Goal: Task Accomplishment & Management: Use online tool/utility

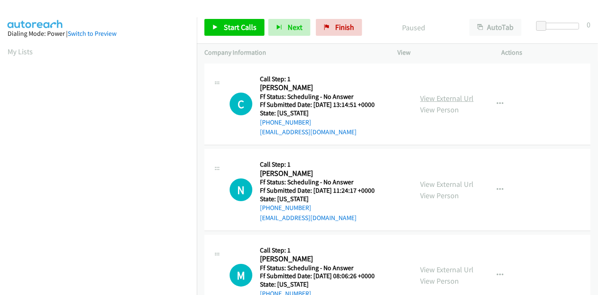
click at [447, 95] on link "View External Url" at bounding box center [446, 98] width 53 height 10
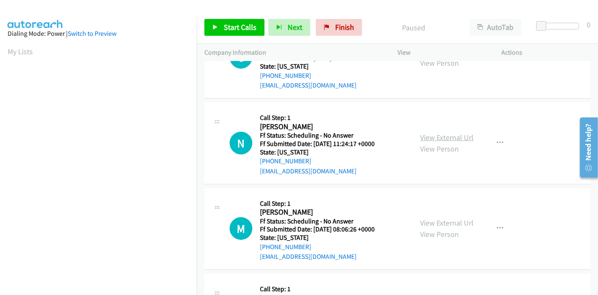
click at [448, 140] on link "View External Url" at bounding box center [446, 137] width 53 height 10
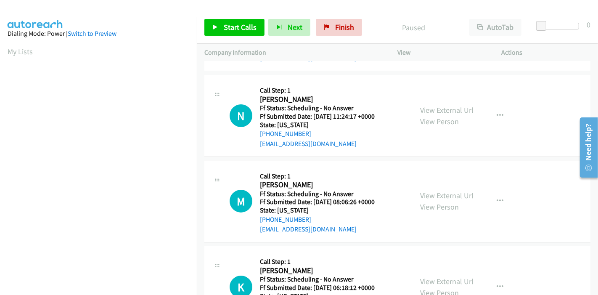
scroll to position [93, 0]
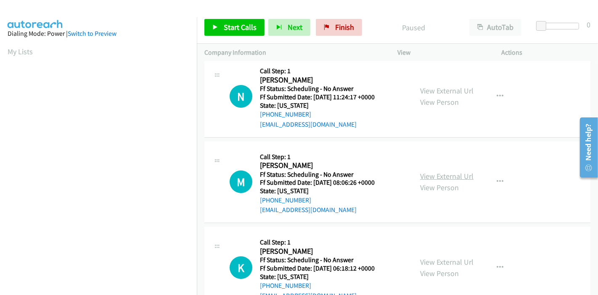
click at [438, 171] on link "View External Url" at bounding box center [446, 176] width 53 height 10
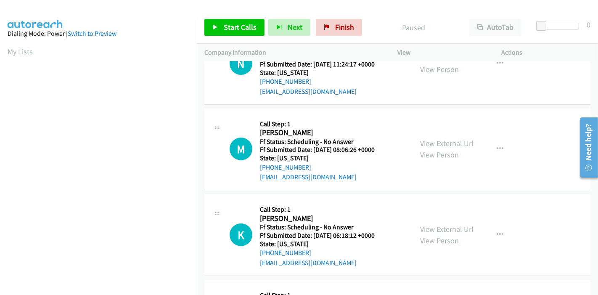
scroll to position [140, 0]
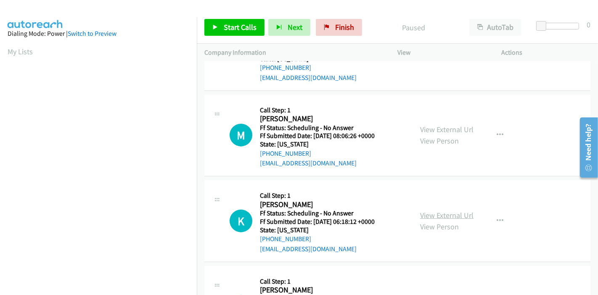
click at [434, 210] on link "View External Url" at bounding box center [446, 215] width 53 height 10
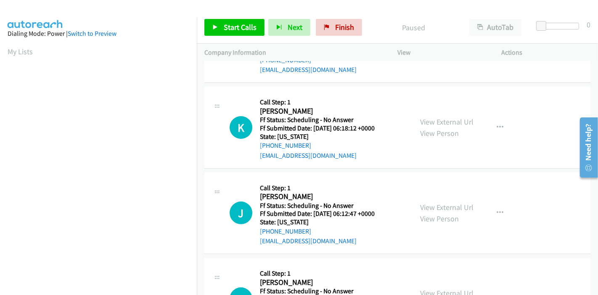
click at [436, 200] on div "View External Url View Person View External Url Email Schedule/Manage Callback …" at bounding box center [468, 213] width 112 height 66
click at [436, 206] on link "View External Url" at bounding box center [446, 207] width 53 height 10
click at [236, 26] on span "Start Calls" at bounding box center [240, 27] width 33 height 10
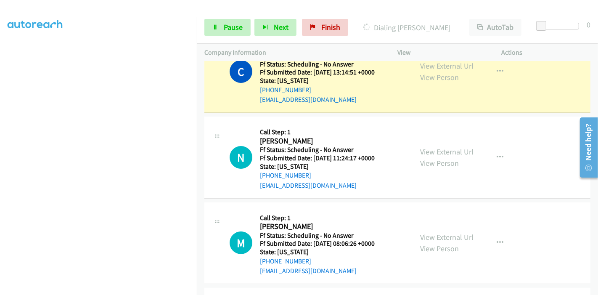
scroll to position [47, 0]
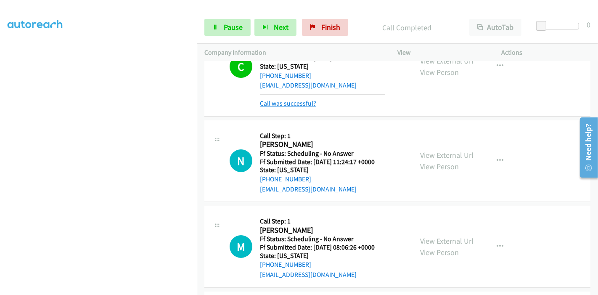
click at [286, 102] on link "Call was successful?" at bounding box center [288, 103] width 56 height 8
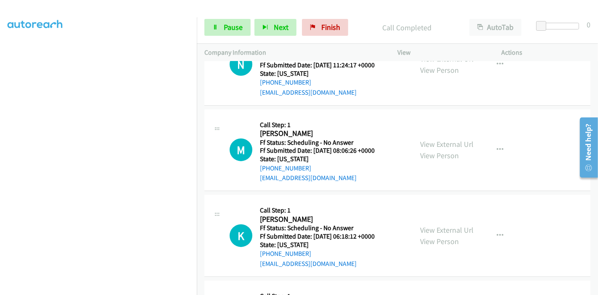
scroll to position [131, 0]
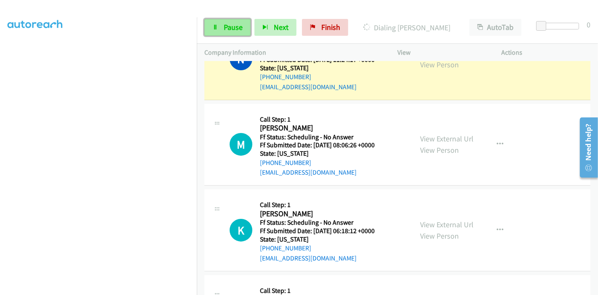
click at [227, 29] on span "Pause" at bounding box center [233, 27] width 19 height 10
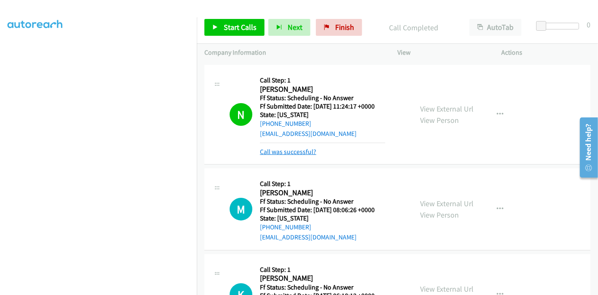
scroll to position [0, 0]
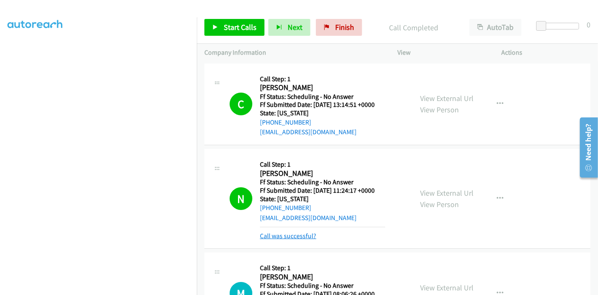
click at [281, 232] on link "Call was successful?" at bounding box center [288, 236] width 56 height 8
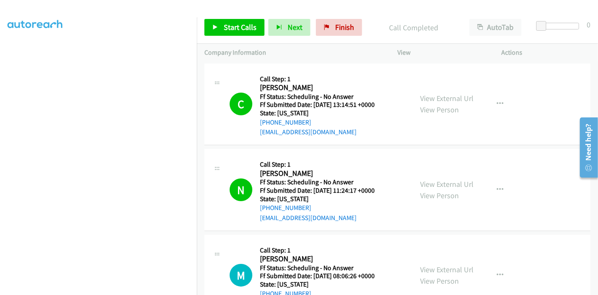
scroll to position [93, 0]
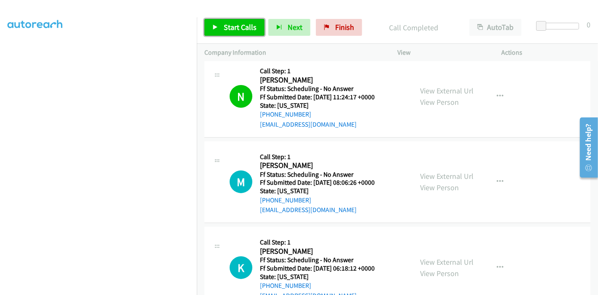
click at [229, 30] on span "Start Calls" at bounding box center [240, 27] width 33 height 10
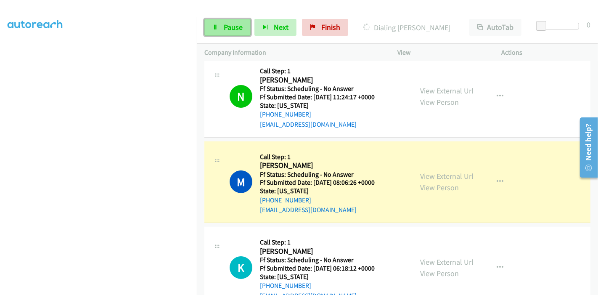
click at [224, 29] on span "Pause" at bounding box center [233, 27] width 19 height 10
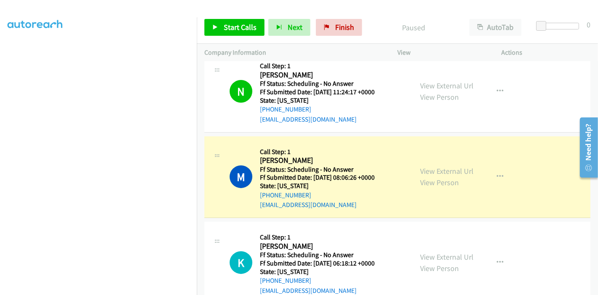
scroll to position [118, 0]
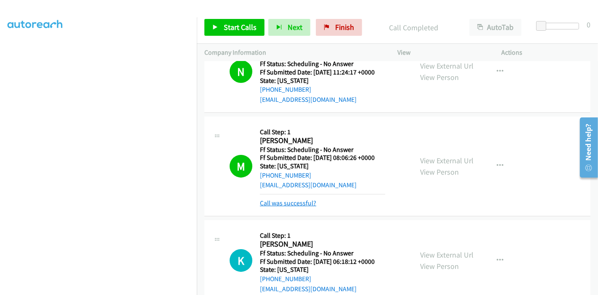
click at [294, 205] on div "Call was successful?" at bounding box center [322, 203] width 125 height 10
click at [294, 205] on link "Call was successful?" at bounding box center [288, 203] width 56 height 8
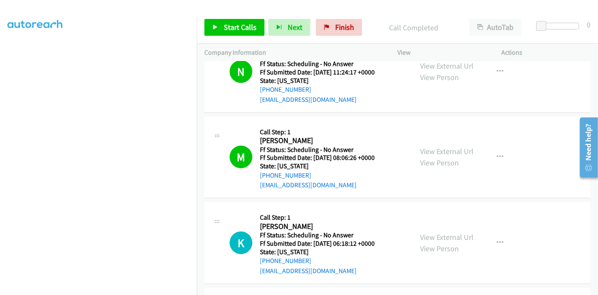
scroll to position [165, 0]
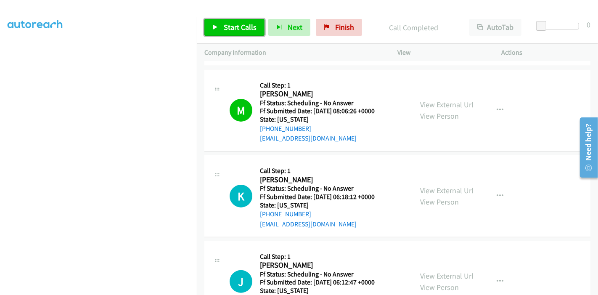
click at [233, 28] on span "Start Calls" at bounding box center [240, 27] width 33 height 10
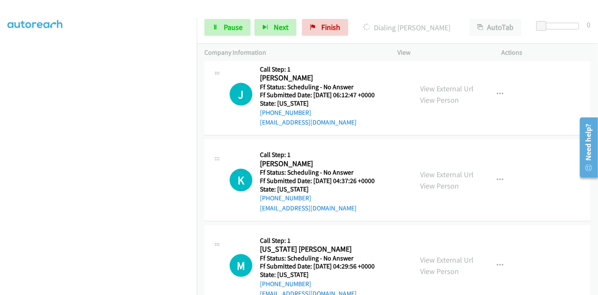
scroll to position [398, 0]
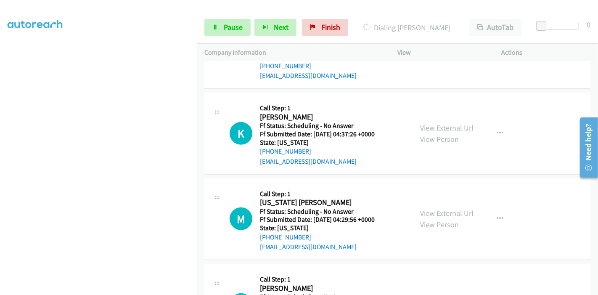
click at [420, 128] on link "View External Url" at bounding box center [446, 128] width 53 height 10
click at [423, 210] on link "View External Url" at bounding box center [446, 213] width 53 height 10
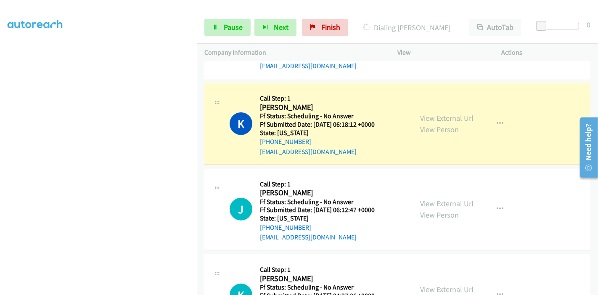
scroll to position [258, 0]
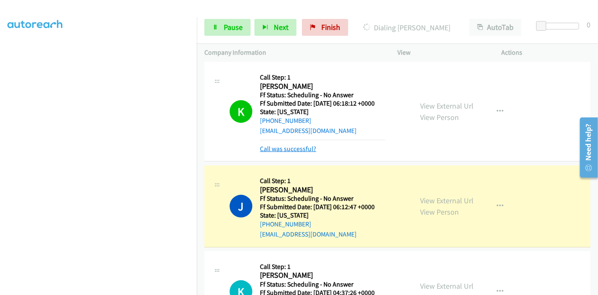
click at [282, 145] on link "Call was successful?" at bounding box center [288, 149] width 56 height 8
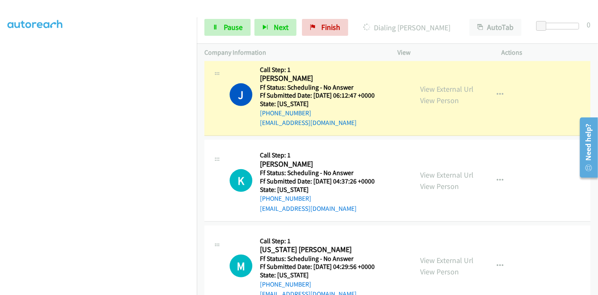
scroll to position [352, 0]
click at [240, 24] on span "Pause" at bounding box center [233, 27] width 19 height 10
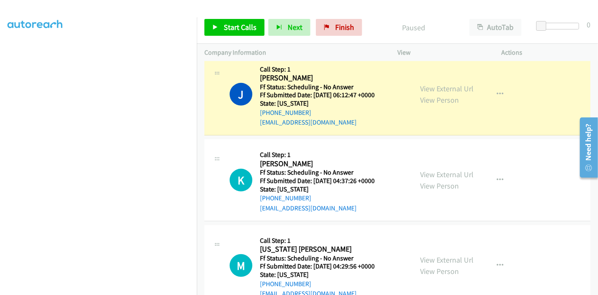
scroll to position [177, 0]
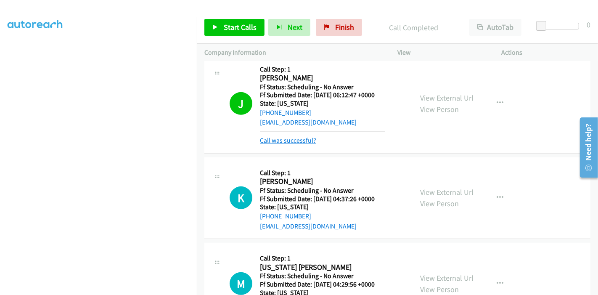
click at [283, 140] on link "Call was successful?" at bounding box center [288, 140] width 56 height 8
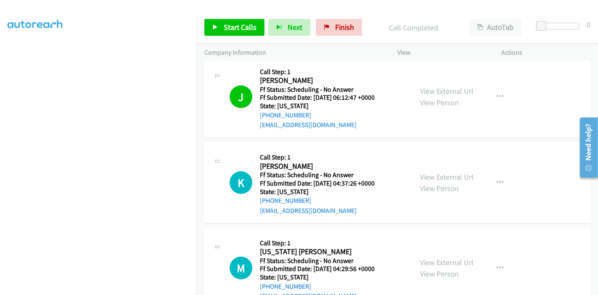
scroll to position [352, 0]
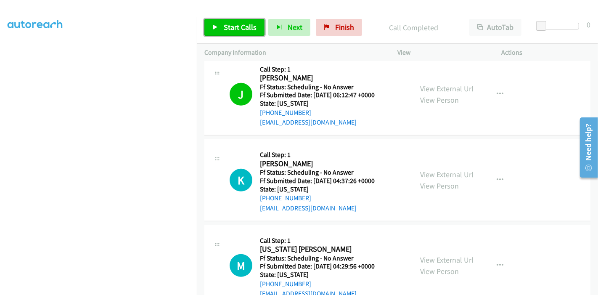
click at [222, 35] on link "Start Calls" at bounding box center [234, 27] width 60 height 17
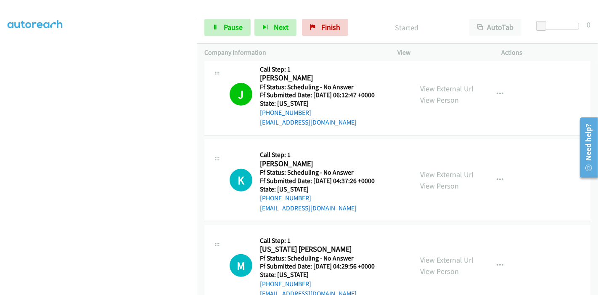
scroll to position [305, 0]
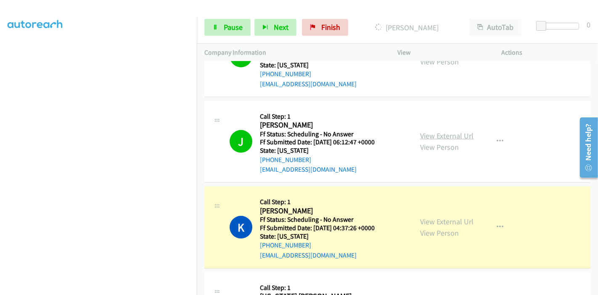
click at [439, 131] on link "View External Url" at bounding box center [446, 136] width 53 height 10
click at [219, 26] on link "Pause" at bounding box center [227, 27] width 46 height 17
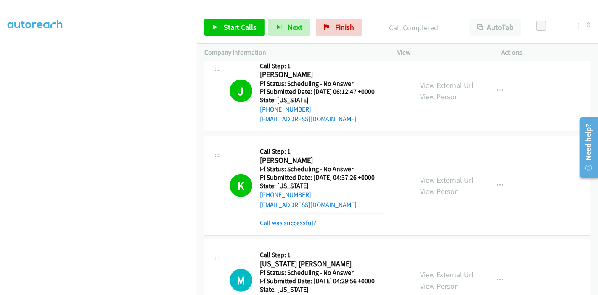
scroll to position [398, 0]
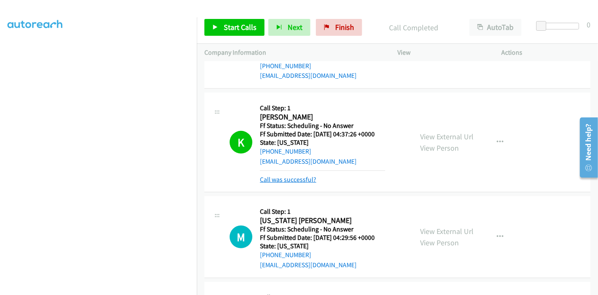
click at [303, 176] on link "Call was successful?" at bounding box center [288, 179] width 56 height 8
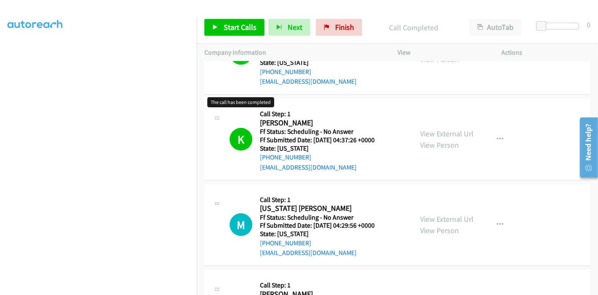
scroll to position [445, 0]
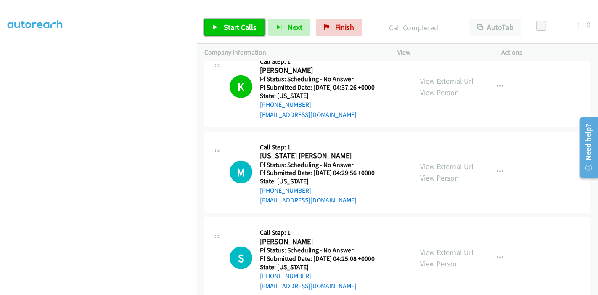
click at [227, 26] on span "Start Calls" at bounding box center [240, 27] width 33 height 10
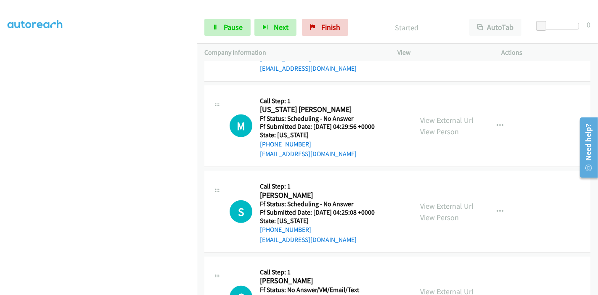
scroll to position [492, 0]
click at [429, 119] on link "View External Url" at bounding box center [446, 120] width 53 height 10
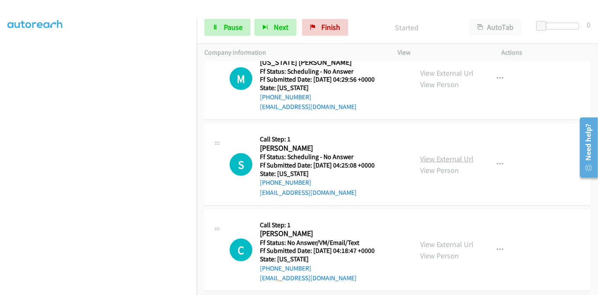
click at [436, 158] on link "View External Url" at bounding box center [446, 159] width 53 height 10
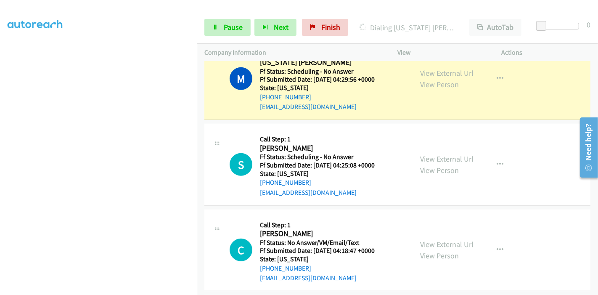
scroll to position [585, 0]
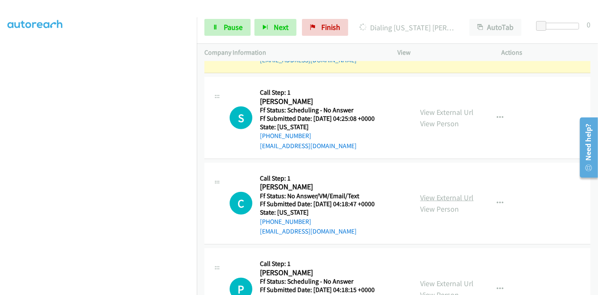
click at [441, 196] on link "View External Url" at bounding box center [446, 197] width 53 height 10
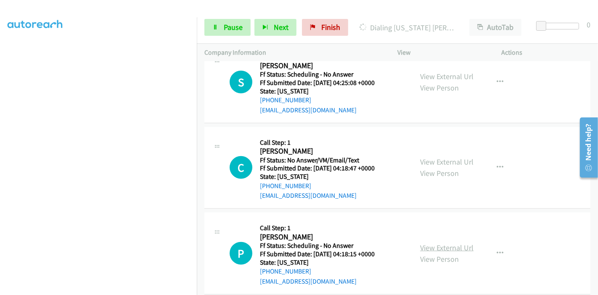
scroll to position [678, 0]
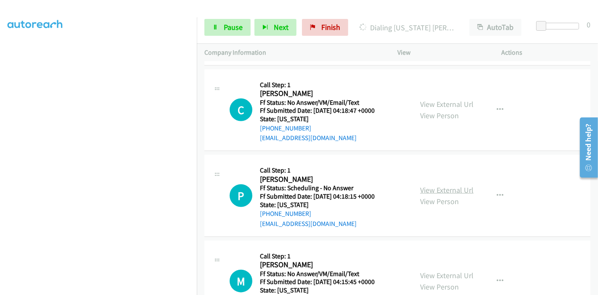
click at [438, 185] on link "View External Url" at bounding box center [446, 190] width 53 height 10
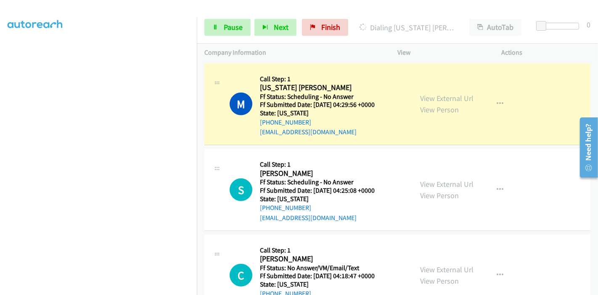
scroll to position [492, 0]
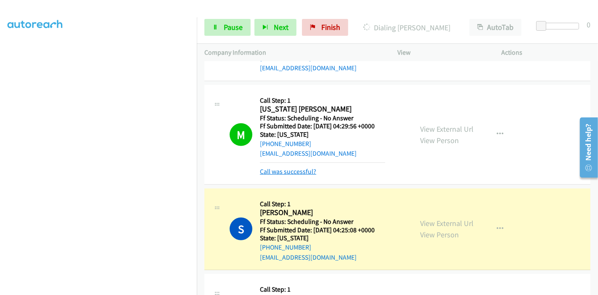
click at [285, 171] on link "Call was successful?" at bounding box center [288, 171] width 56 height 8
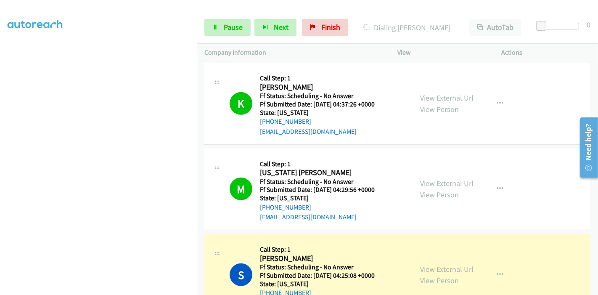
scroll to position [538, 0]
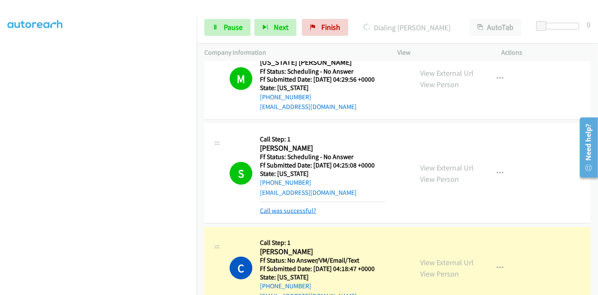
click at [282, 211] on link "Call was successful?" at bounding box center [288, 210] width 56 height 8
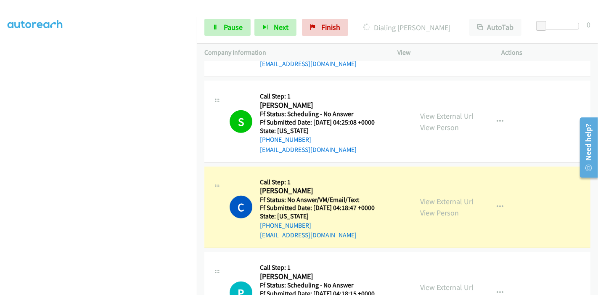
scroll to position [632, 0]
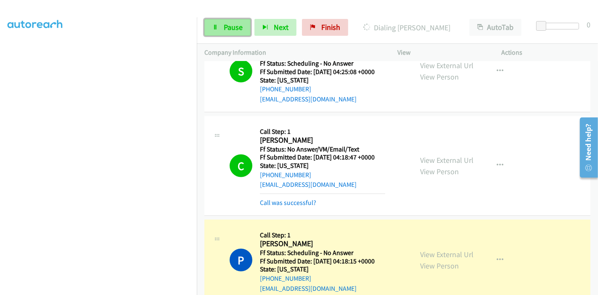
click at [224, 30] on span "Pause" at bounding box center [233, 27] width 19 height 10
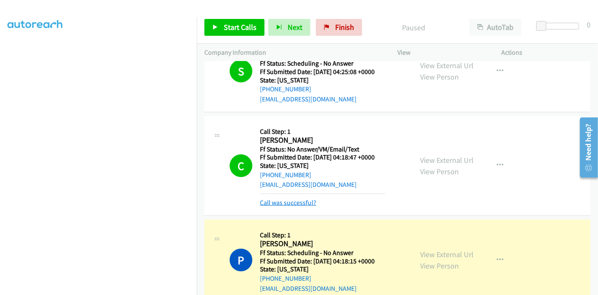
click at [281, 199] on link "Call was successful?" at bounding box center [288, 202] width 56 height 8
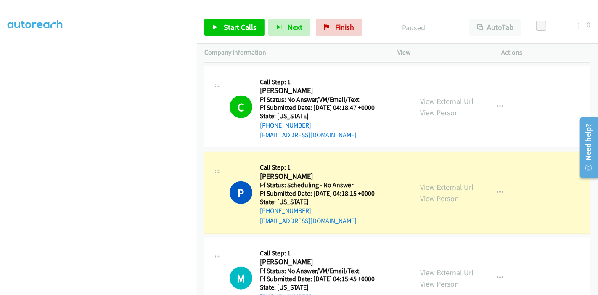
scroll to position [716, 0]
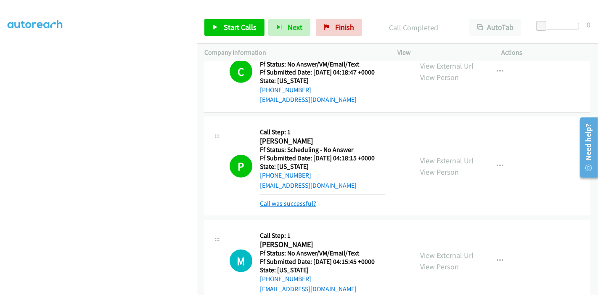
click at [306, 200] on link "Call was successful?" at bounding box center [288, 203] width 56 height 8
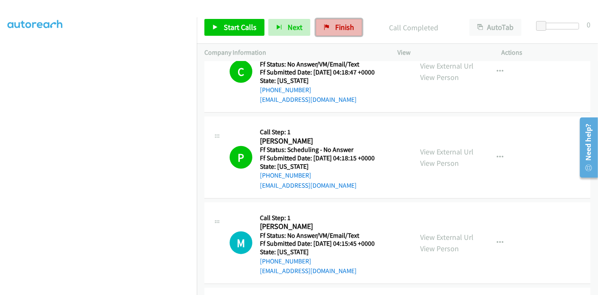
click at [348, 29] on span "Finish" at bounding box center [344, 27] width 19 height 10
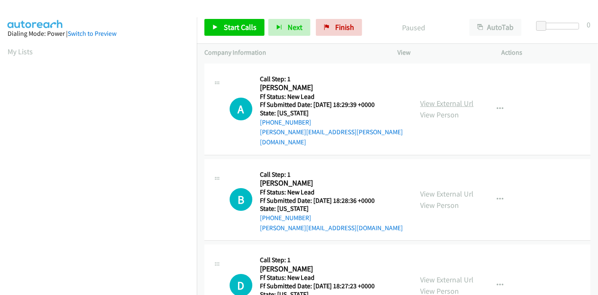
click at [430, 98] on link "View External Url" at bounding box center [446, 103] width 53 height 10
click at [429, 189] on link "View External Url" at bounding box center [446, 194] width 53 height 10
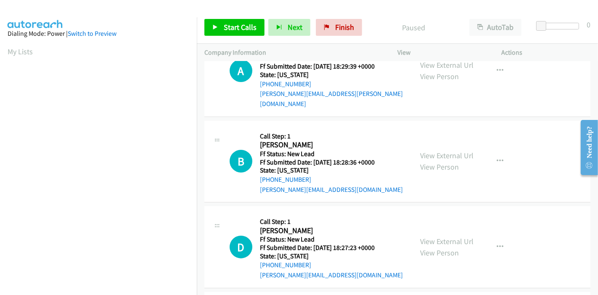
scroll to position [47, 0]
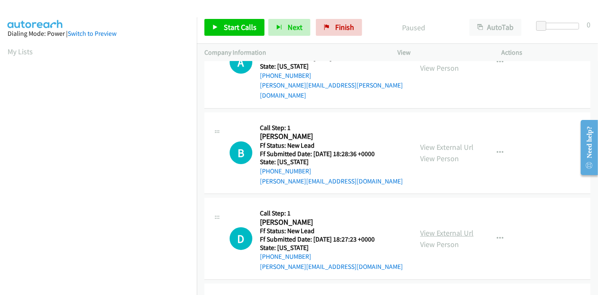
click at [438, 228] on link "View External Url" at bounding box center [446, 233] width 53 height 10
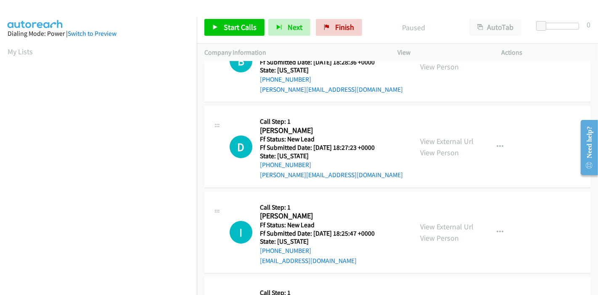
scroll to position [140, 0]
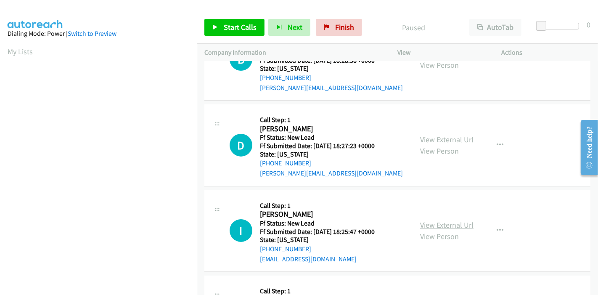
click at [430, 220] on link "View External Url" at bounding box center [446, 225] width 53 height 10
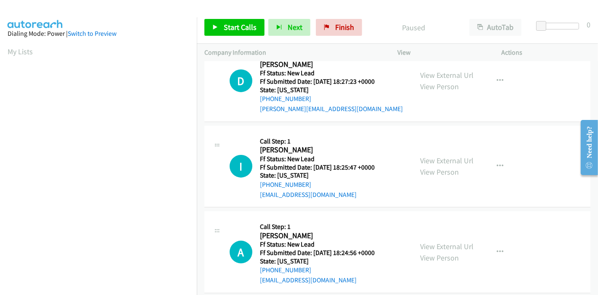
scroll to position [205, 0]
click at [427, 241] on link "View External Url" at bounding box center [446, 246] width 53 height 10
click at [229, 25] on span "Start Calls" at bounding box center [240, 27] width 33 height 10
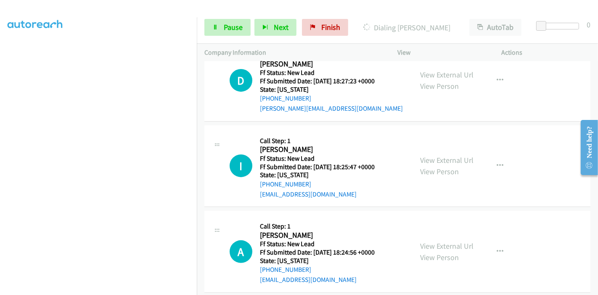
scroll to position [0, 0]
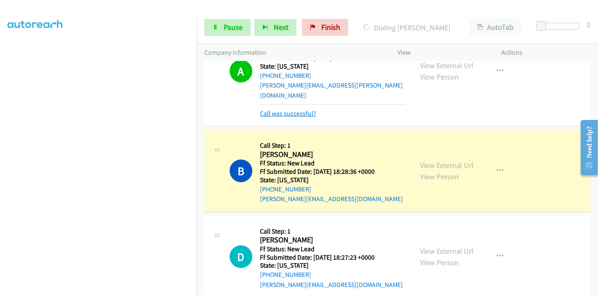
click at [290, 109] on link "Call was successful?" at bounding box center [288, 113] width 56 height 8
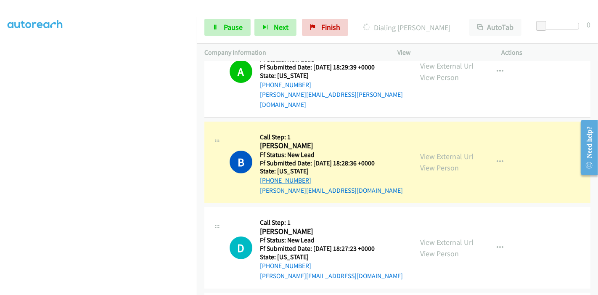
scroll to position [84, 0]
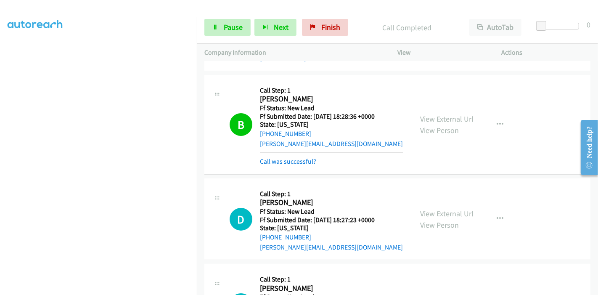
click at [296, 156] on div "Call was successful?" at bounding box center [331, 161] width 143 height 10
click at [298, 157] on link "Call was successful?" at bounding box center [288, 161] width 56 height 8
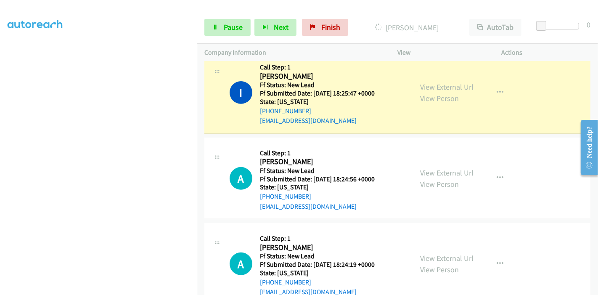
scroll to position [318, 0]
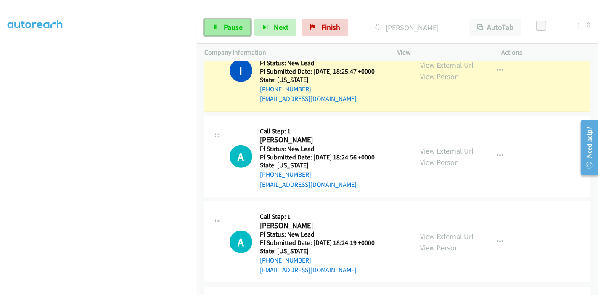
click at [216, 29] on icon at bounding box center [215, 28] width 6 height 6
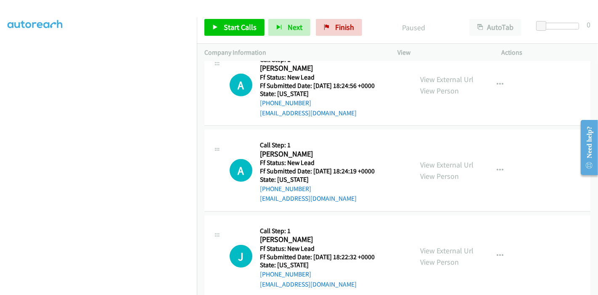
scroll to position [411, 0]
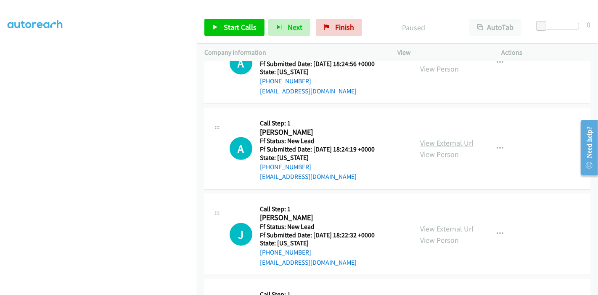
click at [444, 138] on link "View External Url" at bounding box center [446, 143] width 53 height 10
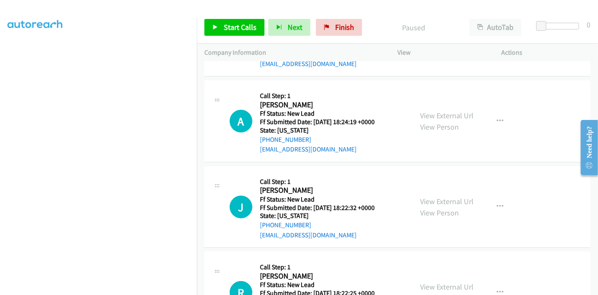
scroll to position [458, 0]
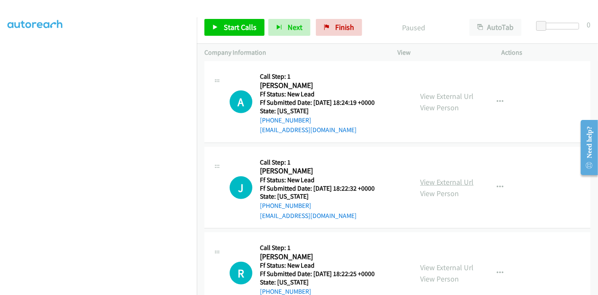
click at [432, 177] on link "View External Url" at bounding box center [446, 182] width 53 height 10
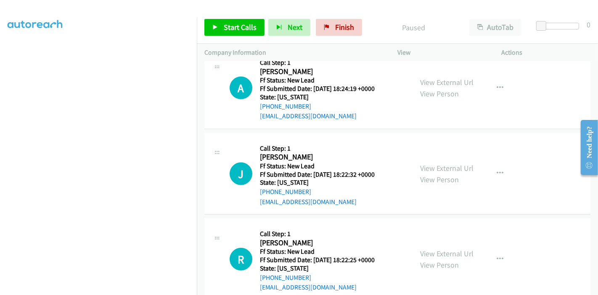
scroll to position [479, 0]
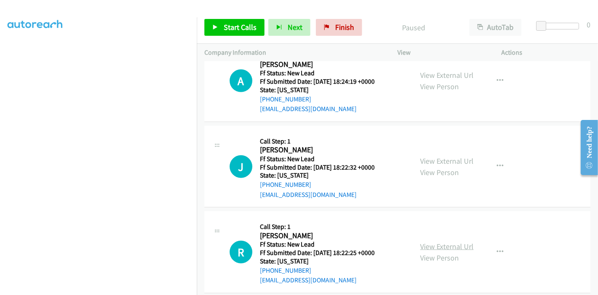
click at [461, 241] on link "View External Url" at bounding box center [446, 246] width 53 height 10
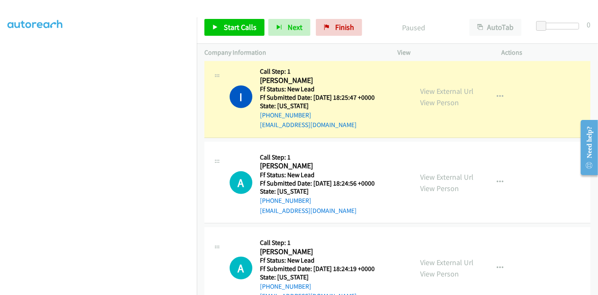
scroll to position [245, 0]
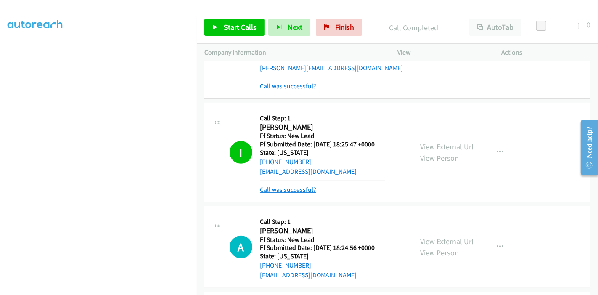
click at [281, 185] on link "Call was successful?" at bounding box center [288, 189] width 56 height 8
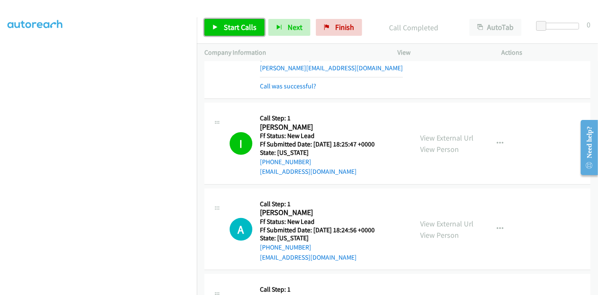
click at [241, 22] on span "Start Calls" at bounding box center [240, 27] width 33 height 10
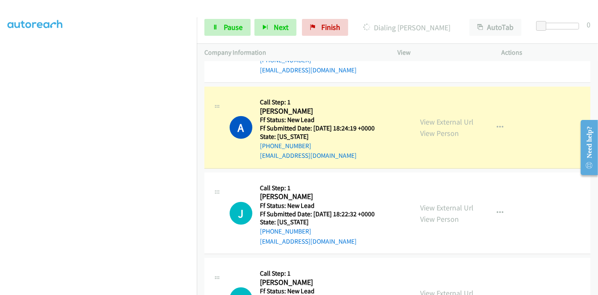
scroll to position [0, 0]
click at [232, 26] on span "Pause" at bounding box center [233, 27] width 19 height 10
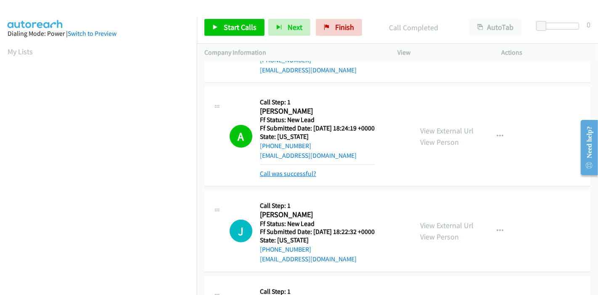
click at [293, 169] on link "Call was successful?" at bounding box center [288, 173] width 56 height 8
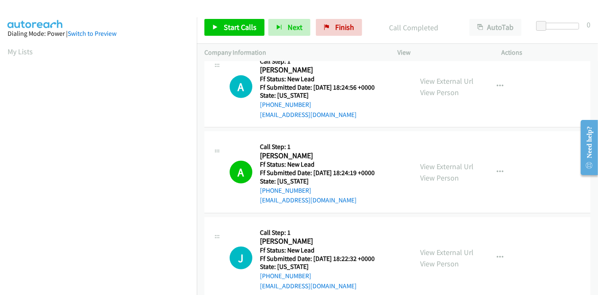
scroll to position [338, 0]
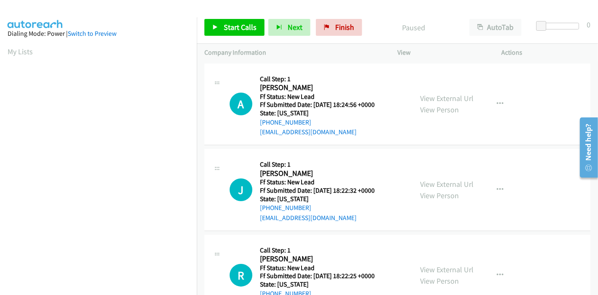
scroll to position [34, 0]
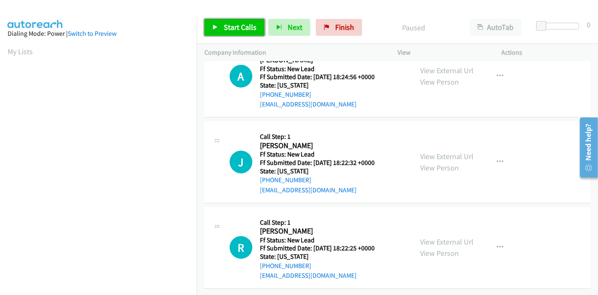
click at [228, 26] on span "Start Calls" at bounding box center [240, 27] width 33 height 10
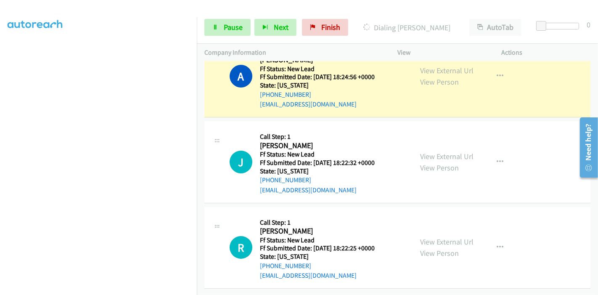
scroll to position [177, 0]
click at [230, 28] on span "Pause" at bounding box center [233, 27] width 19 height 10
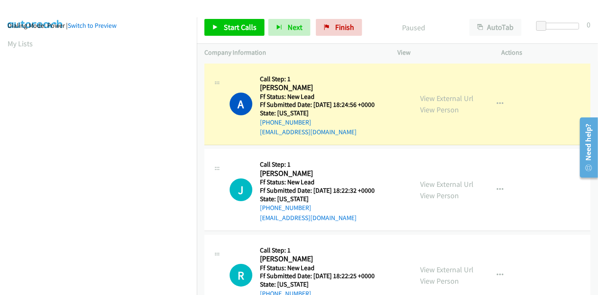
scroll to position [0, 0]
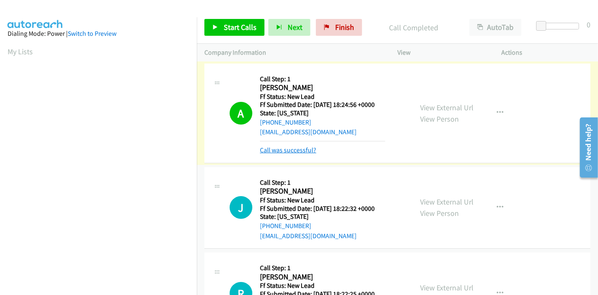
click at [298, 152] on link "Call was successful?" at bounding box center [288, 150] width 56 height 8
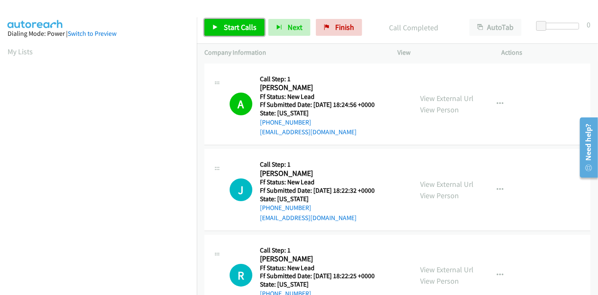
click at [222, 25] on link "Start Calls" at bounding box center [234, 27] width 60 height 17
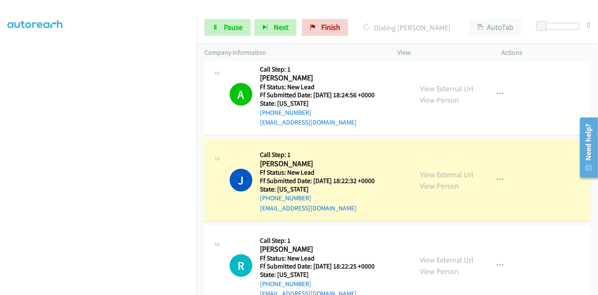
scroll to position [177, 0]
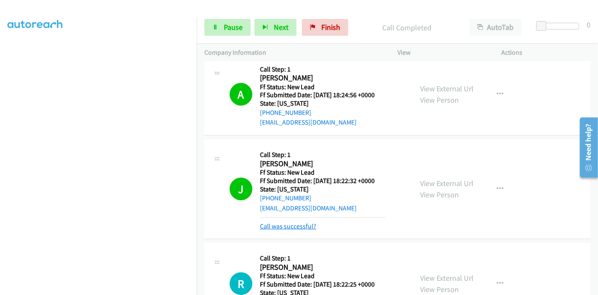
click at [296, 222] on link "Call was successful?" at bounding box center [288, 226] width 56 height 8
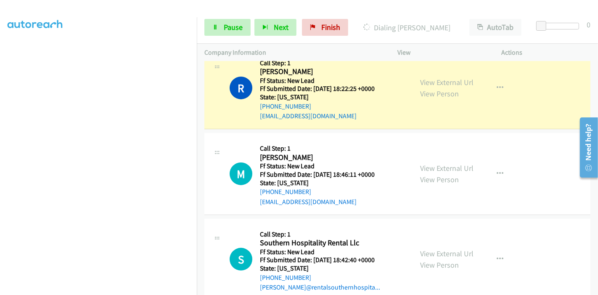
scroll to position [243, 0]
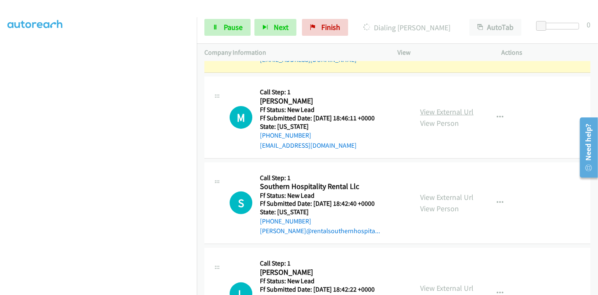
click at [437, 112] on link "View External Url" at bounding box center [446, 112] width 53 height 10
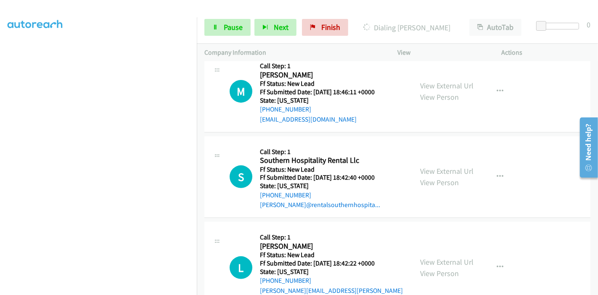
scroll to position [290, 0]
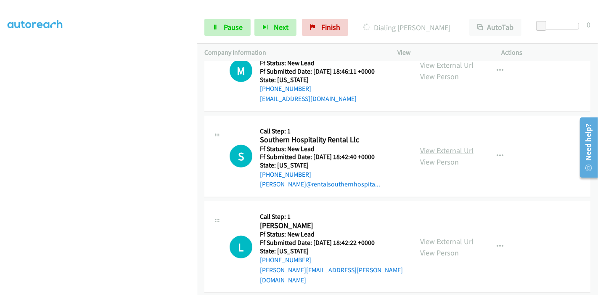
click at [431, 146] on link "View External Url" at bounding box center [446, 150] width 53 height 10
click at [432, 237] on link "View External Url" at bounding box center [446, 241] width 53 height 10
click at [226, 23] on span "Pause" at bounding box center [233, 27] width 19 height 10
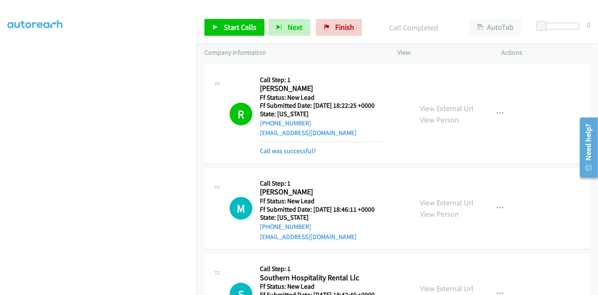
scroll to position [150, 0]
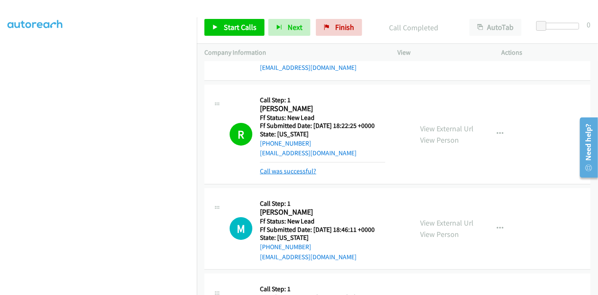
click at [283, 171] on link "Call was successful?" at bounding box center [288, 171] width 56 height 8
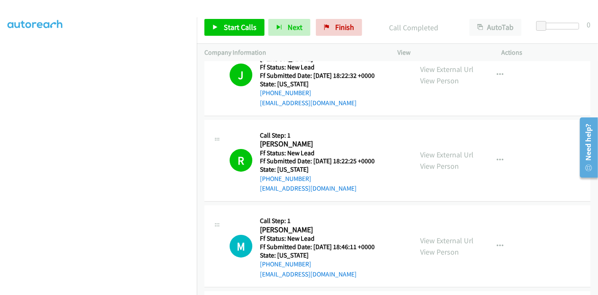
scroll to position [140, 0]
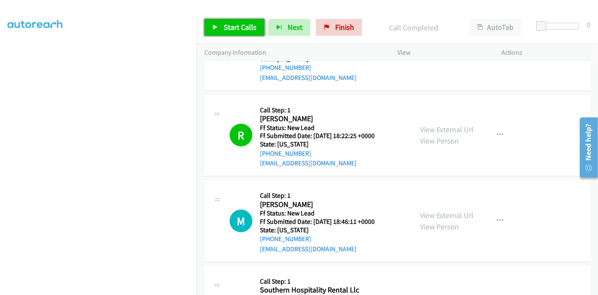
click at [205, 22] on link "Start Calls" at bounding box center [234, 27] width 60 height 17
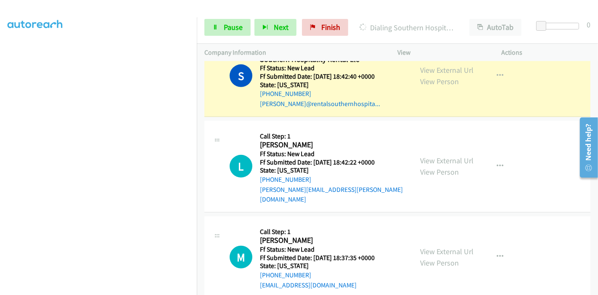
scroll to position [392, 0]
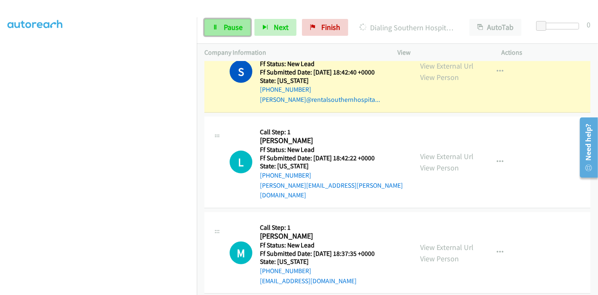
click at [222, 24] on link "Pause" at bounding box center [227, 27] width 46 height 17
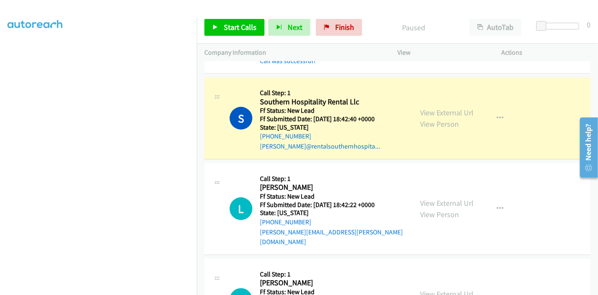
scroll to position [345, 0]
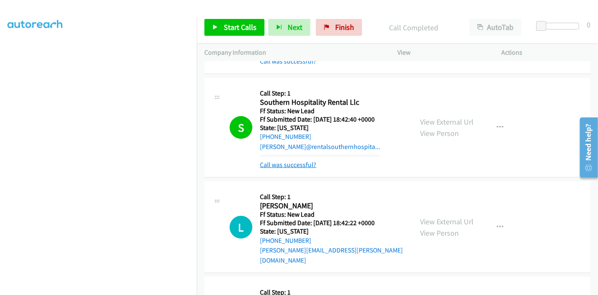
click at [301, 164] on link "Call was successful?" at bounding box center [288, 165] width 56 height 8
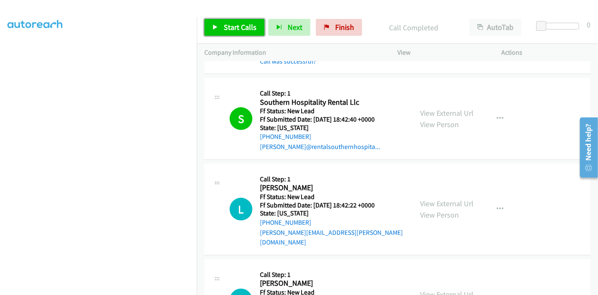
click at [240, 28] on span "Start Calls" at bounding box center [240, 27] width 33 height 10
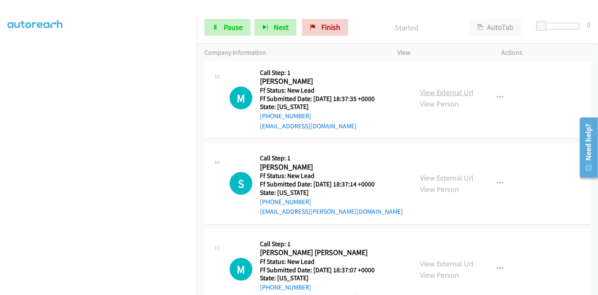
scroll to position [532, 0]
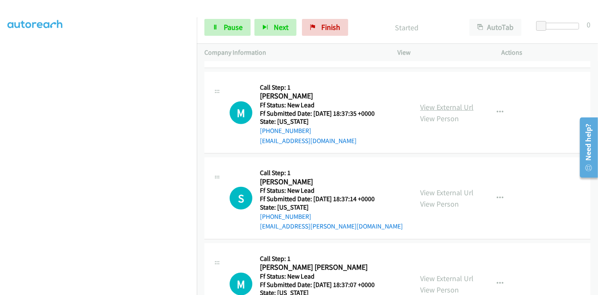
click at [432, 102] on link "View External Url" at bounding box center [446, 107] width 53 height 10
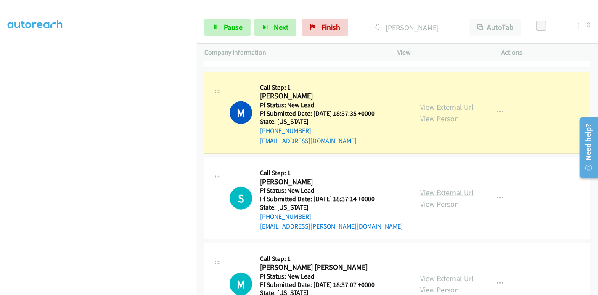
click at [425, 187] on link "View External Url" at bounding box center [446, 192] width 53 height 10
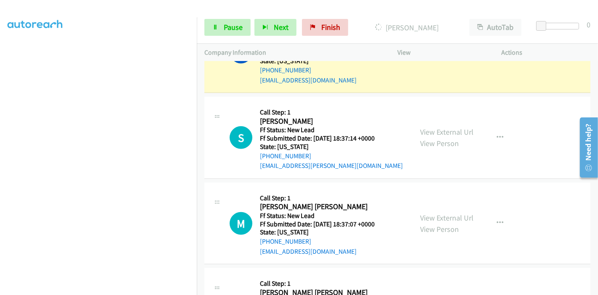
scroll to position [626, 0]
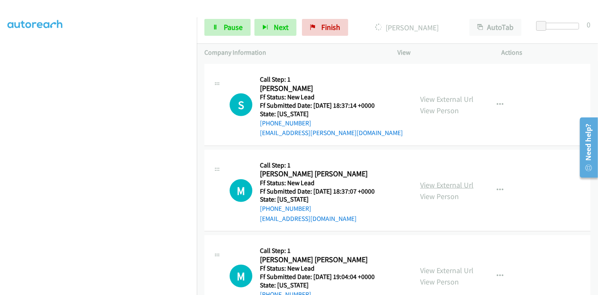
click at [434, 180] on link "View External Url" at bounding box center [446, 185] width 53 height 10
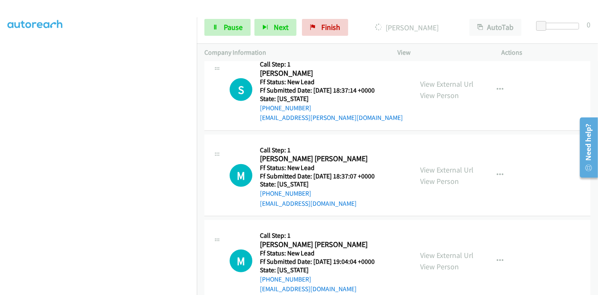
scroll to position [649, 0]
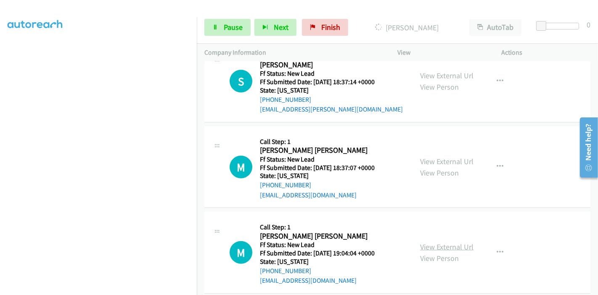
click at [434, 242] on link "View External Url" at bounding box center [446, 247] width 53 height 10
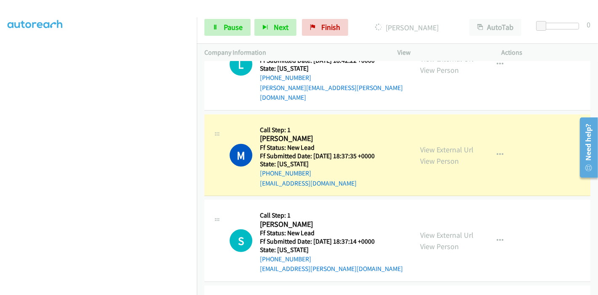
scroll to position [463, 0]
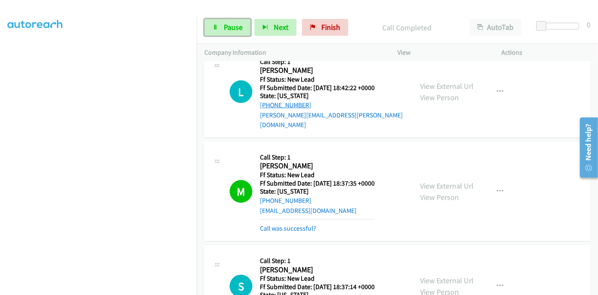
drag, startPoint x: 232, startPoint y: 29, endPoint x: 266, endPoint y: 101, distance: 79.1
click at [232, 29] on span "Pause" at bounding box center [233, 27] width 19 height 10
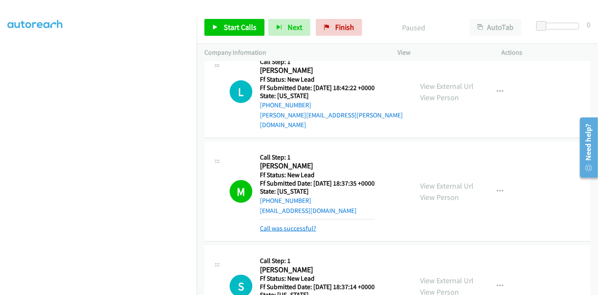
click at [286, 224] on link "Call was successful?" at bounding box center [288, 228] width 56 height 8
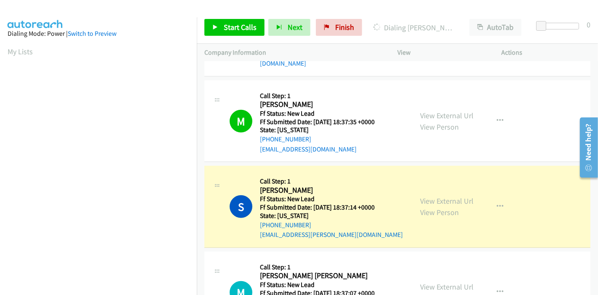
scroll to position [509, 0]
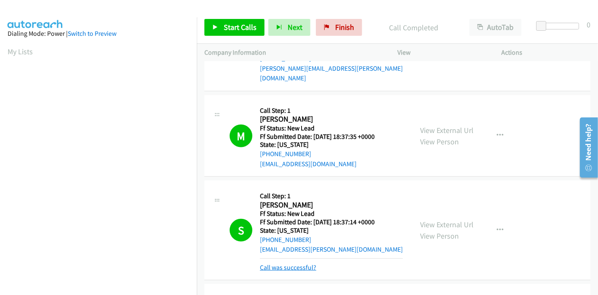
click at [301, 263] on link "Call was successful?" at bounding box center [288, 267] width 56 height 8
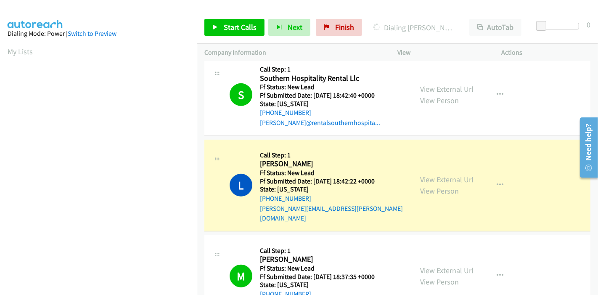
scroll to position [177, 0]
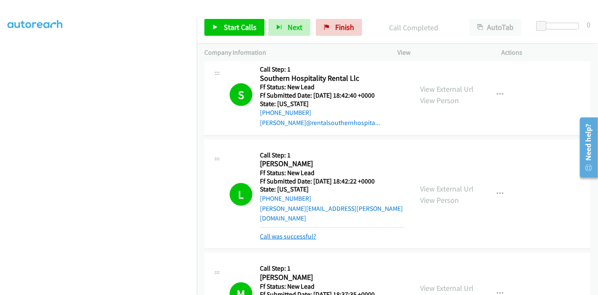
click at [287, 232] on link "Call was successful?" at bounding box center [288, 236] width 56 height 8
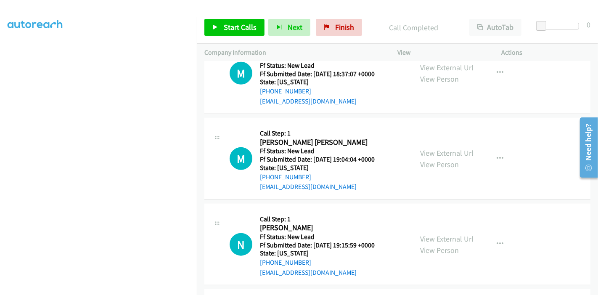
scroll to position [906, 0]
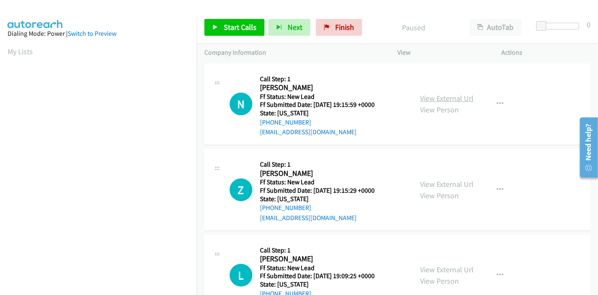
click at [432, 97] on link "View External Url" at bounding box center [446, 98] width 53 height 10
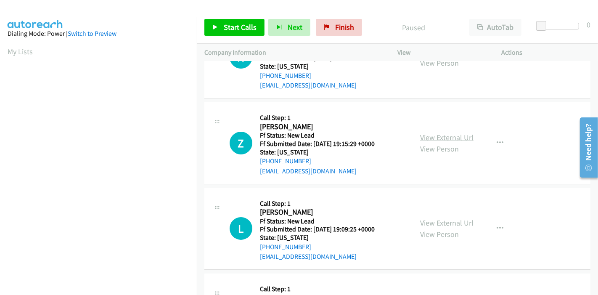
click at [456, 137] on link "View External Url" at bounding box center [446, 137] width 53 height 10
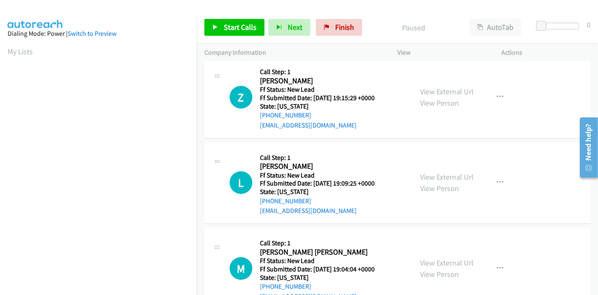
scroll to position [93, 0]
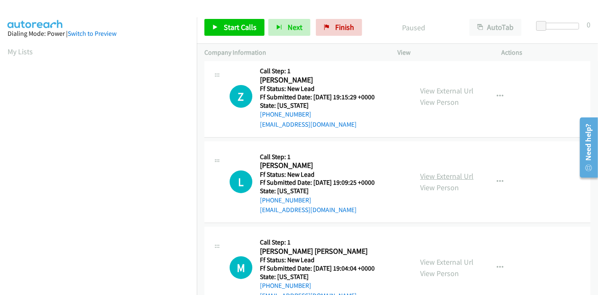
click at [446, 176] on link "View External Url" at bounding box center [446, 176] width 53 height 10
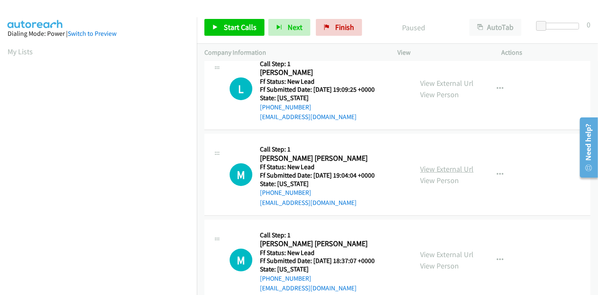
scroll to position [187, 0]
click at [429, 171] on link "View External Url" at bounding box center [446, 168] width 53 height 10
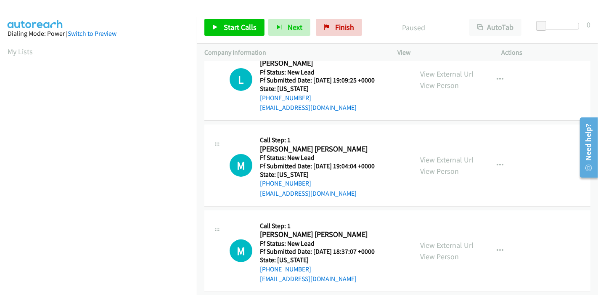
scroll to position [205, 0]
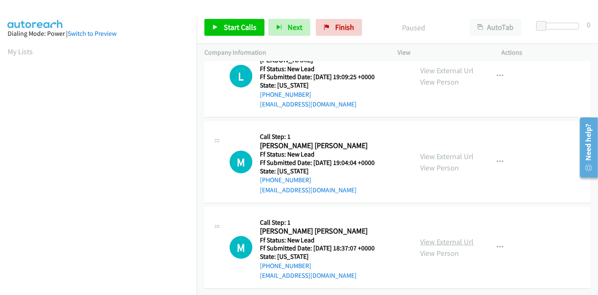
click at [429, 237] on link "View External Url" at bounding box center [446, 242] width 53 height 10
click at [224, 22] on link "Start Calls" at bounding box center [234, 27] width 60 height 17
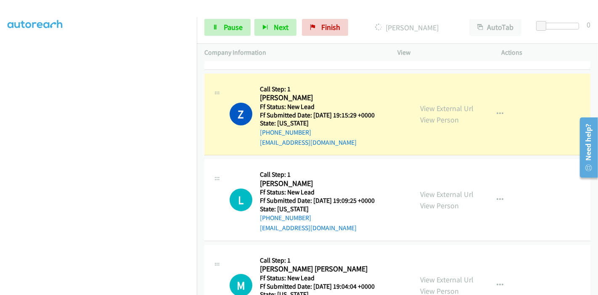
scroll to position [111, 0]
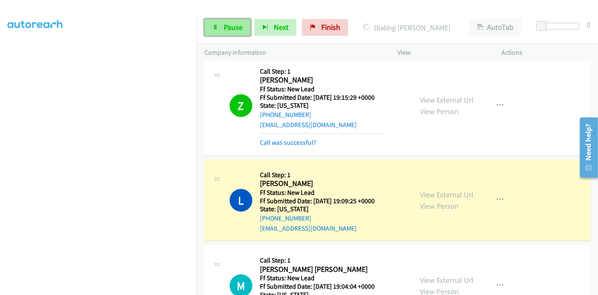
click at [227, 32] on link "Pause" at bounding box center [227, 27] width 46 height 17
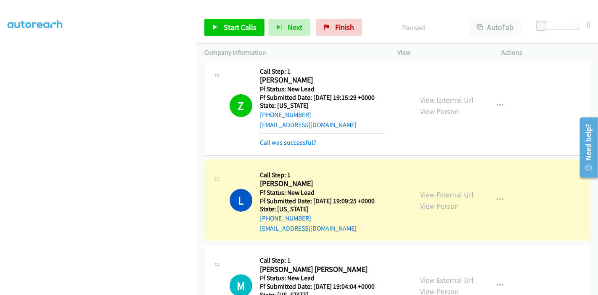
scroll to position [18, 0]
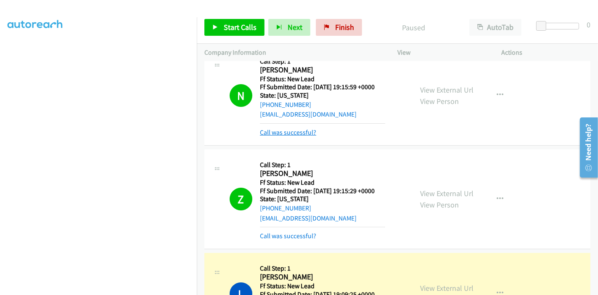
click at [293, 132] on link "Call was successful?" at bounding box center [288, 132] width 56 height 8
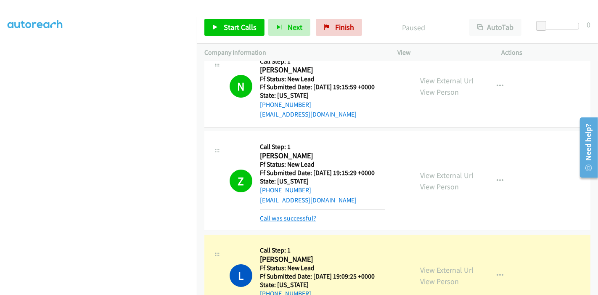
click at [300, 219] on link "Call was successful?" at bounding box center [288, 218] width 56 height 8
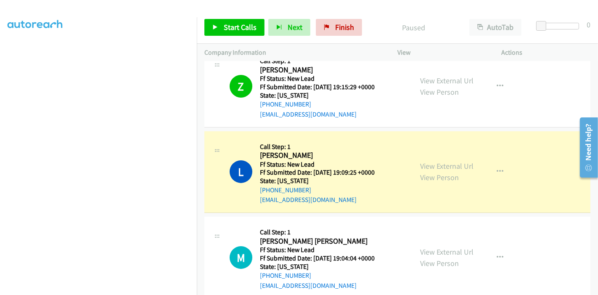
scroll to position [103, 0]
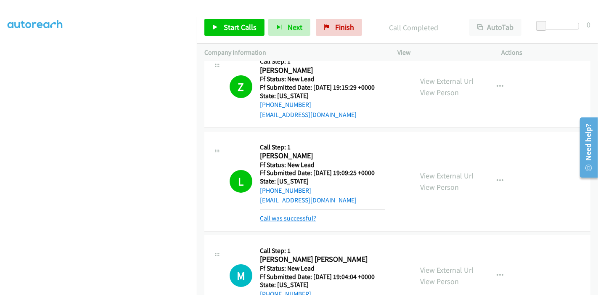
click at [292, 219] on link "Call was successful?" at bounding box center [288, 218] width 56 height 8
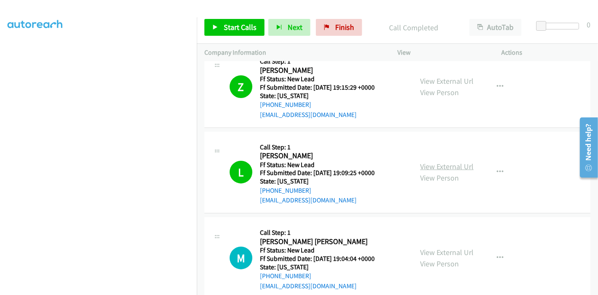
click at [460, 169] on link "View External Url" at bounding box center [446, 166] width 53 height 10
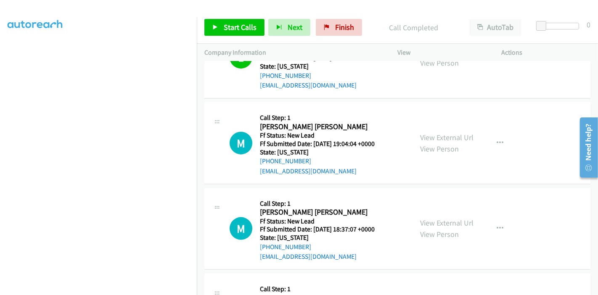
scroll to position [219, 0]
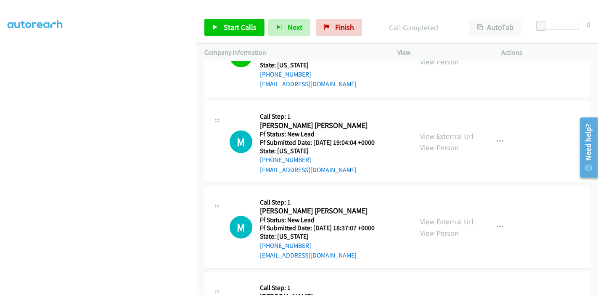
drag, startPoint x: 595, startPoint y: 188, endPoint x: 24, endPoint y: 56, distance: 586.8
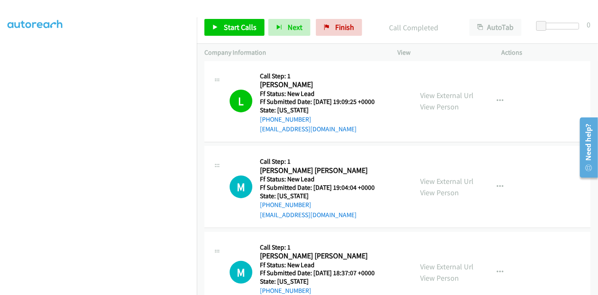
scroll to position [221, 0]
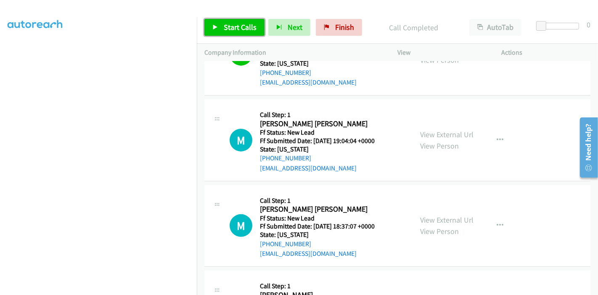
click at [237, 31] on span "Start Calls" at bounding box center [240, 27] width 33 height 10
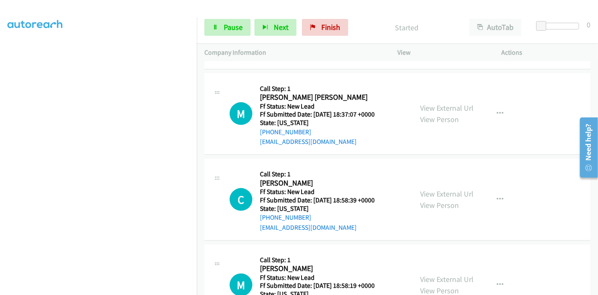
scroll to position [361, 0]
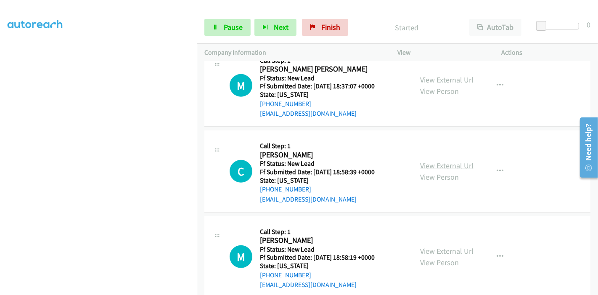
click at [453, 164] on link "View External Url" at bounding box center [446, 166] width 53 height 10
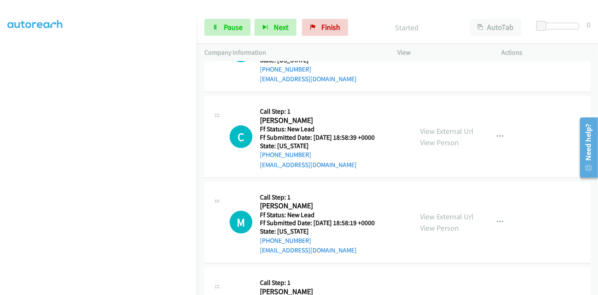
scroll to position [454, 0]
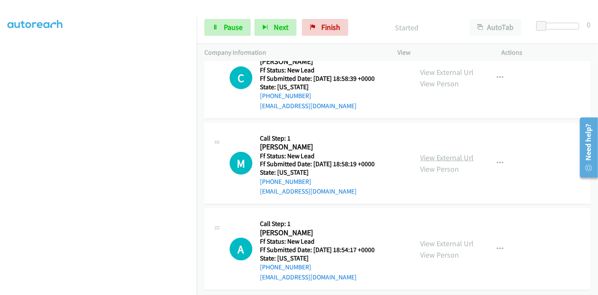
click at [445, 160] on link "View External Url" at bounding box center [446, 158] width 53 height 10
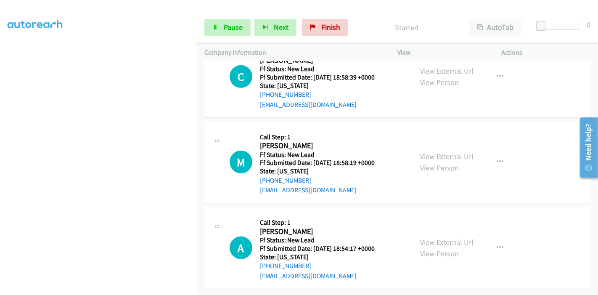
scroll to position [461, 0]
click at [427, 237] on link "View External Url" at bounding box center [446, 242] width 53 height 10
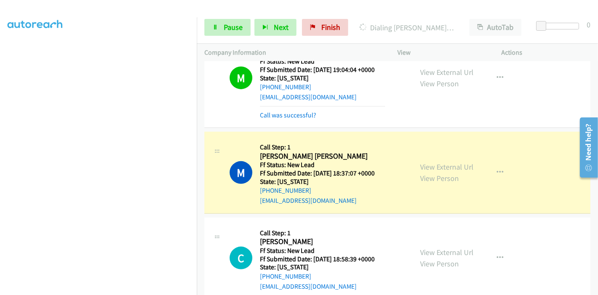
scroll to position [338, 0]
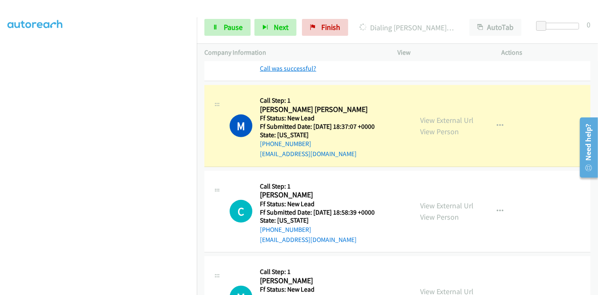
click at [304, 66] on link "Call was successful?" at bounding box center [288, 68] width 56 height 8
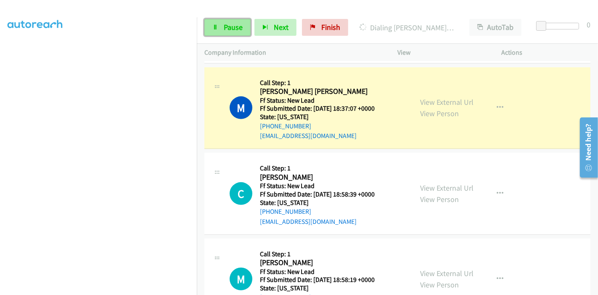
click at [234, 26] on span "Pause" at bounding box center [233, 27] width 19 height 10
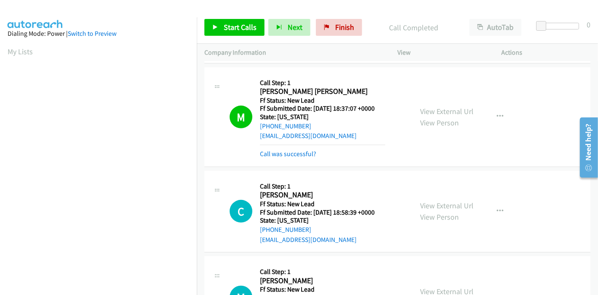
scroll to position [177, 0]
click at [294, 150] on link "Call was successful?" at bounding box center [288, 154] width 56 height 8
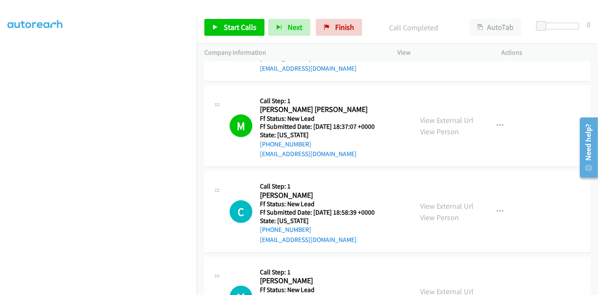
scroll to position [352, 0]
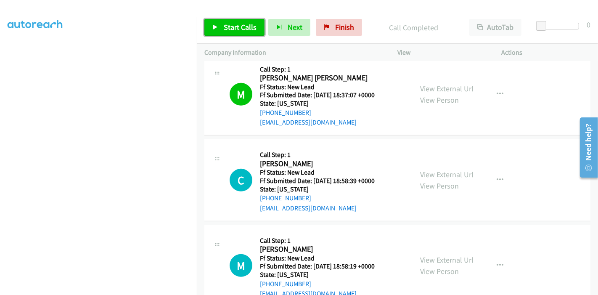
click at [233, 29] on span "Start Calls" at bounding box center [240, 27] width 33 height 10
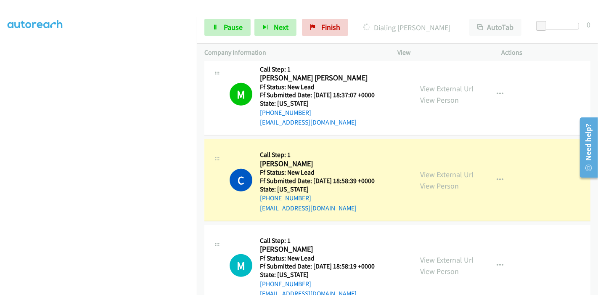
click at [219, 18] on div "Start Calls Pause Next Finish Dialing Cynthia Becker AutoTab AutoTab 0" at bounding box center [397, 27] width 401 height 32
click at [219, 28] on link "Pause" at bounding box center [227, 27] width 46 height 17
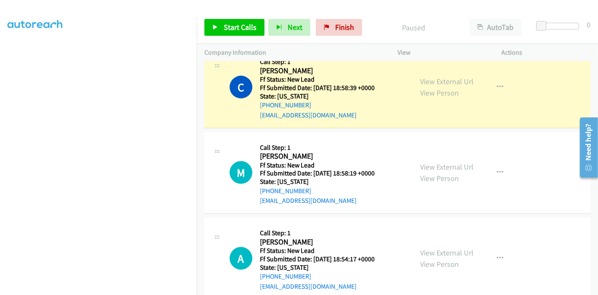
scroll to position [445, 0]
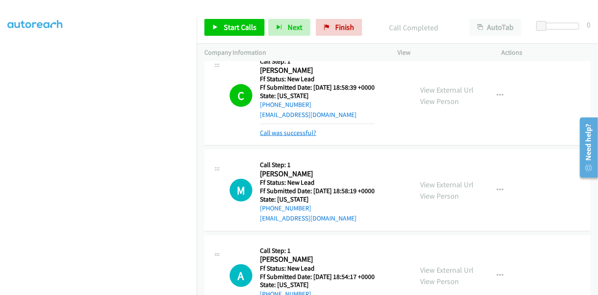
click at [290, 133] on link "Call was successful?" at bounding box center [288, 133] width 56 height 8
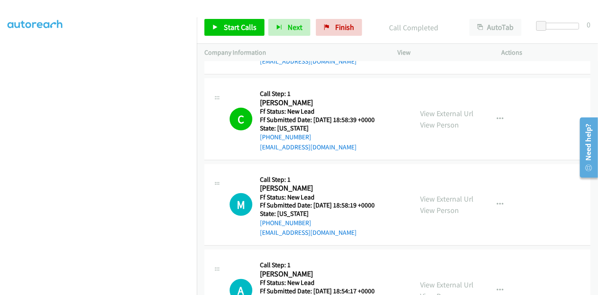
scroll to position [398, 0]
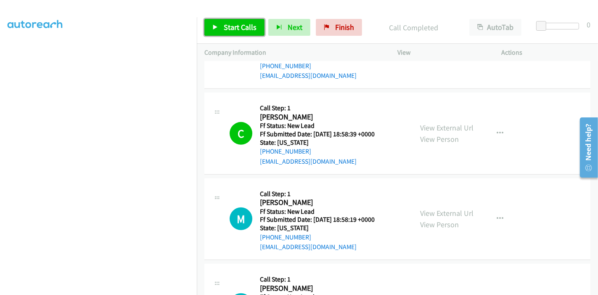
click at [227, 32] on span "Start Calls" at bounding box center [240, 27] width 33 height 10
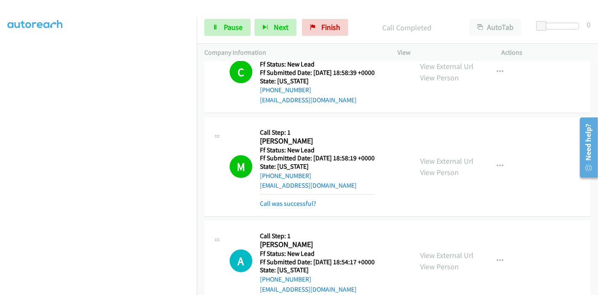
scroll to position [445, 0]
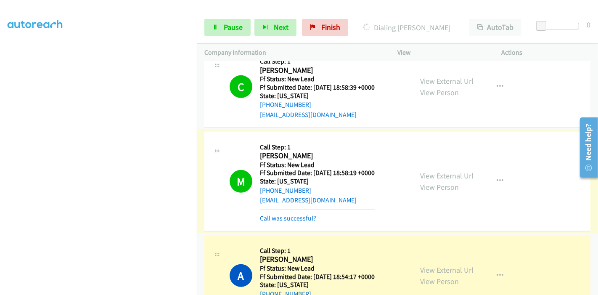
click at [303, 218] on link "Call was successful?" at bounding box center [288, 218] width 56 height 8
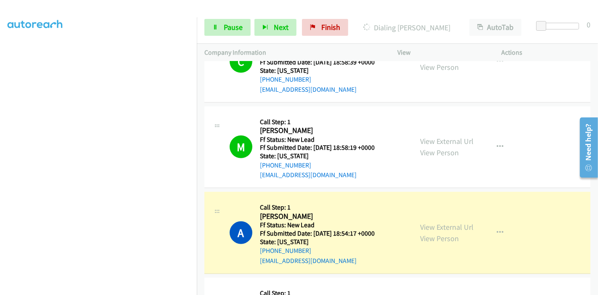
scroll to position [492, 0]
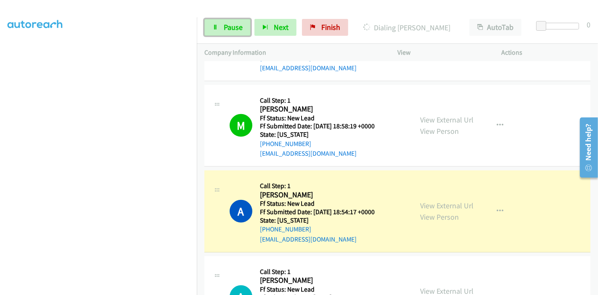
drag, startPoint x: 230, startPoint y: 29, endPoint x: 240, endPoint y: 41, distance: 15.6
click at [231, 29] on span "Pause" at bounding box center [233, 27] width 19 height 10
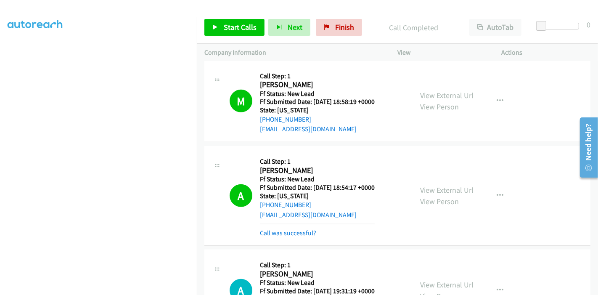
scroll to position [535, 0]
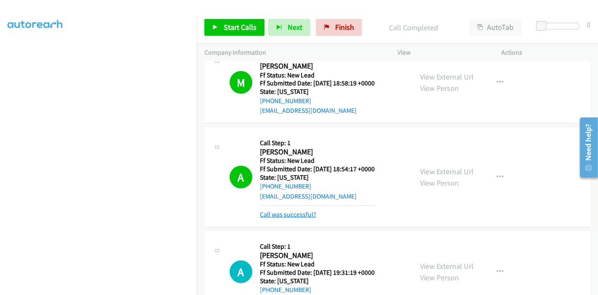
click at [292, 211] on link "Call was successful?" at bounding box center [288, 214] width 56 height 8
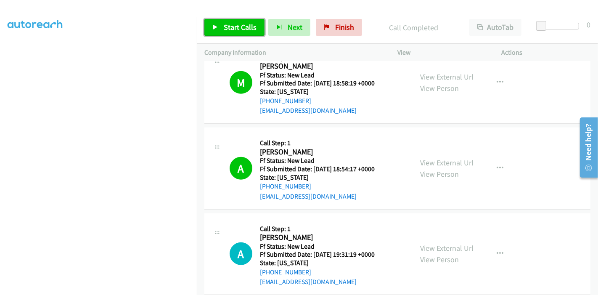
click at [233, 35] on link "Start Calls" at bounding box center [234, 27] width 60 height 17
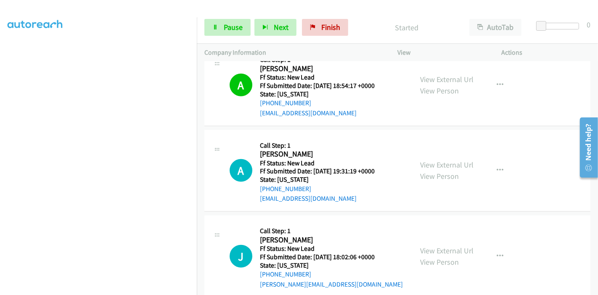
scroll to position [674, 0]
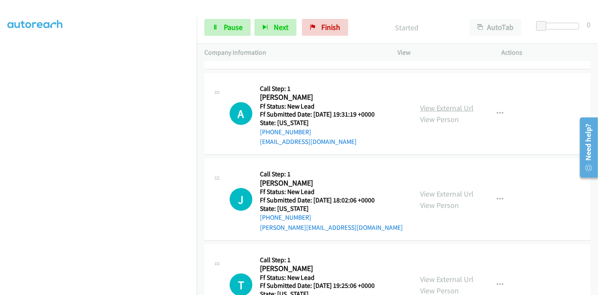
click at [440, 110] on link "View External Url" at bounding box center [446, 108] width 53 height 10
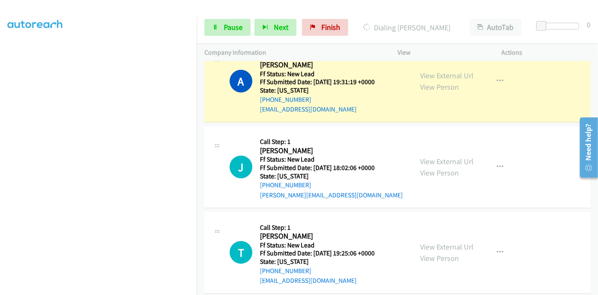
scroll to position [722, 0]
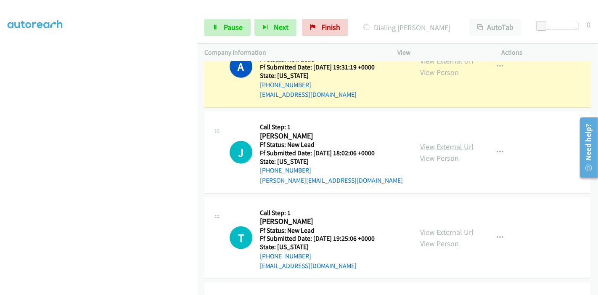
click at [439, 145] on link "View External Url" at bounding box center [446, 147] width 53 height 10
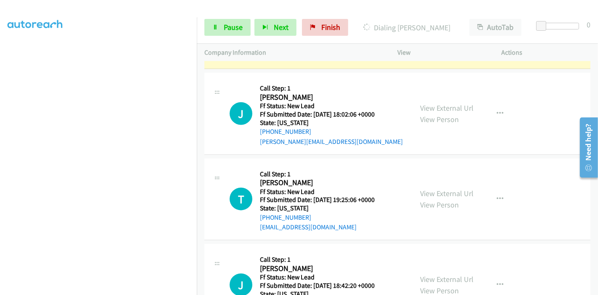
scroll to position [815, 0]
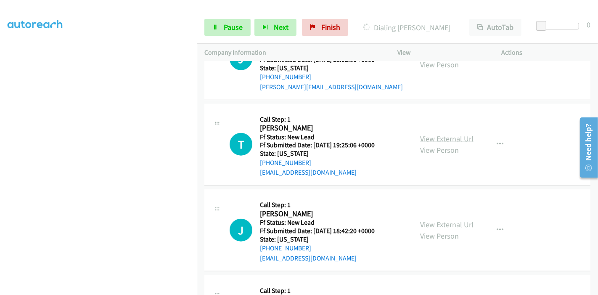
click at [446, 137] on link "View External Url" at bounding box center [446, 139] width 53 height 10
click at [429, 220] on link "View External Url" at bounding box center [446, 224] width 53 height 10
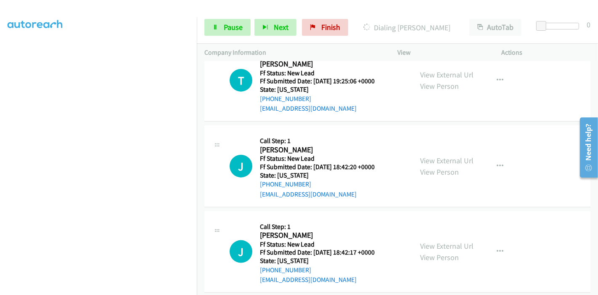
scroll to position [888, 0]
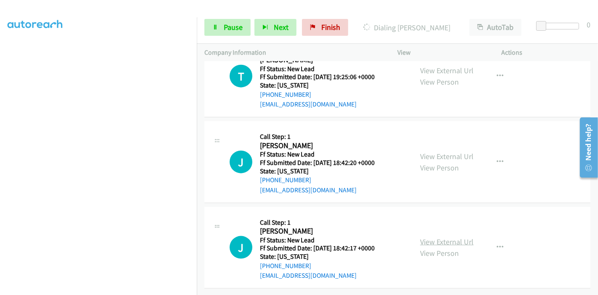
click at [434, 237] on link "View External Url" at bounding box center [446, 242] width 53 height 10
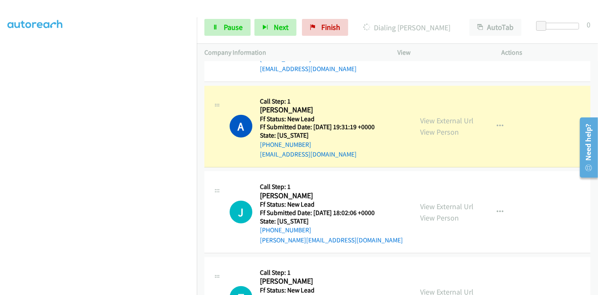
scroll to position [608, 0]
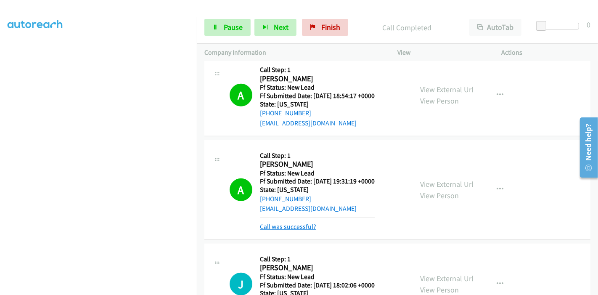
click at [283, 226] on link "Call was successful?" at bounding box center [288, 226] width 56 height 8
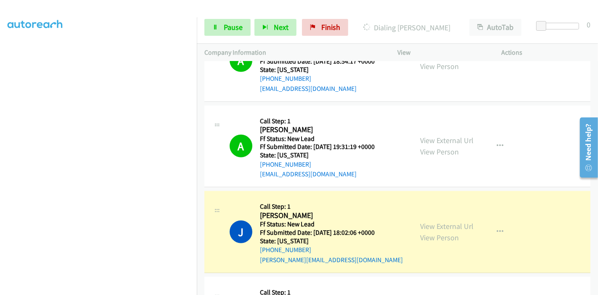
scroll to position [701, 0]
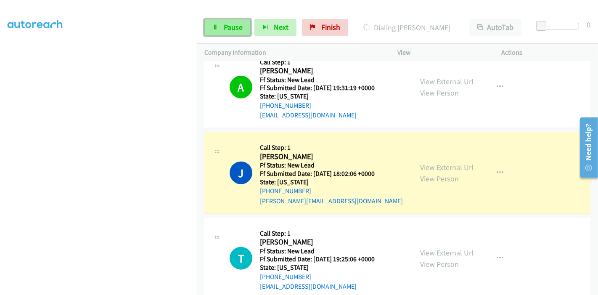
click at [221, 26] on link "Pause" at bounding box center [227, 27] width 46 height 17
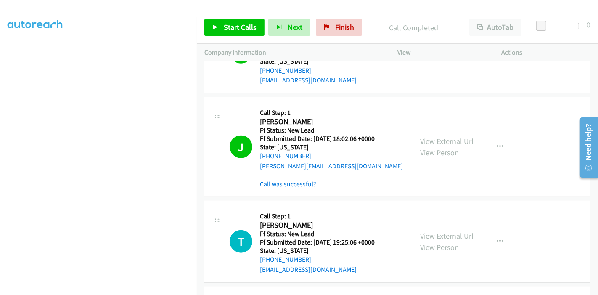
scroll to position [748, 0]
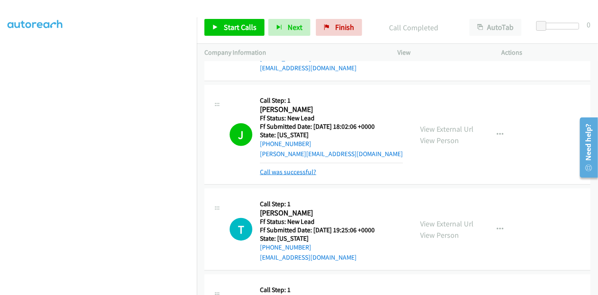
click at [293, 171] on link "Call was successful?" at bounding box center [288, 172] width 56 height 8
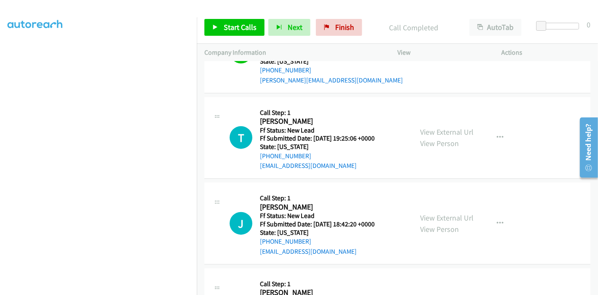
scroll to position [888, 0]
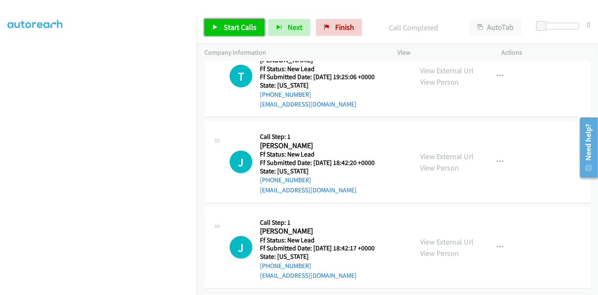
click at [240, 30] on span "Start Calls" at bounding box center [240, 27] width 33 height 10
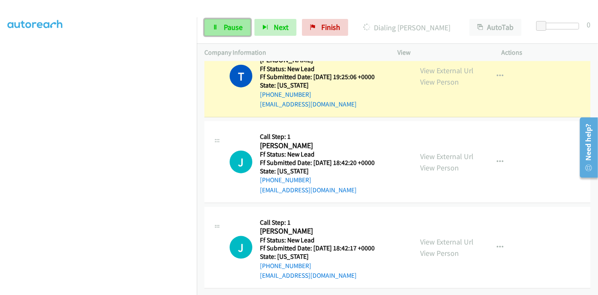
click at [228, 28] on span "Pause" at bounding box center [233, 27] width 19 height 10
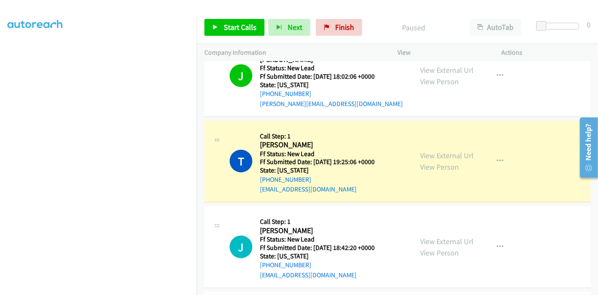
scroll to position [795, 0]
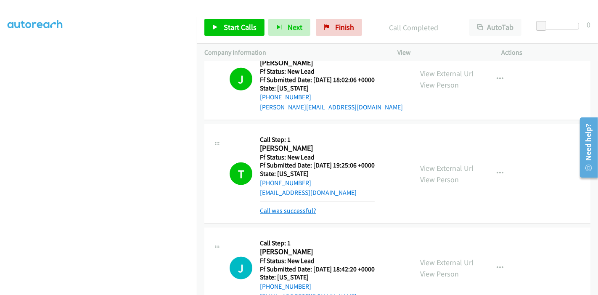
click at [286, 208] on link "Call was successful?" at bounding box center [288, 210] width 56 height 8
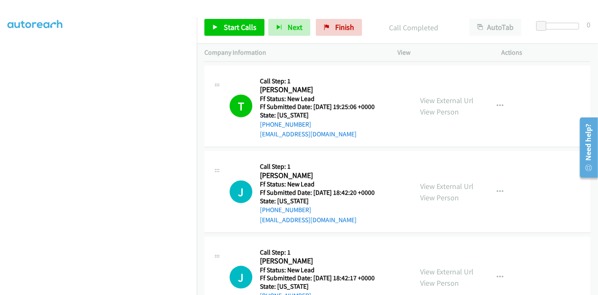
scroll to position [910, 0]
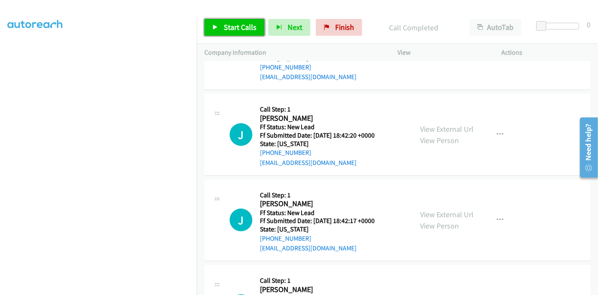
click at [234, 32] on link "Start Calls" at bounding box center [234, 27] width 60 height 17
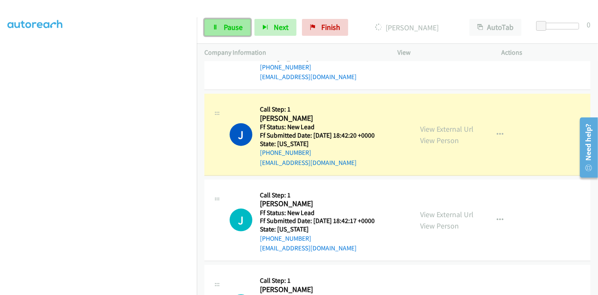
click at [218, 35] on link "Pause" at bounding box center [227, 27] width 46 height 17
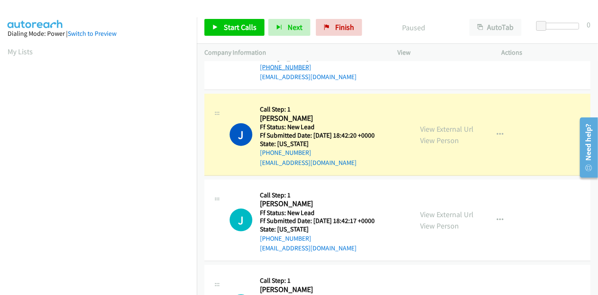
scroll to position [177, 0]
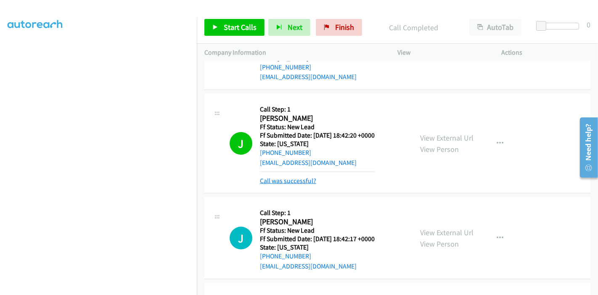
click at [284, 178] on link "Call was successful?" at bounding box center [288, 180] width 56 height 8
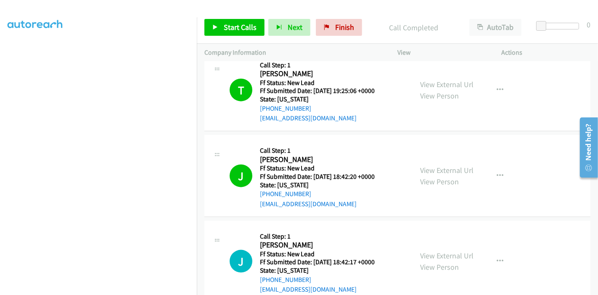
scroll to position [817, 0]
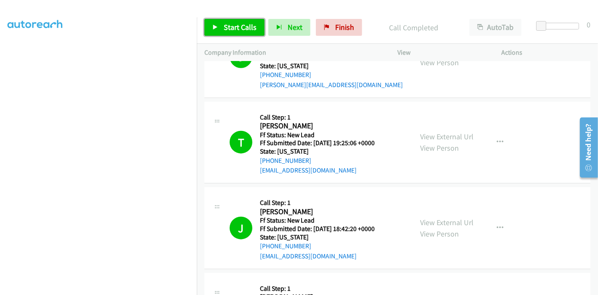
click at [225, 21] on link "Start Calls" at bounding box center [234, 27] width 60 height 17
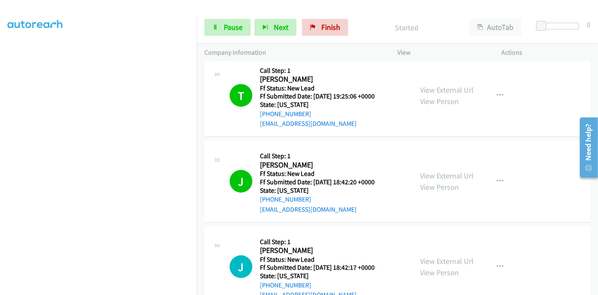
scroll to position [957, 0]
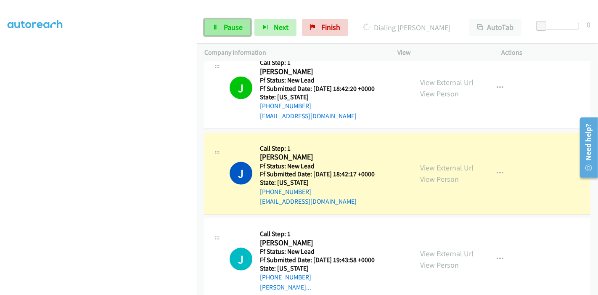
click at [217, 29] on icon at bounding box center [215, 28] width 6 height 6
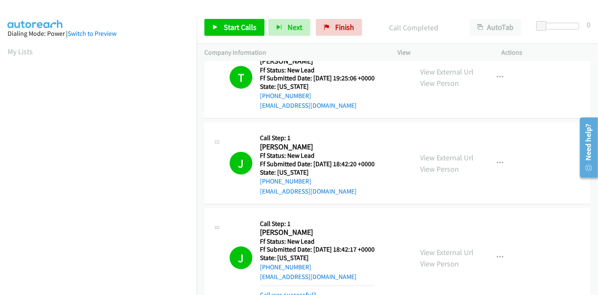
scroll to position [1022, 0]
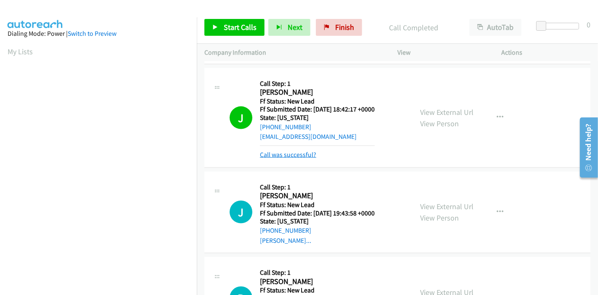
click at [304, 154] on link "Call was successful?" at bounding box center [288, 154] width 56 height 8
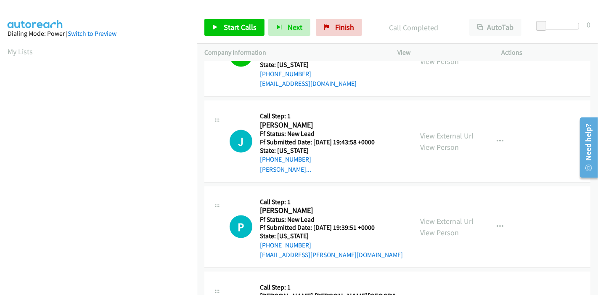
scroll to position [1144, 0]
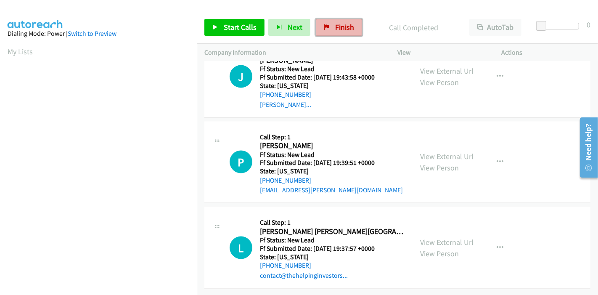
drag, startPoint x: 334, startPoint y: 29, endPoint x: 326, endPoint y: 31, distance: 8.2
click at [335, 29] on span "Finish" at bounding box center [344, 27] width 19 height 10
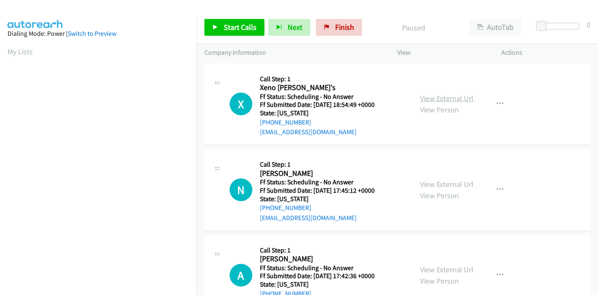
click at [455, 100] on link "View External Url" at bounding box center [446, 98] width 53 height 10
click at [436, 185] on link "View External Url" at bounding box center [446, 184] width 53 height 10
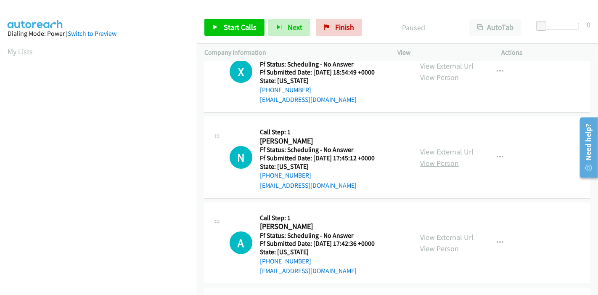
scroll to position [47, 0]
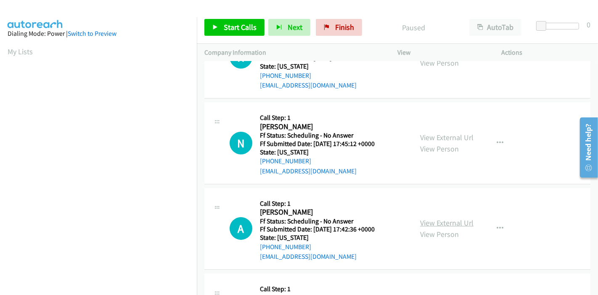
click at [427, 220] on link "View External Url" at bounding box center [446, 223] width 53 height 10
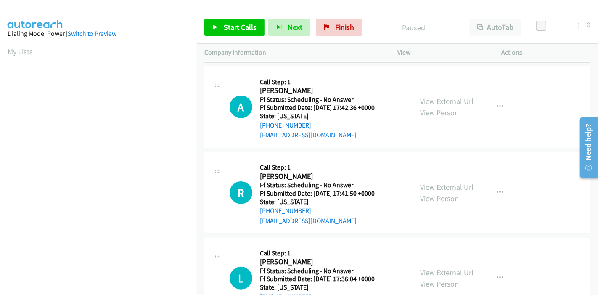
scroll to position [187, 0]
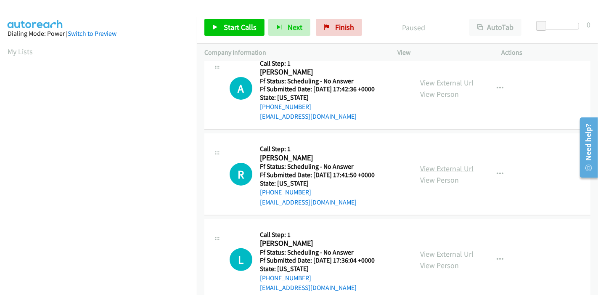
click at [439, 166] on link "View External Url" at bounding box center [446, 168] width 53 height 10
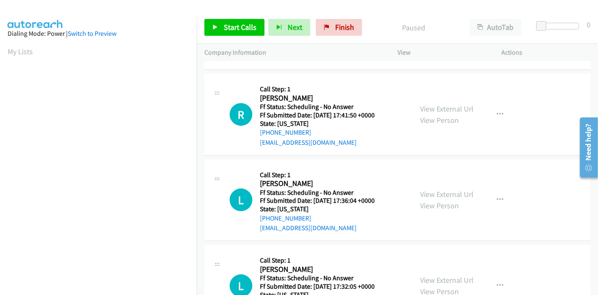
scroll to position [280, 0]
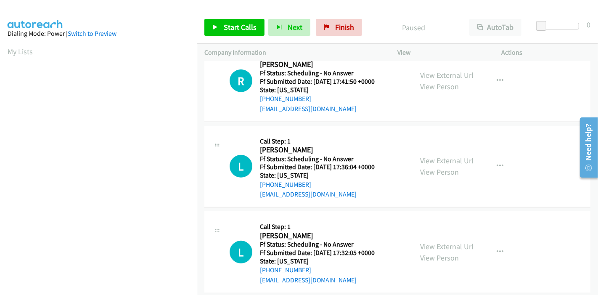
click at [432, 165] on div "View External Url View Person" at bounding box center [446, 166] width 53 height 23
click at [432, 160] on link "View External Url" at bounding box center [446, 160] width 53 height 10
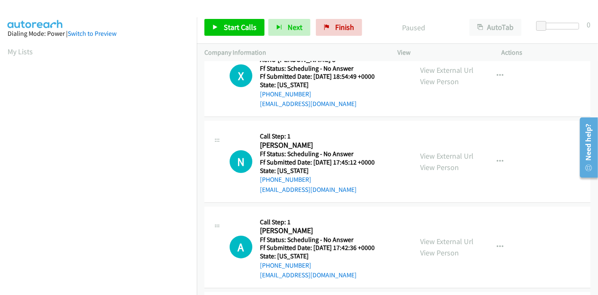
scroll to position [0, 0]
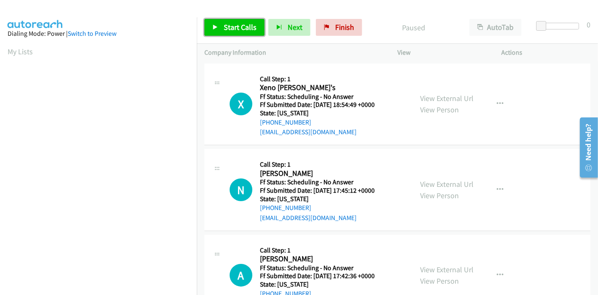
click at [214, 23] on link "Start Calls" at bounding box center [234, 27] width 60 height 17
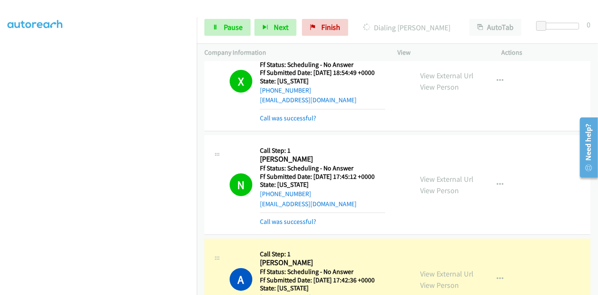
scroll to position [47, 0]
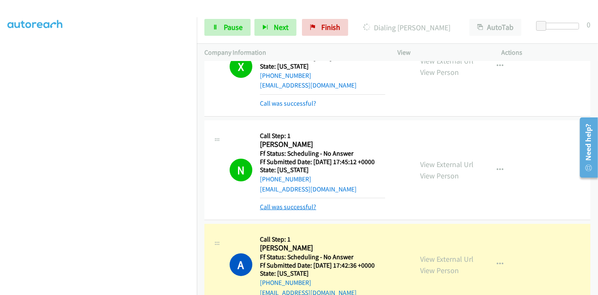
click at [288, 208] on link "Call was successful?" at bounding box center [288, 207] width 56 height 8
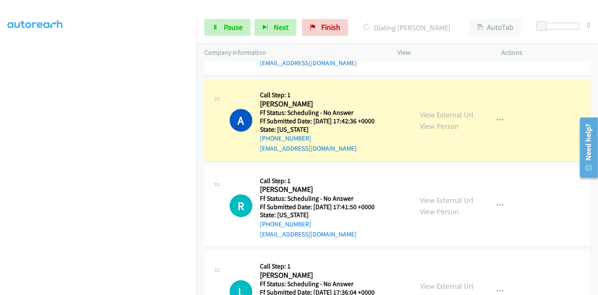
scroll to position [187, 0]
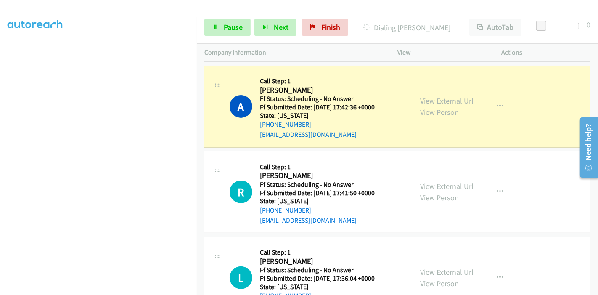
click at [443, 100] on link "View External Url" at bounding box center [446, 101] width 53 height 10
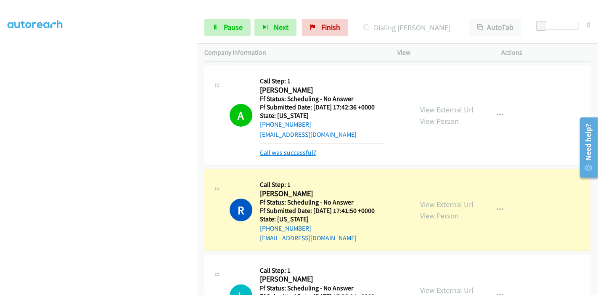
click at [284, 152] on link "Call was successful?" at bounding box center [288, 152] width 56 height 8
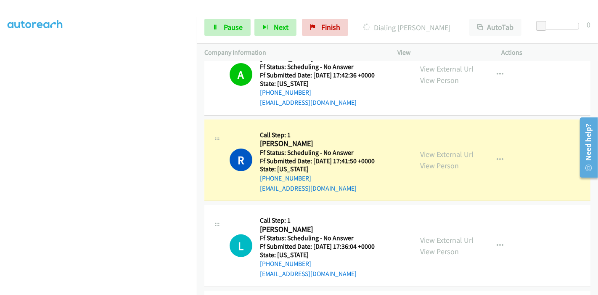
scroll to position [233, 0]
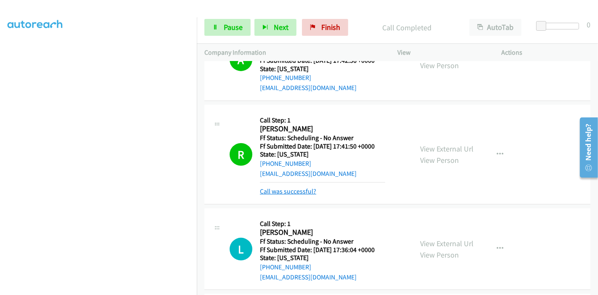
click at [273, 190] on link "Call was successful?" at bounding box center [288, 191] width 56 height 8
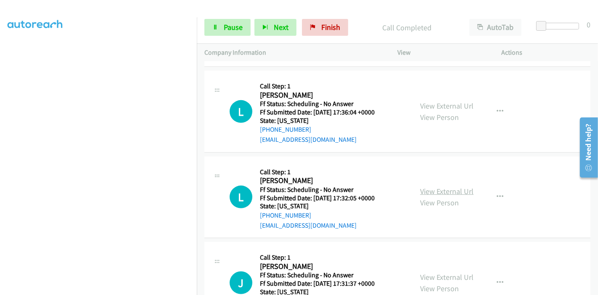
scroll to position [373, 0]
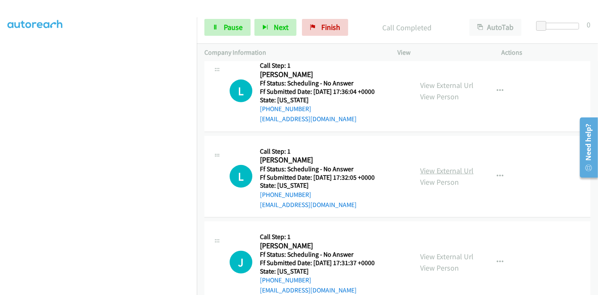
click at [441, 171] on link "View External Url" at bounding box center [446, 171] width 53 height 10
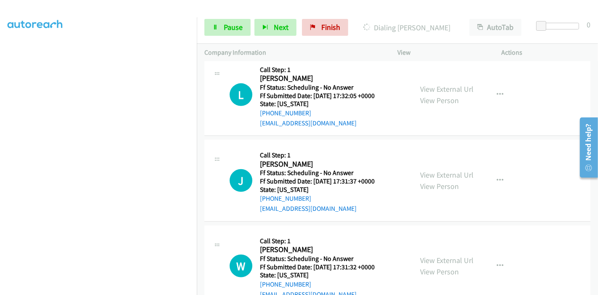
scroll to position [467, 0]
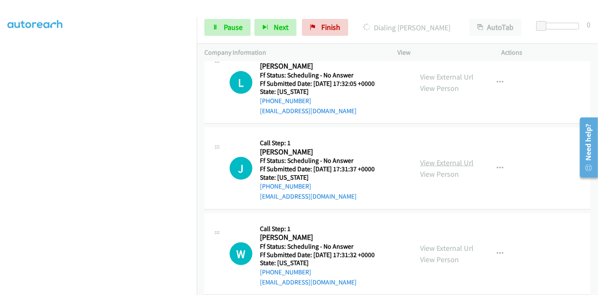
click at [432, 164] on link "View External Url" at bounding box center [446, 163] width 53 height 10
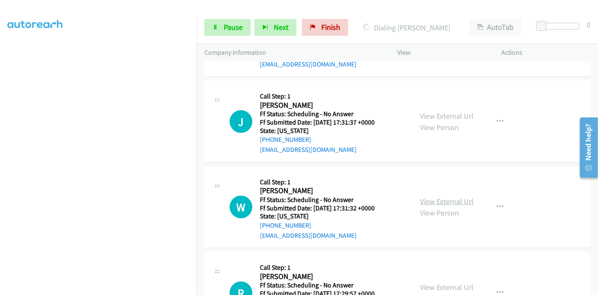
click at [429, 198] on link "View External Url" at bounding box center [446, 201] width 53 height 10
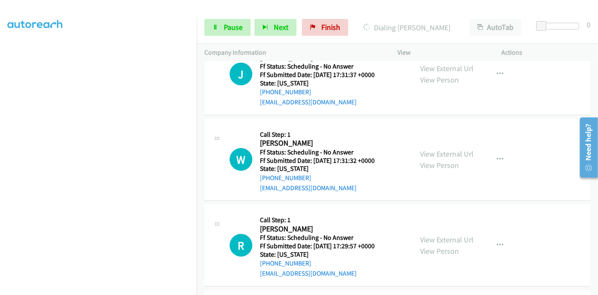
scroll to position [607, 0]
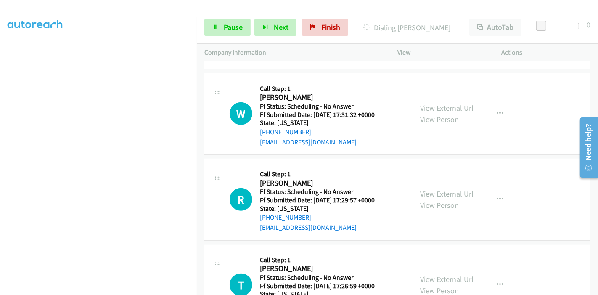
click at [439, 194] on link "View External Url" at bounding box center [446, 194] width 53 height 10
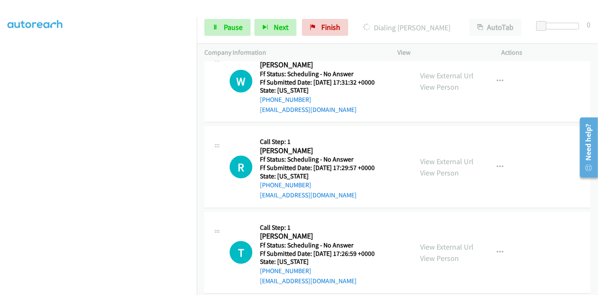
scroll to position [653, 0]
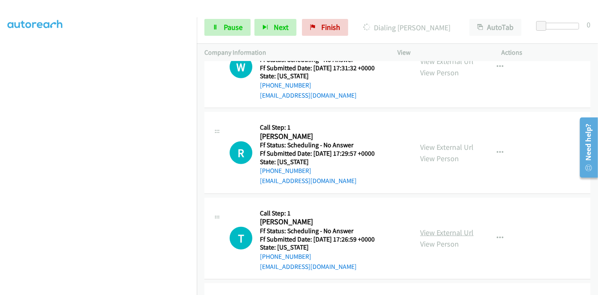
click at [424, 231] on link "View External Url" at bounding box center [446, 232] width 53 height 10
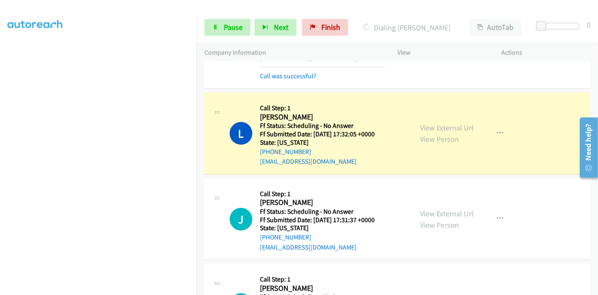
scroll to position [438, 0]
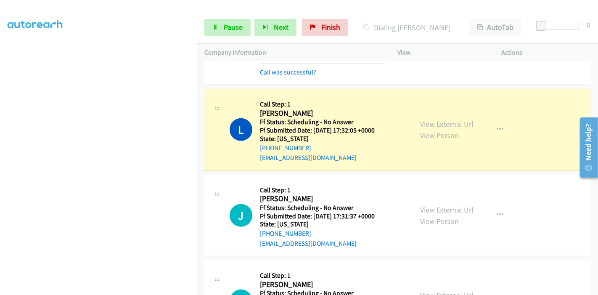
click at [284, 65] on mb0 "Call was successful?" at bounding box center [322, 70] width 125 height 14
click at [287, 69] on link "Call was successful?" at bounding box center [288, 72] width 56 height 8
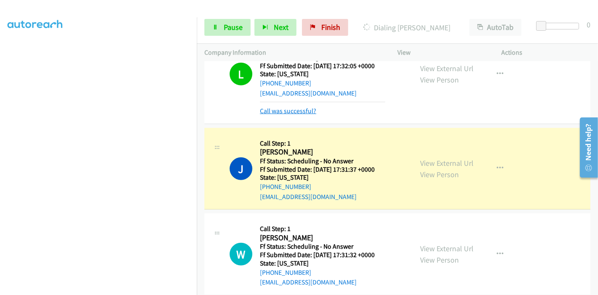
click at [294, 110] on link "Call was successful?" at bounding box center [288, 111] width 56 height 8
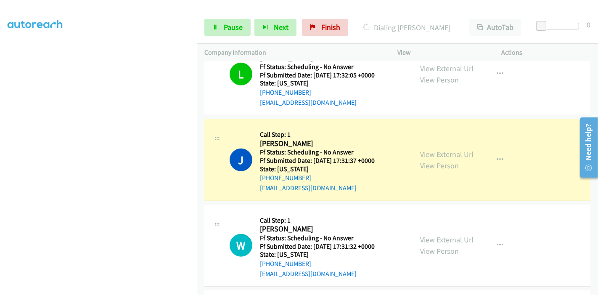
scroll to position [522, 0]
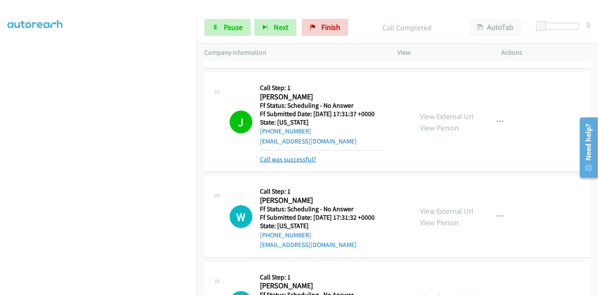
click at [295, 155] on link "Call was successful?" at bounding box center [288, 159] width 56 height 8
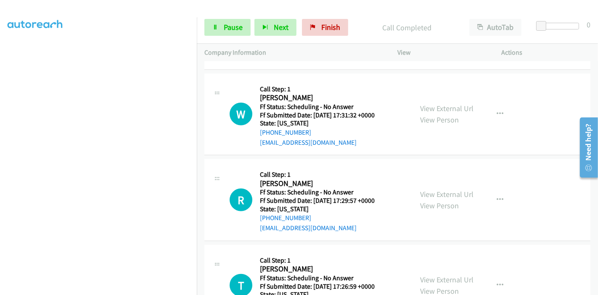
scroll to position [616, 0]
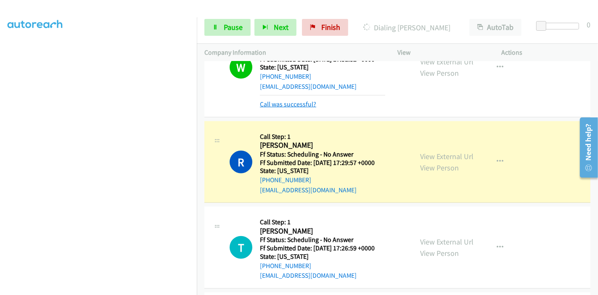
click at [296, 105] on link "Call was successful?" at bounding box center [288, 104] width 56 height 8
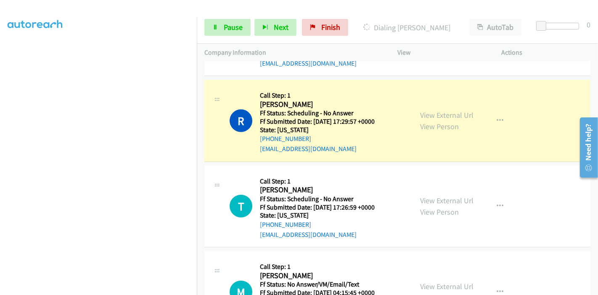
scroll to position [700, 0]
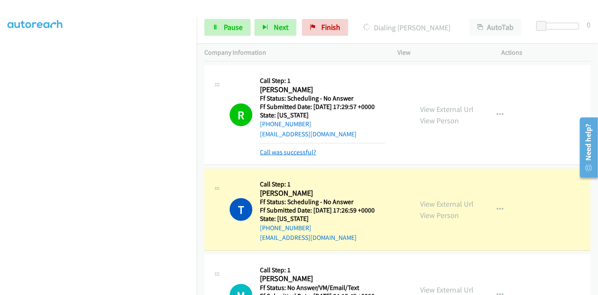
click at [284, 150] on link "Call was successful?" at bounding box center [288, 152] width 56 height 8
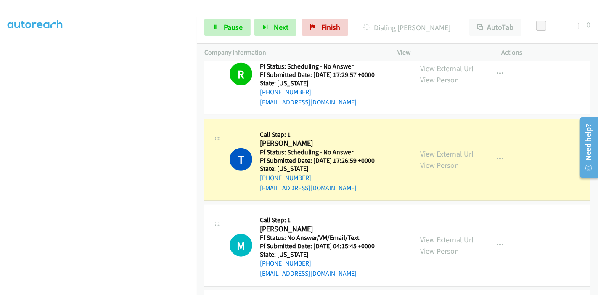
scroll to position [747, 0]
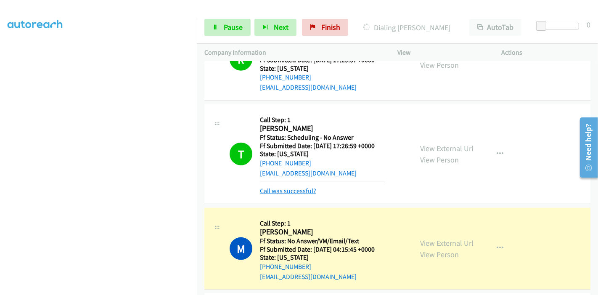
click at [278, 191] on link "Call was successful?" at bounding box center [288, 191] width 56 height 8
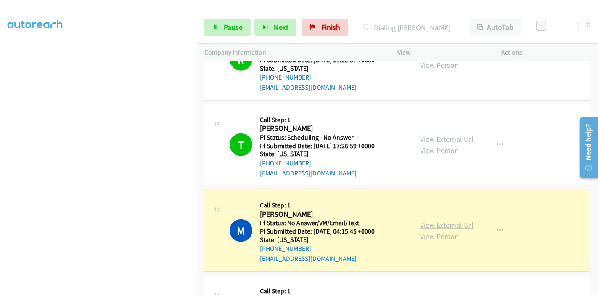
click at [449, 221] on link "View External Url" at bounding box center [446, 225] width 53 height 10
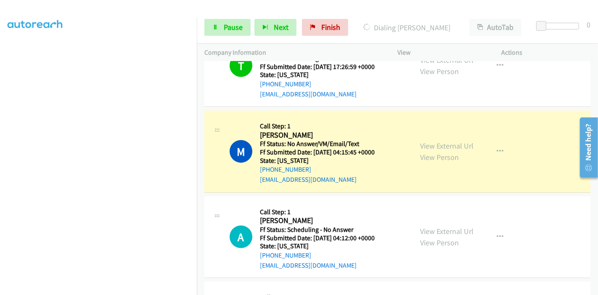
scroll to position [840, 0]
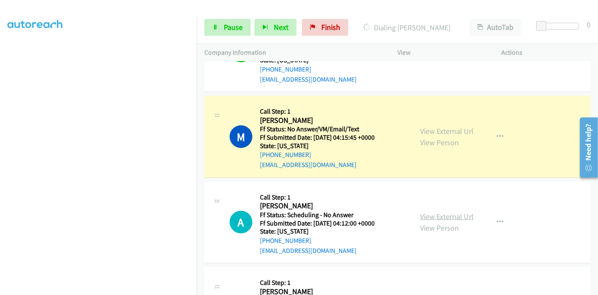
click at [424, 216] on link "View External Url" at bounding box center [446, 216] width 53 height 10
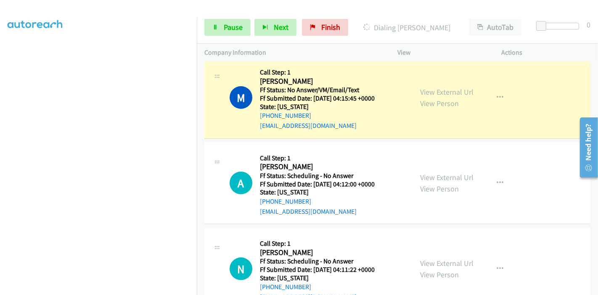
scroll to position [934, 0]
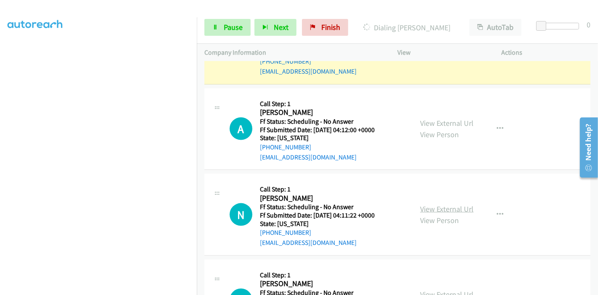
click at [430, 209] on link "View External Url" at bounding box center [446, 209] width 53 height 10
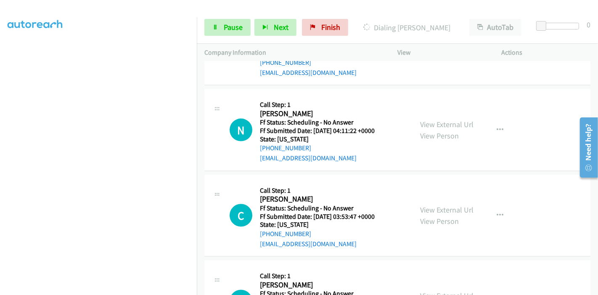
scroll to position [1027, 0]
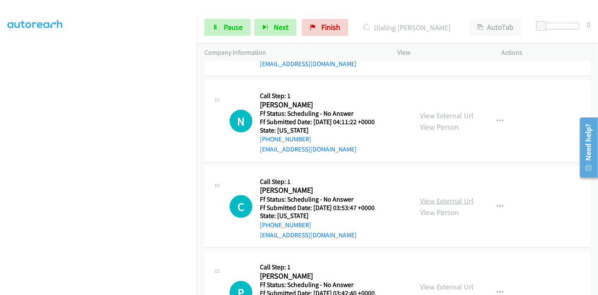
click at [427, 196] on link "View External Url" at bounding box center [446, 201] width 53 height 10
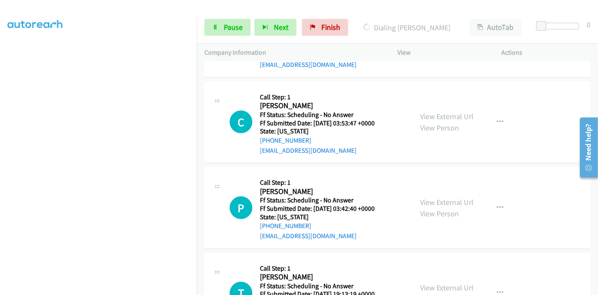
scroll to position [1120, 0]
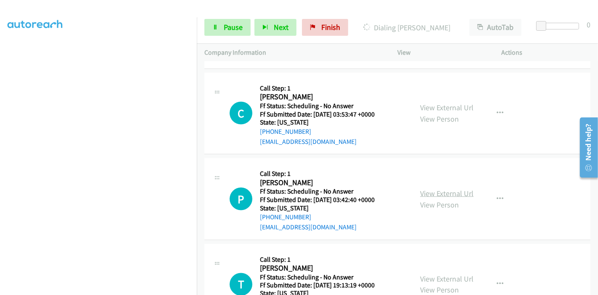
click at [433, 192] on link "View External Url" at bounding box center [446, 193] width 53 height 10
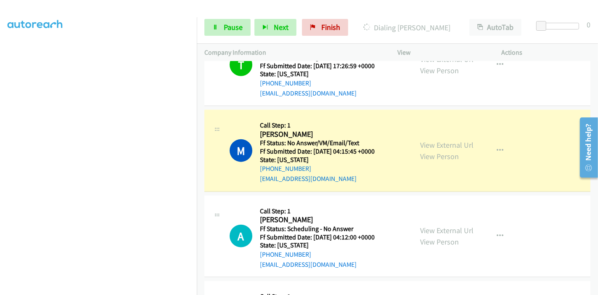
scroll to position [887, 0]
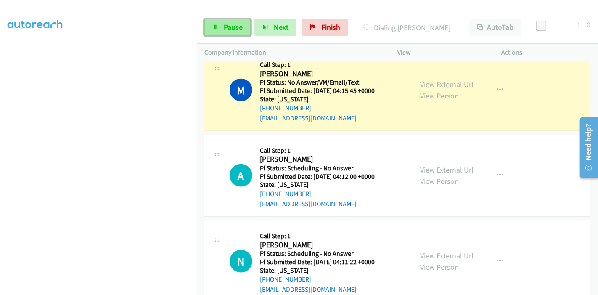
click at [229, 28] on span "Pause" at bounding box center [233, 27] width 19 height 10
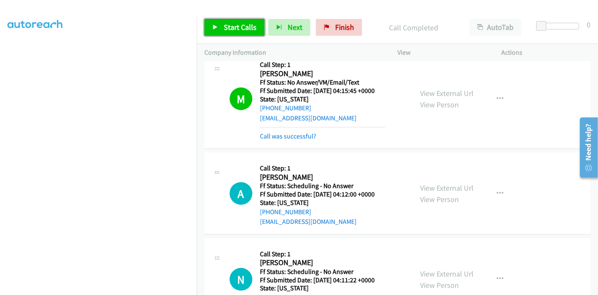
click at [239, 26] on span "Start Calls" at bounding box center [240, 27] width 33 height 10
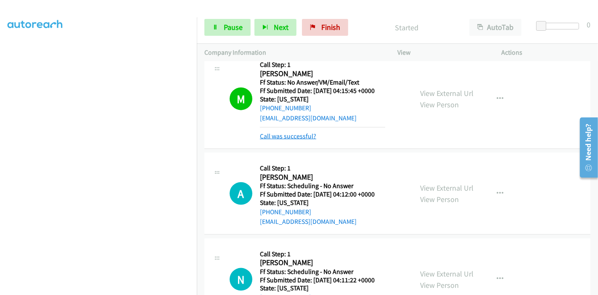
click at [301, 137] on link "Call was successful?" at bounding box center [288, 136] width 56 height 8
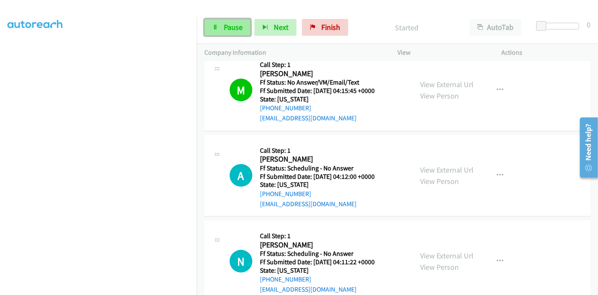
click at [217, 25] on icon at bounding box center [215, 28] width 6 height 6
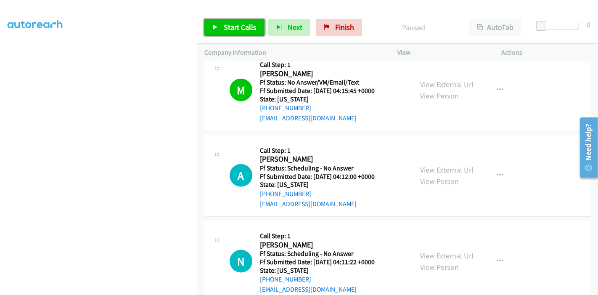
click at [230, 26] on span "Start Calls" at bounding box center [240, 27] width 33 height 10
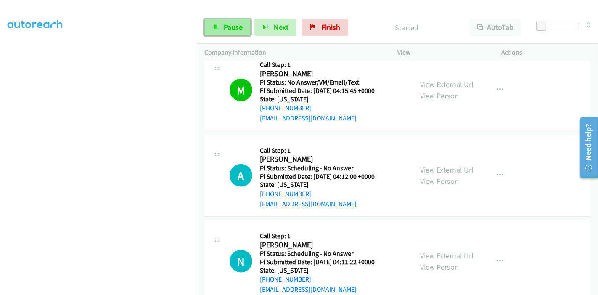
click at [214, 25] on icon at bounding box center [215, 28] width 6 height 6
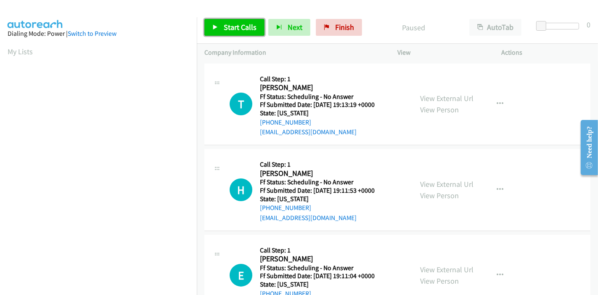
click at [229, 27] on span "Start Calls" at bounding box center [240, 27] width 33 height 10
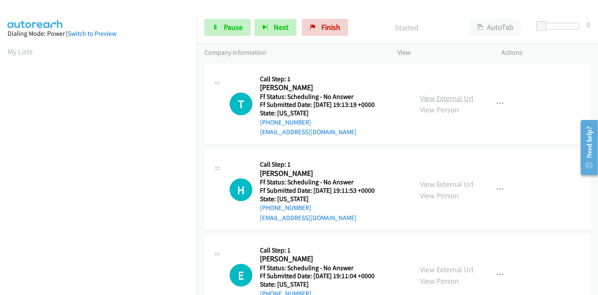
click at [431, 100] on link "View External Url" at bounding box center [446, 98] width 53 height 10
click at [429, 182] on link "View External Url" at bounding box center [446, 184] width 53 height 10
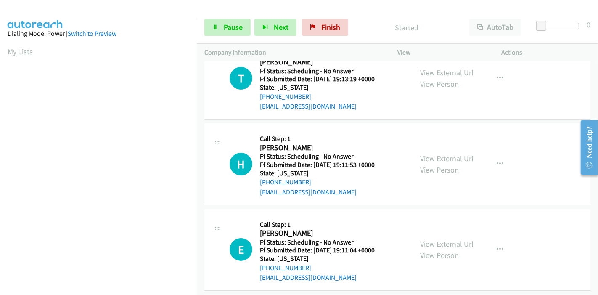
scroll to position [93, 0]
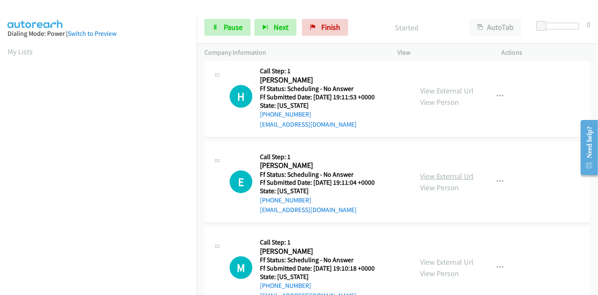
click at [425, 177] on link "View External Url" at bounding box center [446, 176] width 53 height 10
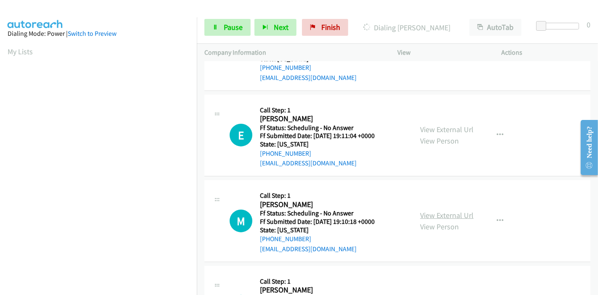
click at [429, 213] on link "View External Url" at bounding box center [446, 215] width 53 height 10
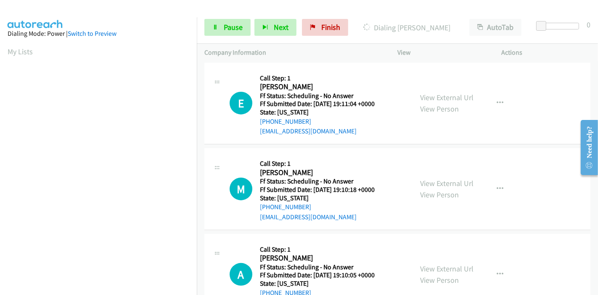
scroll to position [187, 0]
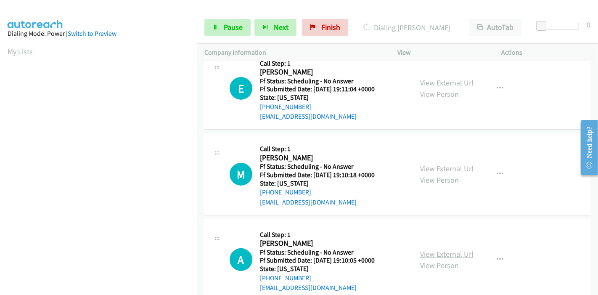
click at [431, 249] on link "View External Url" at bounding box center [446, 254] width 53 height 10
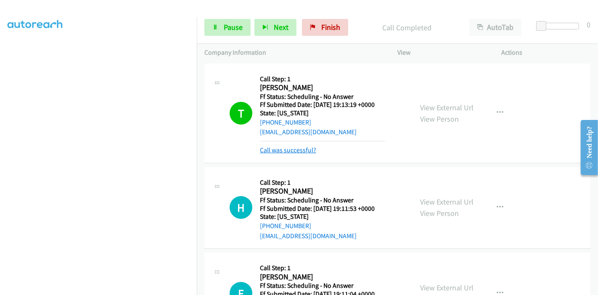
click at [284, 148] on link "Call was successful?" at bounding box center [288, 150] width 56 height 8
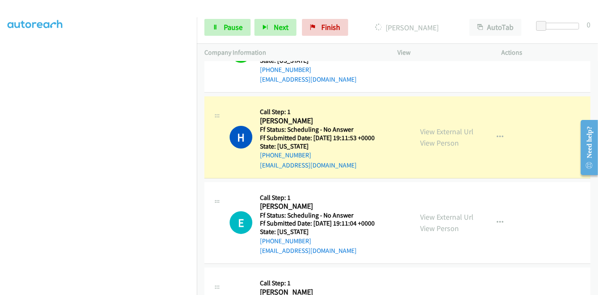
scroll to position [140, 0]
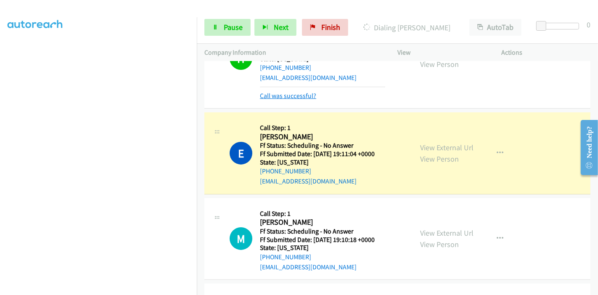
click at [301, 95] on link "Call was successful?" at bounding box center [288, 96] width 56 height 8
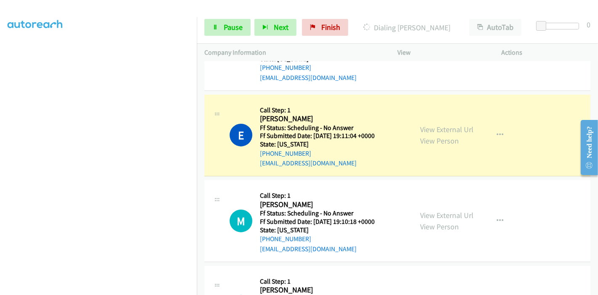
scroll to position [131, 0]
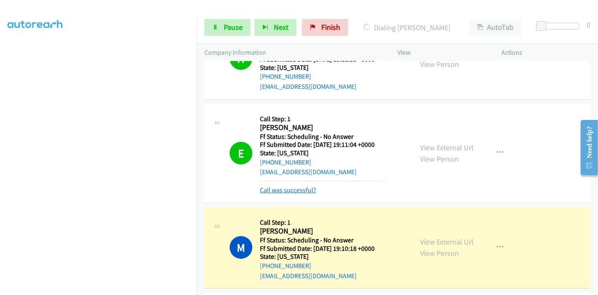
click at [298, 186] on link "Call was successful?" at bounding box center [288, 190] width 56 height 8
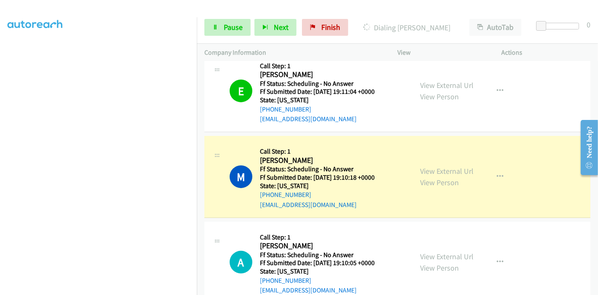
scroll to position [224, 0]
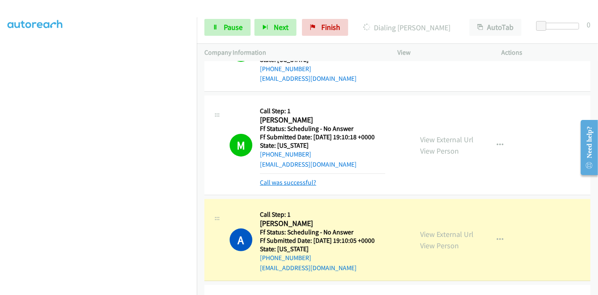
click at [280, 181] on link "Call was successful?" at bounding box center [288, 182] width 56 height 8
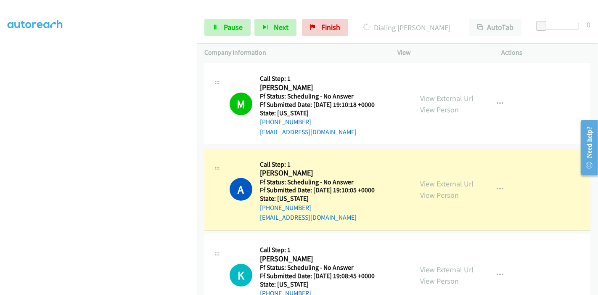
scroll to position [271, 0]
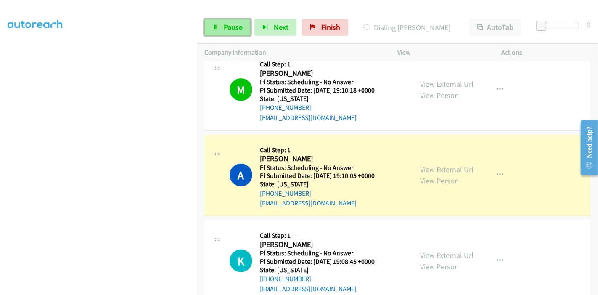
click at [229, 29] on span "Pause" at bounding box center [233, 27] width 19 height 10
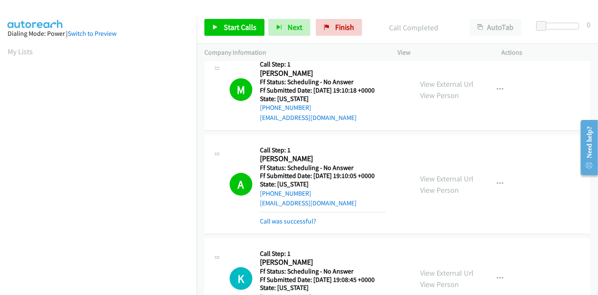
scroll to position [47, 0]
click at [301, 221] on link "Call was successful?" at bounding box center [288, 221] width 56 height 8
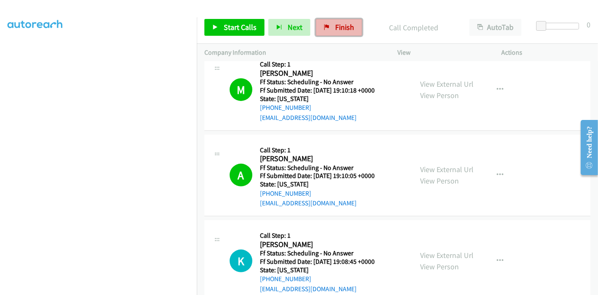
click at [344, 28] on span "Finish" at bounding box center [344, 27] width 19 height 10
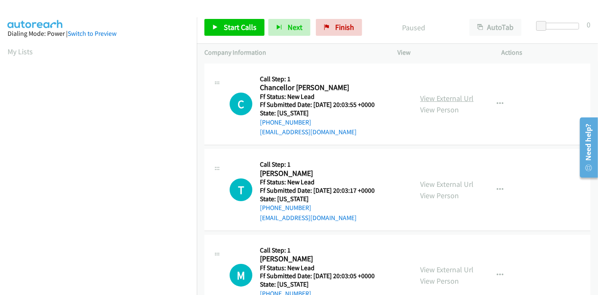
click at [452, 99] on link "View External Url" at bounding box center [446, 98] width 53 height 10
click at [435, 182] on link "View External Url" at bounding box center [446, 184] width 53 height 10
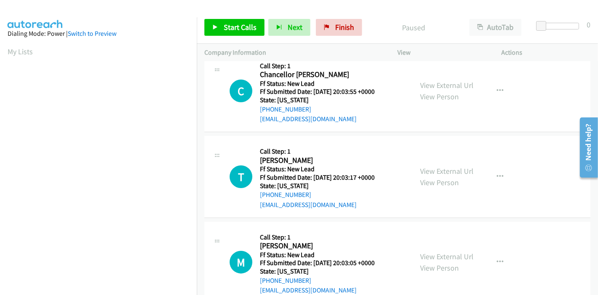
scroll to position [47, 0]
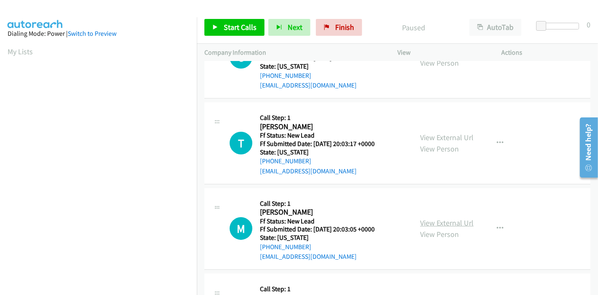
click at [427, 221] on link "View External Url" at bounding box center [446, 223] width 53 height 10
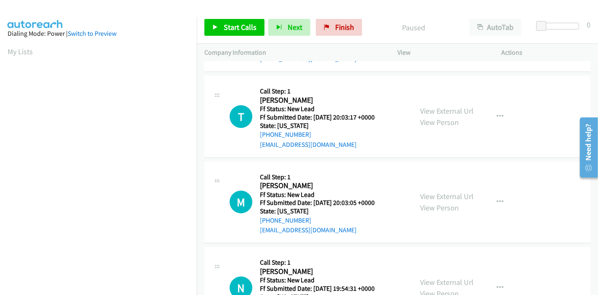
scroll to position [140, 0]
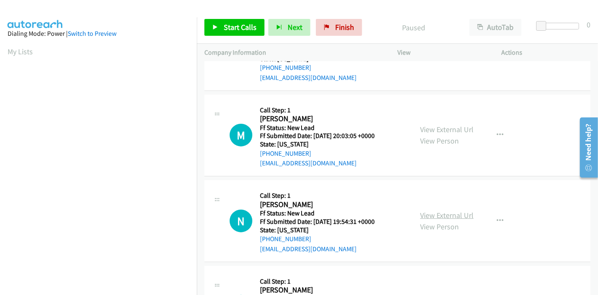
click at [427, 215] on link "View External Url" at bounding box center [446, 215] width 53 height 10
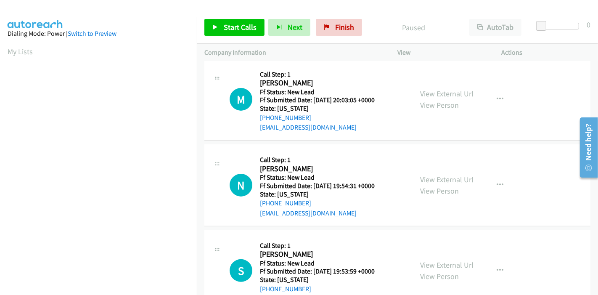
scroll to position [205, 0]
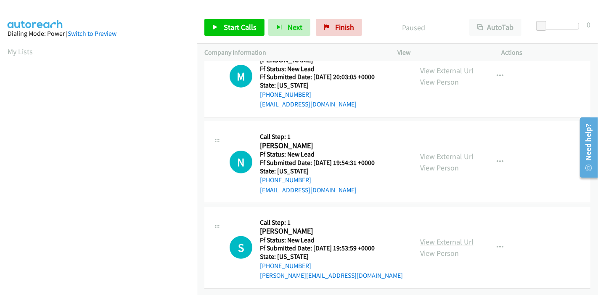
click at [433, 237] on link "View External Url" at bounding box center [446, 242] width 53 height 10
click at [215, 21] on link "Start Calls" at bounding box center [234, 27] width 60 height 17
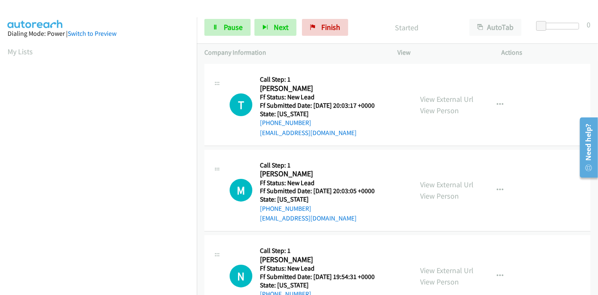
scroll to position [0, 0]
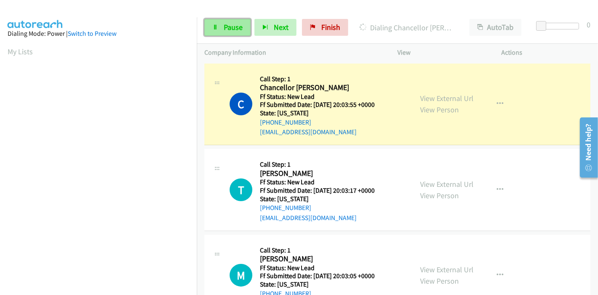
click at [212, 32] on link "Pause" at bounding box center [227, 27] width 46 height 17
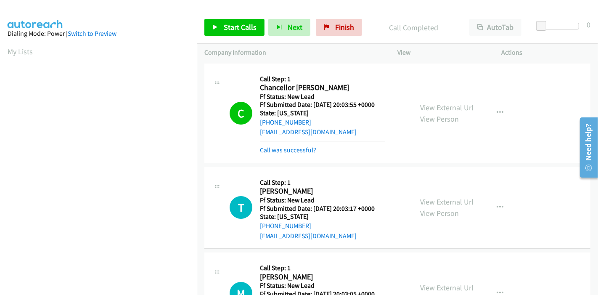
scroll to position [177, 0]
click at [233, 27] on span "Start Calls" at bounding box center [240, 27] width 33 height 10
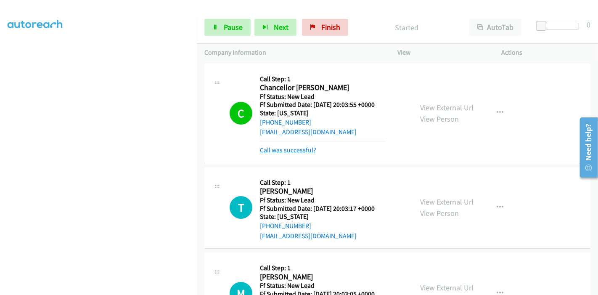
click at [279, 147] on link "Call was successful?" at bounding box center [288, 150] width 56 height 8
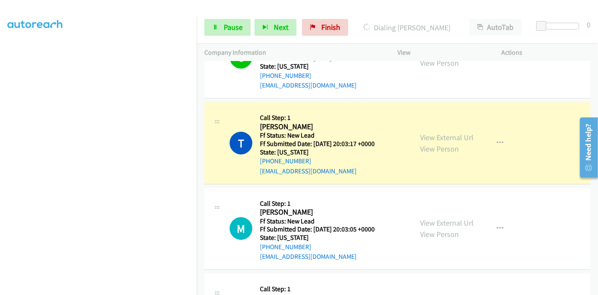
scroll to position [37, 0]
click at [232, 26] on span "Pause" at bounding box center [233, 27] width 19 height 10
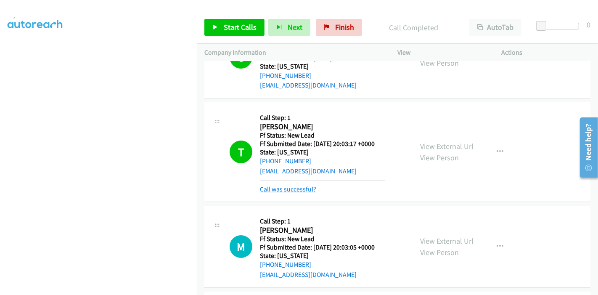
click at [295, 191] on link "Call was successful?" at bounding box center [288, 189] width 56 height 8
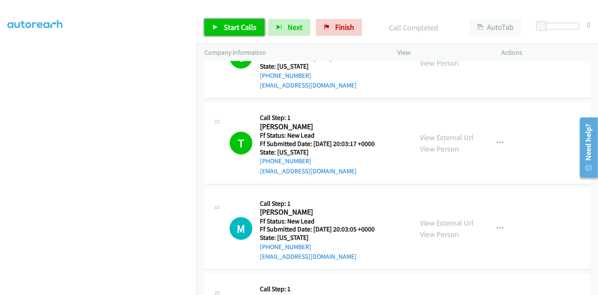
click at [219, 28] on link "Start Calls" at bounding box center [234, 27] width 60 height 17
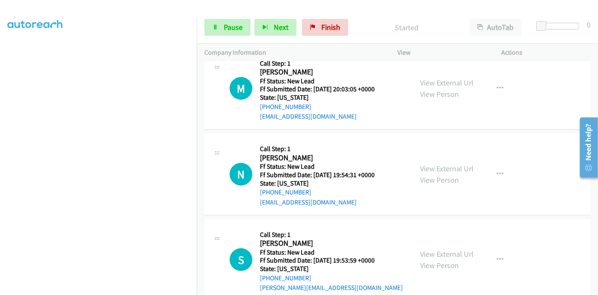
scroll to position [205, 0]
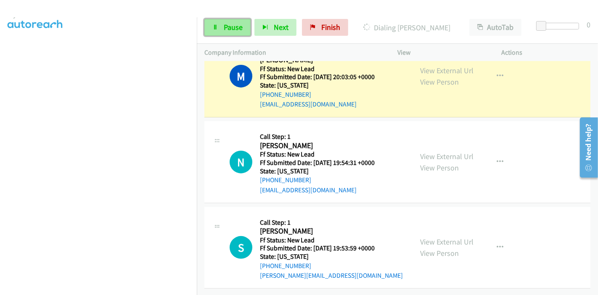
click at [218, 24] on link "Pause" at bounding box center [227, 27] width 46 height 17
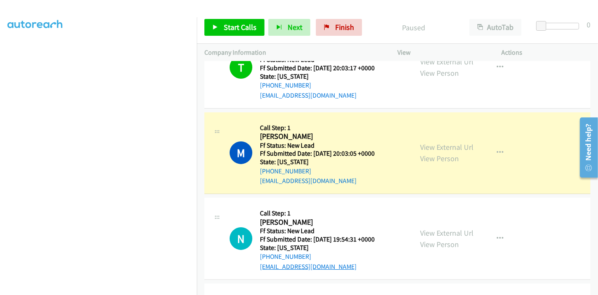
scroll to position [65, 0]
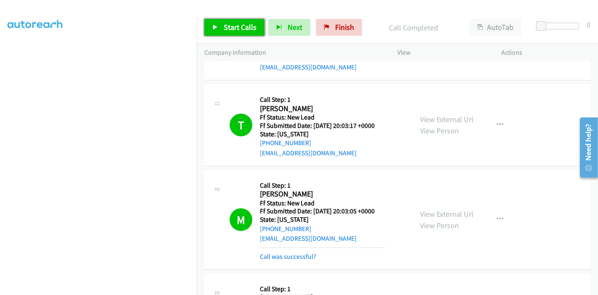
click at [226, 31] on span "Start Calls" at bounding box center [240, 27] width 33 height 10
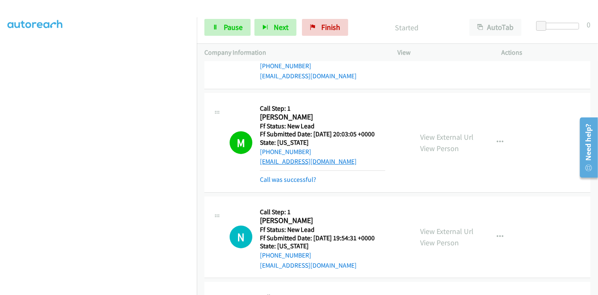
scroll to position [158, 0]
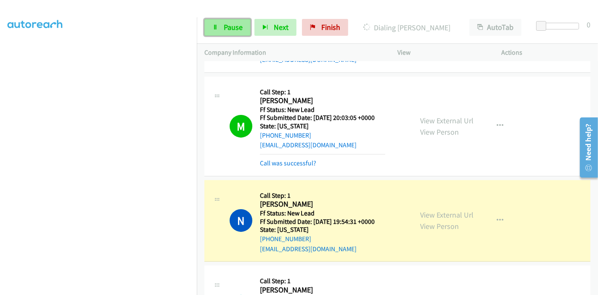
click at [213, 25] on icon at bounding box center [215, 28] width 6 height 6
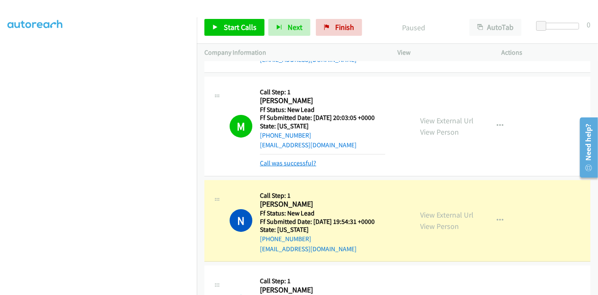
click at [296, 160] on link "Call was successful?" at bounding box center [288, 163] width 56 height 8
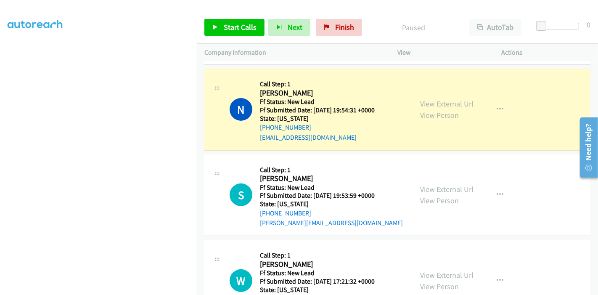
scroll to position [177, 0]
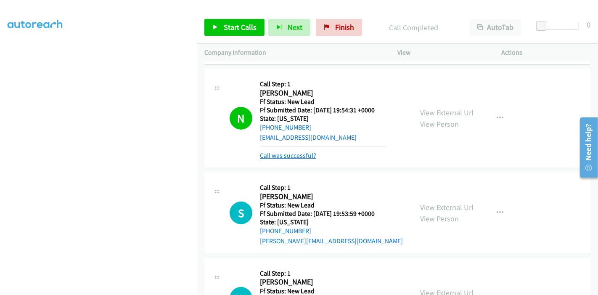
click at [287, 152] on link "Call was successful?" at bounding box center [288, 155] width 56 height 8
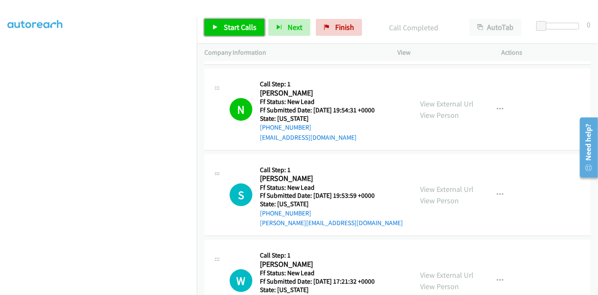
click at [227, 27] on span "Start Calls" at bounding box center [240, 27] width 33 height 10
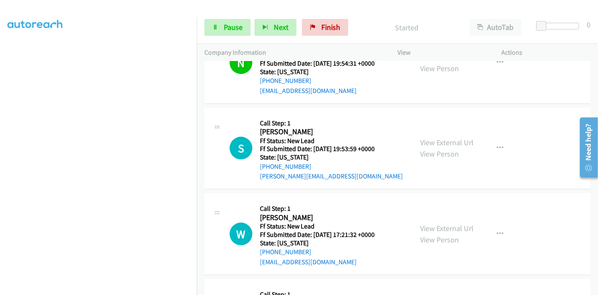
scroll to position [313, 0]
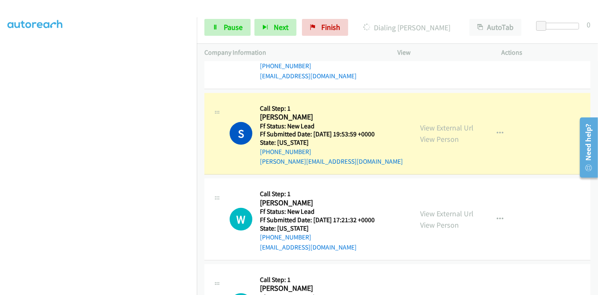
click at [224, 39] on div "Start Calls Pause Next Finish Dialing [PERSON_NAME] AutoTab AutoTab 0" at bounding box center [397, 27] width 401 height 32
click at [229, 28] on span "Pause" at bounding box center [233, 27] width 19 height 10
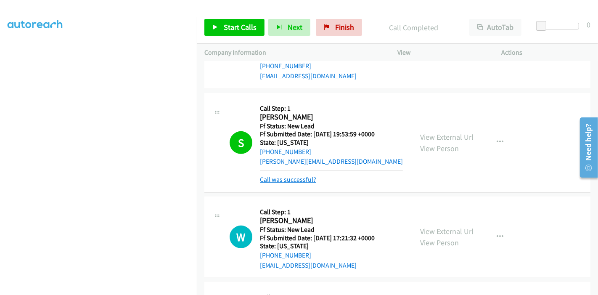
click at [291, 179] on link "Call was successful?" at bounding box center [288, 179] width 56 height 8
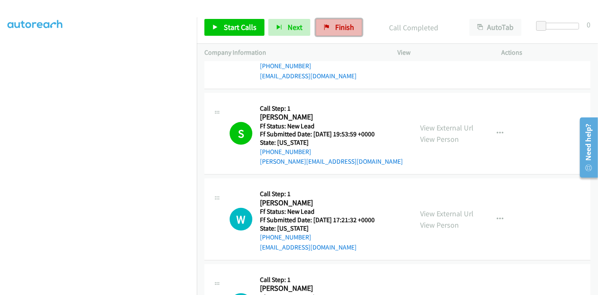
click at [327, 30] on link "Finish" at bounding box center [339, 27] width 46 height 17
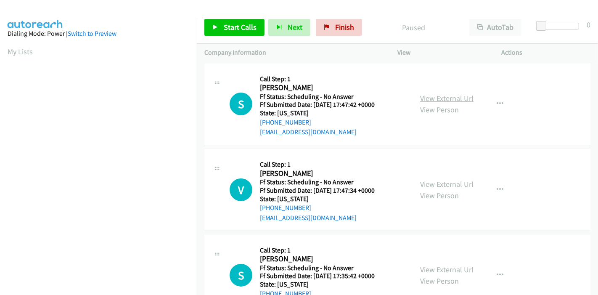
click at [448, 100] on link "View External Url" at bounding box center [446, 98] width 53 height 10
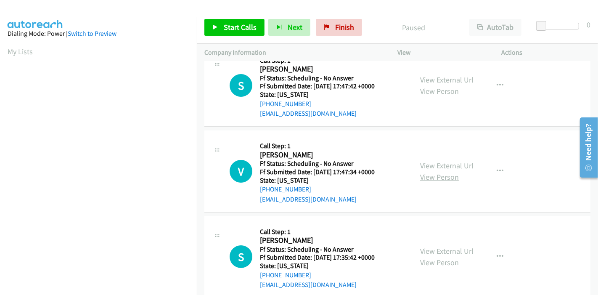
scroll to position [47, 0]
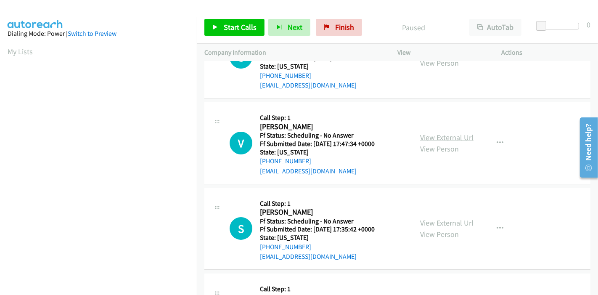
click at [442, 138] on link "View External Url" at bounding box center [446, 137] width 53 height 10
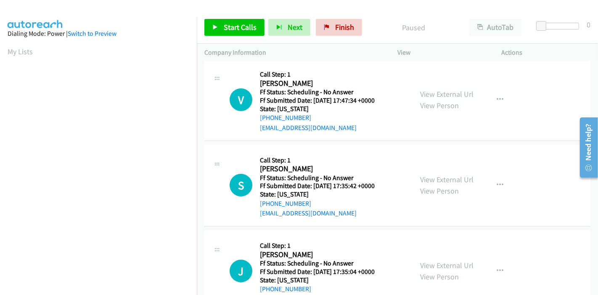
scroll to position [93, 0]
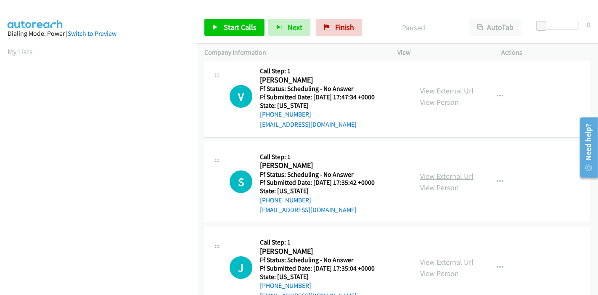
click at [428, 171] on link "View External Url" at bounding box center [446, 176] width 53 height 10
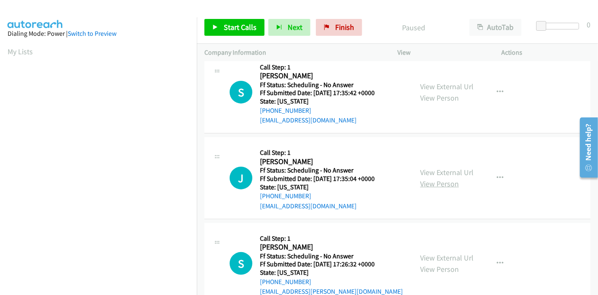
scroll to position [187, 0]
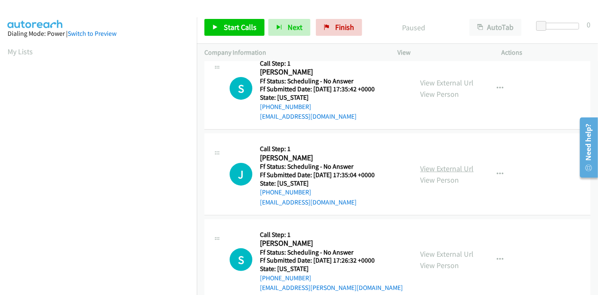
click at [442, 166] on link "View External Url" at bounding box center [446, 168] width 53 height 10
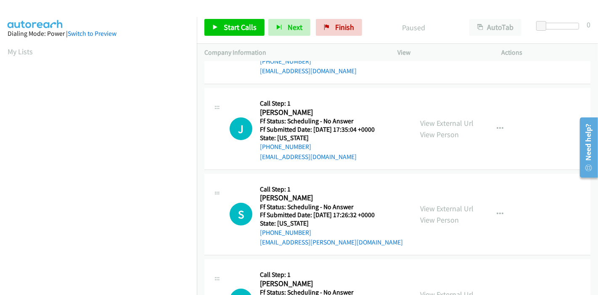
scroll to position [233, 0]
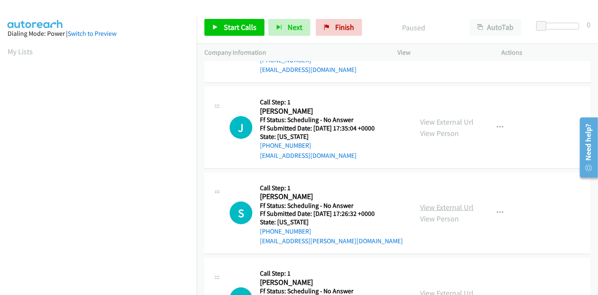
click at [424, 205] on link "View External Url" at bounding box center [446, 207] width 53 height 10
click at [230, 26] on span "Start Calls" at bounding box center [240, 27] width 33 height 10
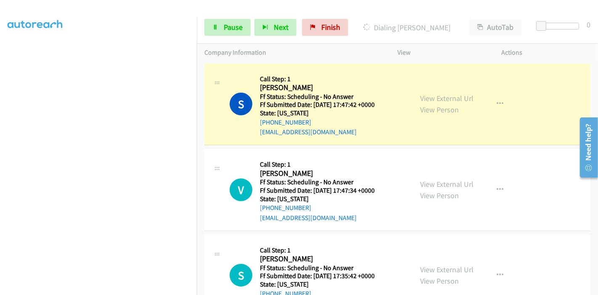
scroll to position [177, 0]
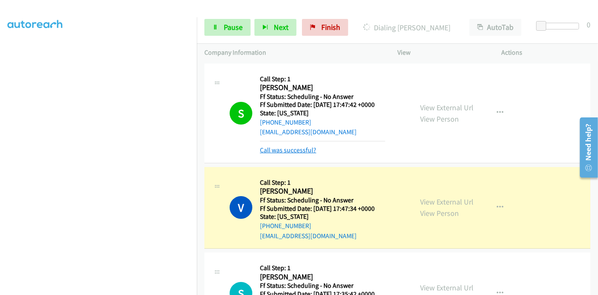
click at [269, 149] on link "Call was successful?" at bounding box center [288, 150] width 56 height 8
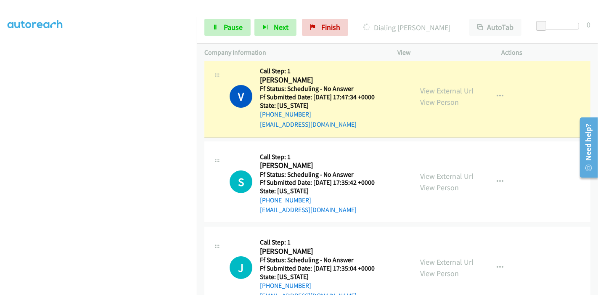
scroll to position [140, 0]
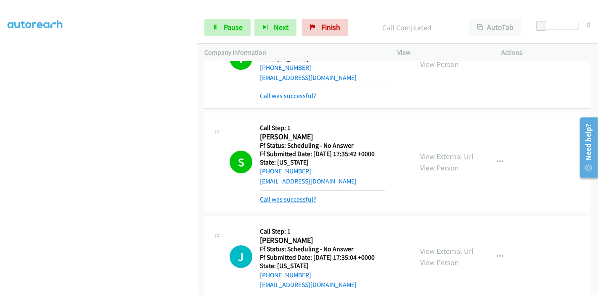
click at [292, 198] on link "Call was successful?" at bounding box center [288, 199] width 56 height 8
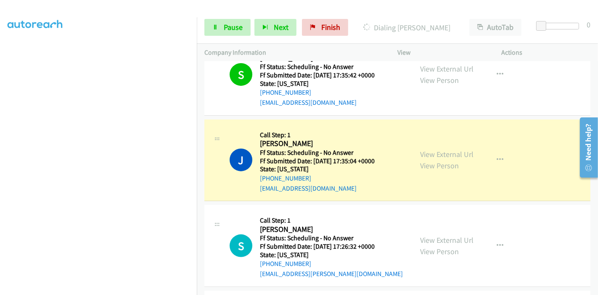
scroll to position [233, 0]
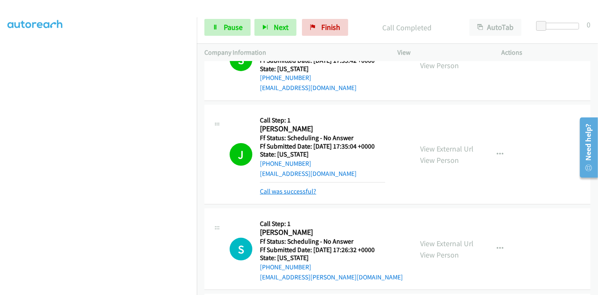
click at [285, 192] on link "Call was successful?" at bounding box center [288, 191] width 56 height 8
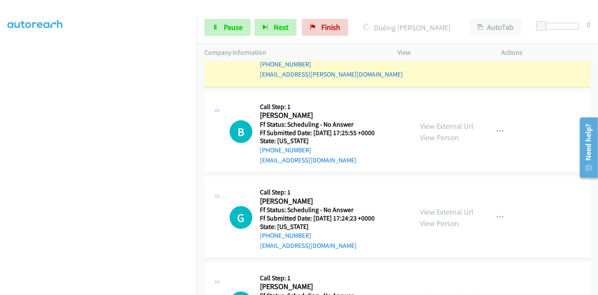
scroll to position [420, 0]
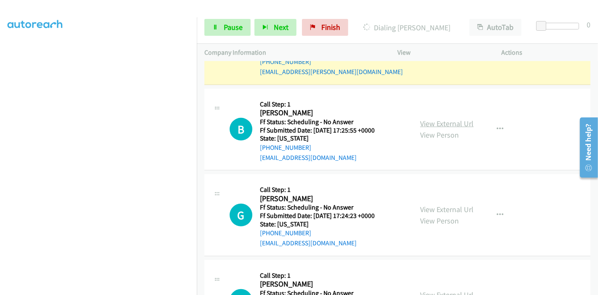
click at [440, 119] on link "View External Url" at bounding box center [446, 124] width 53 height 10
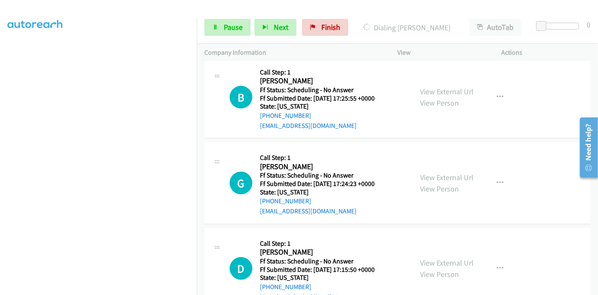
scroll to position [467, 0]
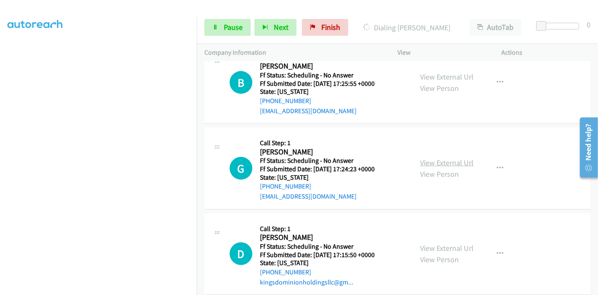
click at [425, 161] on link "View External Url" at bounding box center [446, 163] width 53 height 10
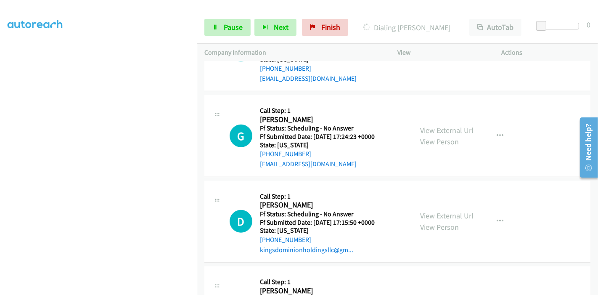
scroll to position [514, 0]
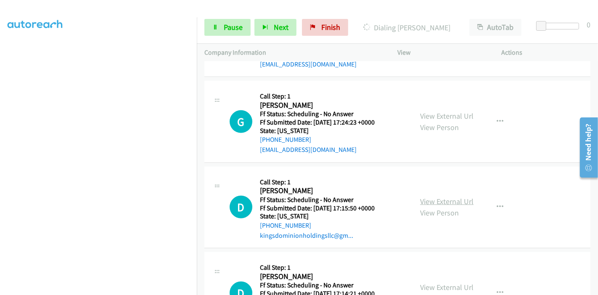
click at [438, 198] on link "View External Url" at bounding box center [446, 201] width 53 height 10
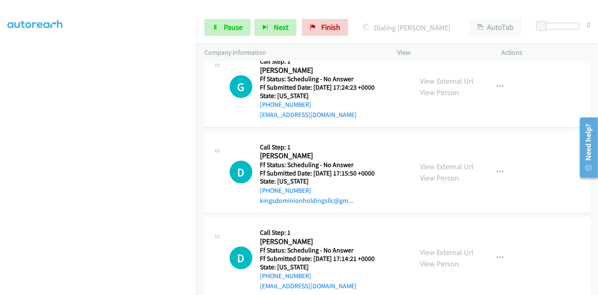
scroll to position [653, 0]
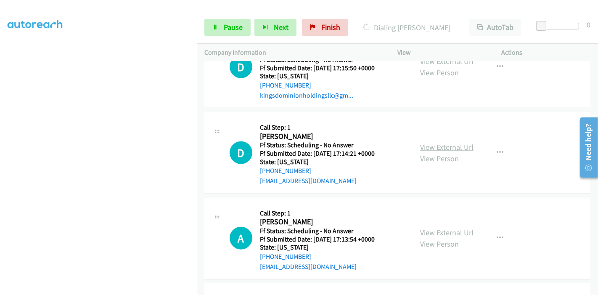
click at [443, 147] on link "View External Url" at bounding box center [446, 147] width 53 height 10
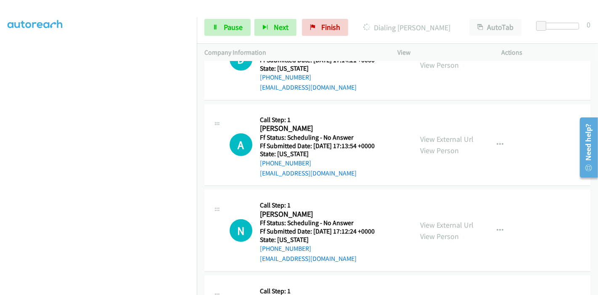
scroll to position [747, 0]
click at [445, 139] on link "View External Url" at bounding box center [446, 139] width 53 height 10
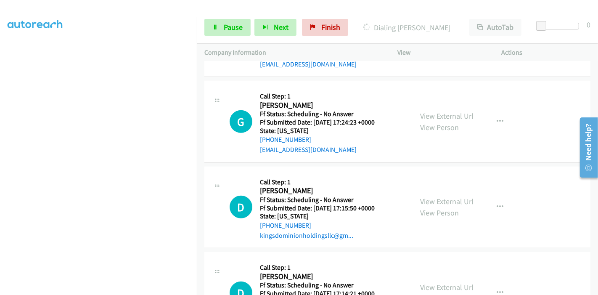
scroll to position [373, 0]
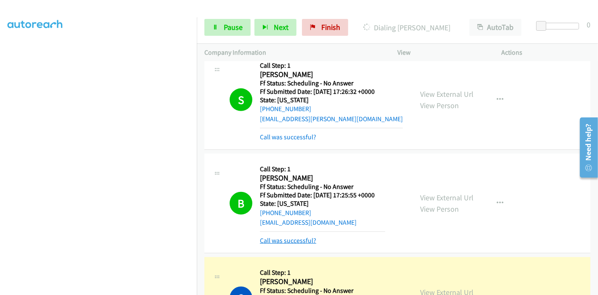
click at [290, 240] on link "Call was successful?" at bounding box center [288, 240] width 56 height 8
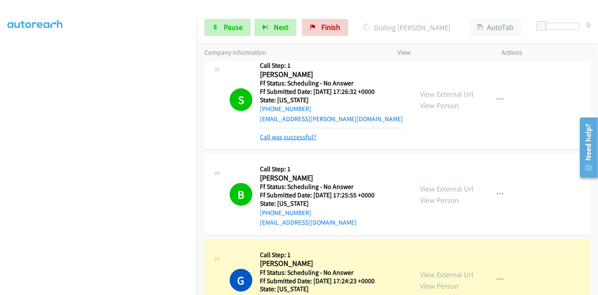
click at [285, 134] on link "Call was successful?" at bounding box center [288, 137] width 56 height 8
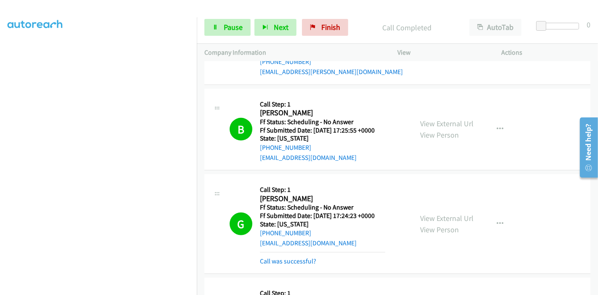
scroll to position [467, 0]
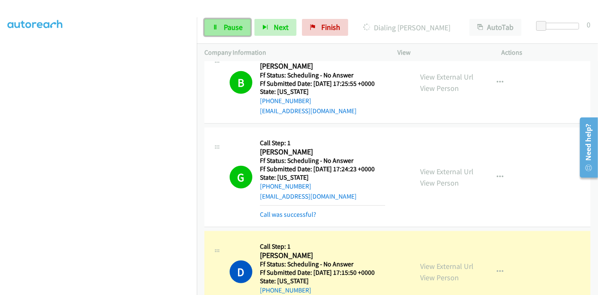
click at [218, 23] on link "Pause" at bounding box center [227, 27] width 46 height 17
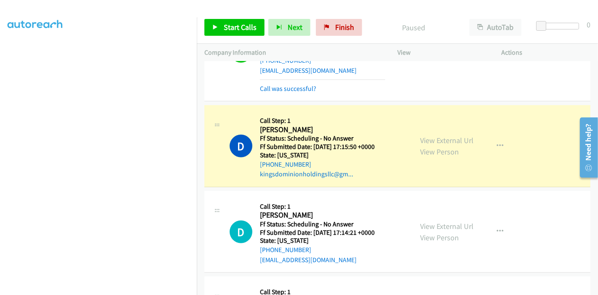
scroll to position [607, 0]
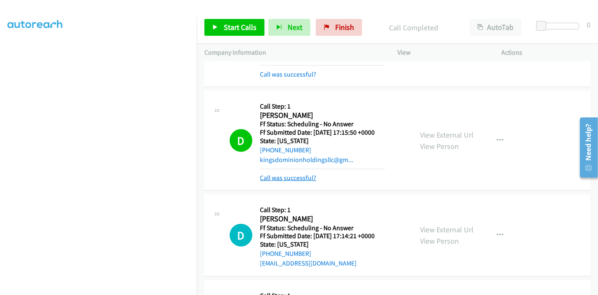
click at [294, 179] on link "Call was successful?" at bounding box center [288, 178] width 56 height 8
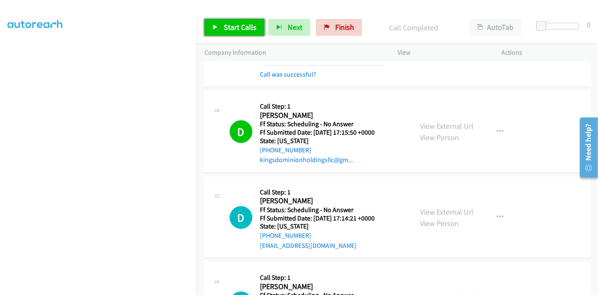
click at [227, 21] on link "Start Calls" at bounding box center [234, 27] width 60 height 17
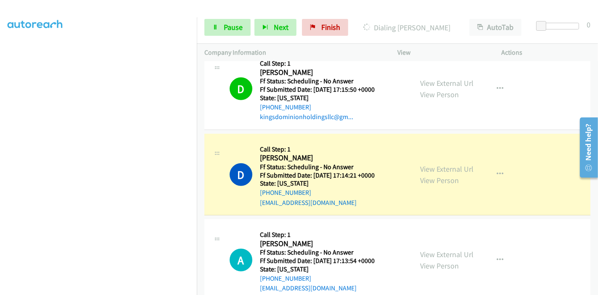
scroll to position [700, 0]
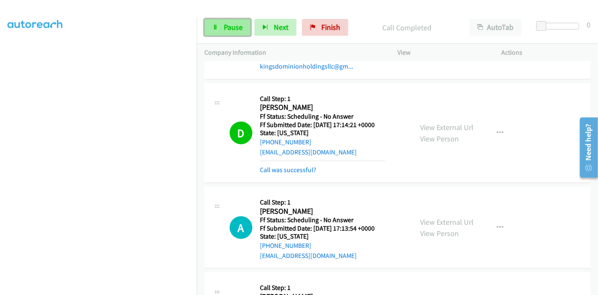
click at [230, 24] on span "Pause" at bounding box center [233, 27] width 19 height 10
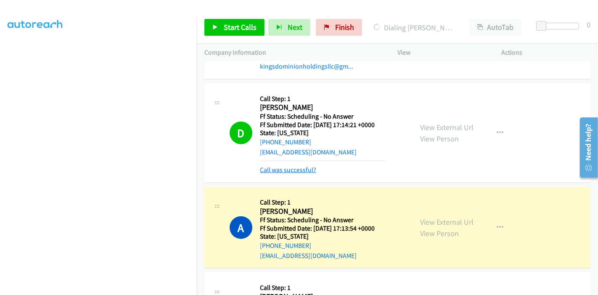
click at [292, 166] on link "Call was successful?" at bounding box center [288, 170] width 56 height 8
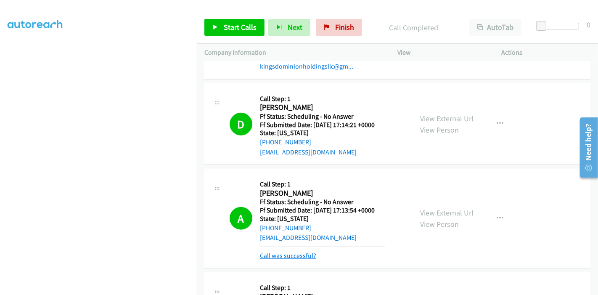
click at [294, 251] on link "Call was successful?" at bounding box center [288, 255] width 56 height 8
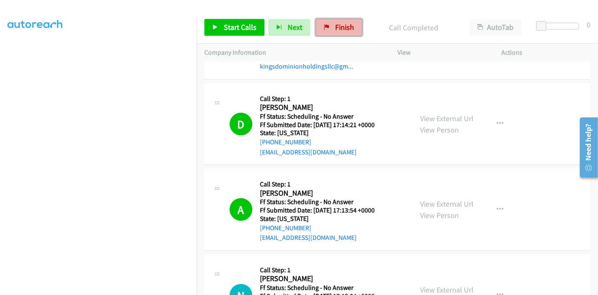
click at [325, 30] on link "Finish" at bounding box center [339, 27] width 46 height 17
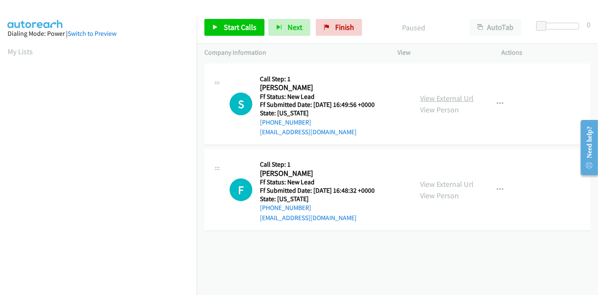
click at [447, 98] on link "View External Url" at bounding box center [446, 98] width 53 height 10
click at [443, 183] on link "View External Url" at bounding box center [446, 184] width 53 height 10
click at [219, 28] on link "Start Calls" at bounding box center [234, 27] width 60 height 17
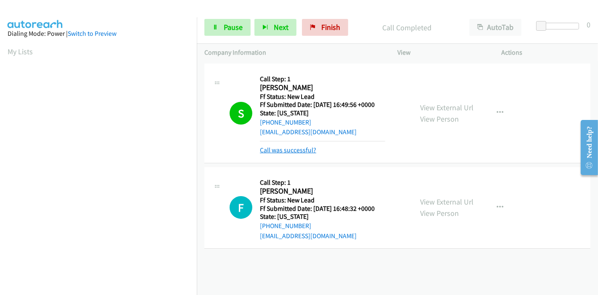
drag, startPoint x: 274, startPoint y: 149, endPoint x: 287, endPoint y: 146, distance: 13.3
click at [274, 149] on link "Call was successful?" at bounding box center [288, 150] width 56 height 8
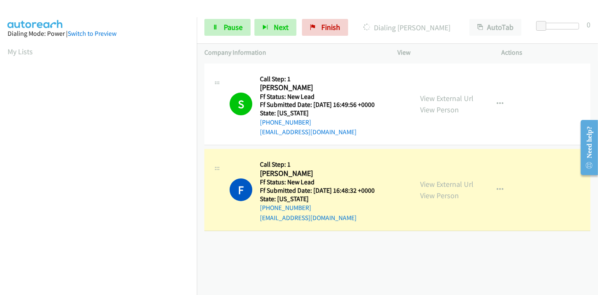
scroll to position [177, 0]
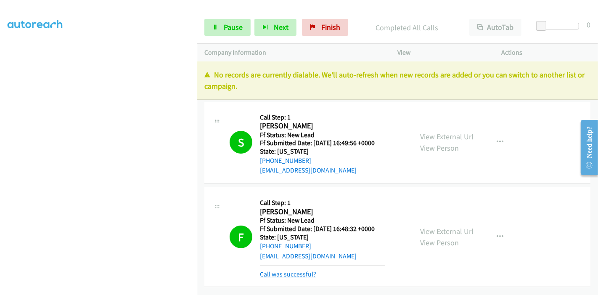
click at [292, 274] on link "Call was successful?" at bounding box center [288, 274] width 56 height 8
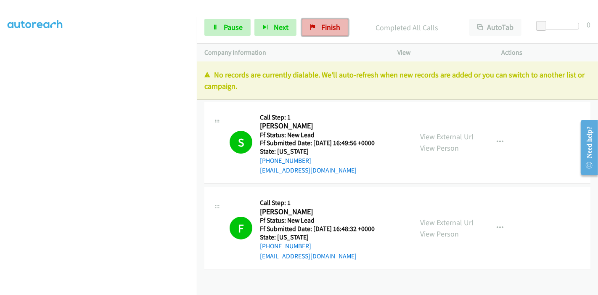
click at [318, 26] on link "Finish" at bounding box center [325, 27] width 46 height 17
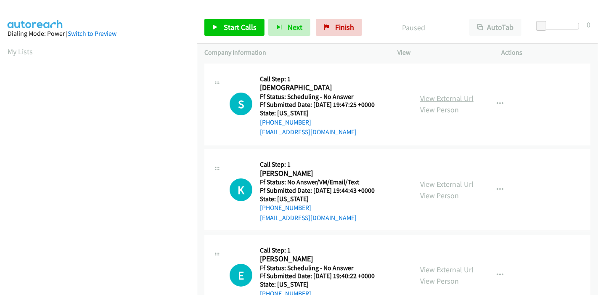
click at [453, 97] on link "View External Url" at bounding box center [446, 98] width 53 height 10
click at [435, 182] on link "View External Url" at bounding box center [446, 184] width 53 height 10
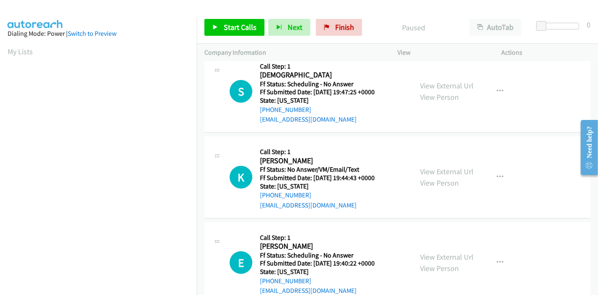
scroll to position [47, 0]
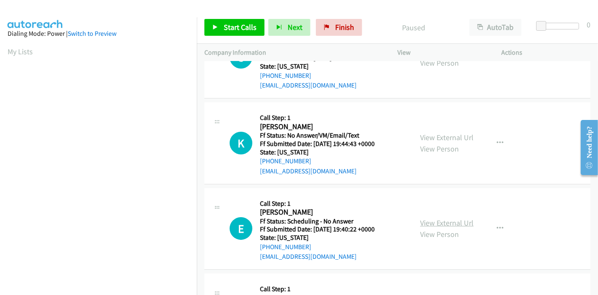
click at [442, 219] on link "View External Url" at bounding box center [446, 223] width 53 height 10
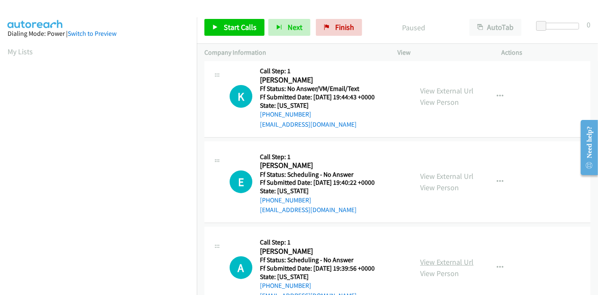
click at [431, 261] on link "View External Url" at bounding box center [446, 262] width 53 height 10
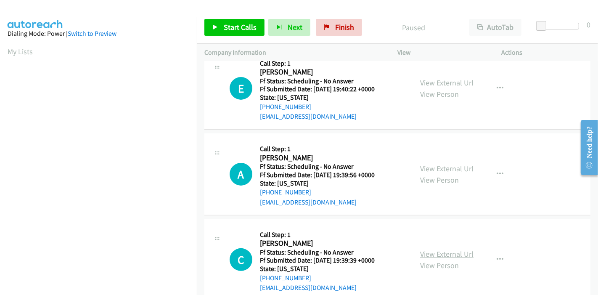
click at [420, 252] on link "View External Url" at bounding box center [446, 254] width 53 height 10
click at [239, 22] on span "Start Calls" at bounding box center [240, 27] width 33 height 10
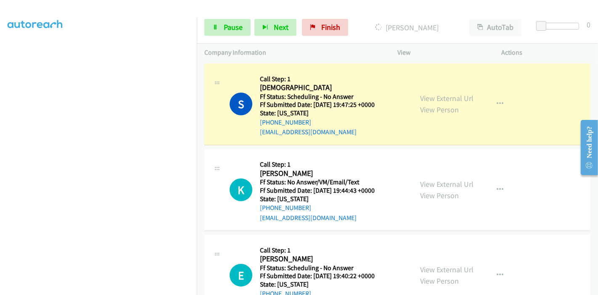
scroll to position [177, 0]
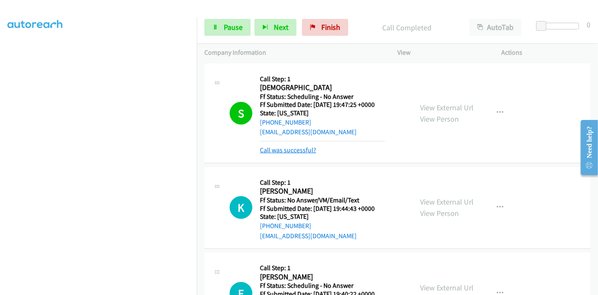
click at [298, 150] on link "Call was successful?" at bounding box center [288, 150] width 56 height 8
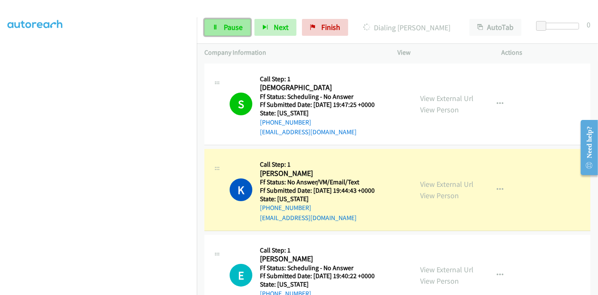
click at [215, 25] on icon at bounding box center [215, 28] width 6 height 6
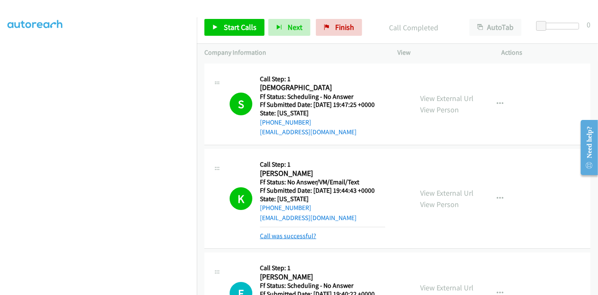
click at [278, 237] on link "Call was successful?" at bounding box center [288, 236] width 56 height 8
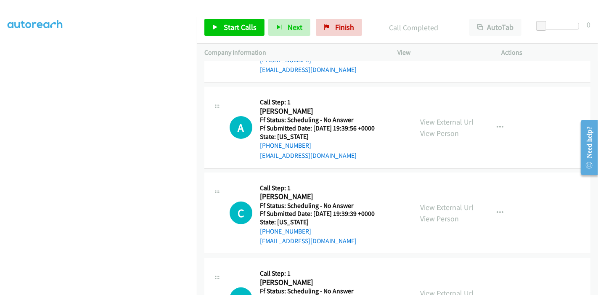
scroll to position [0, 0]
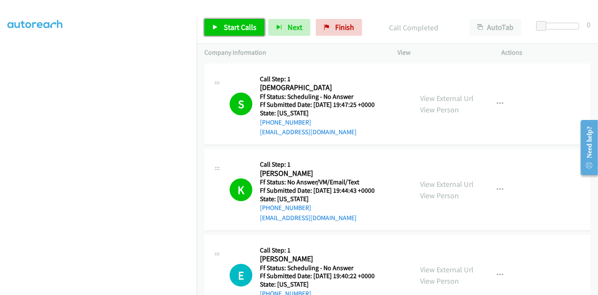
click at [253, 25] on span "Start Calls" at bounding box center [240, 27] width 33 height 10
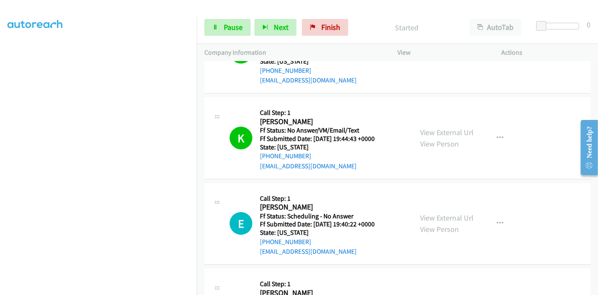
scroll to position [140, 0]
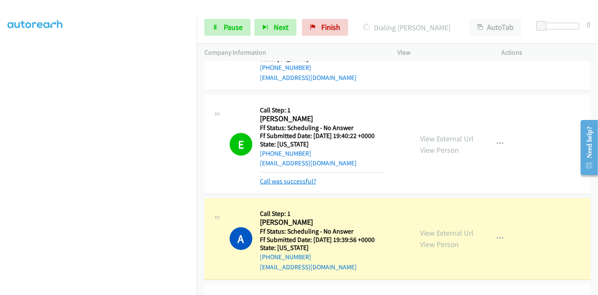
click at [302, 183] on link "Call was successful?" at bounding box center [288, 181] width 56 height 8
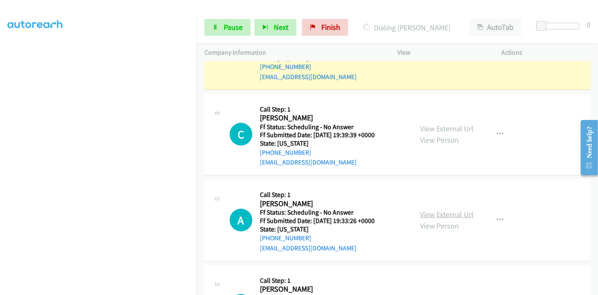
scroll to position [327, 0]
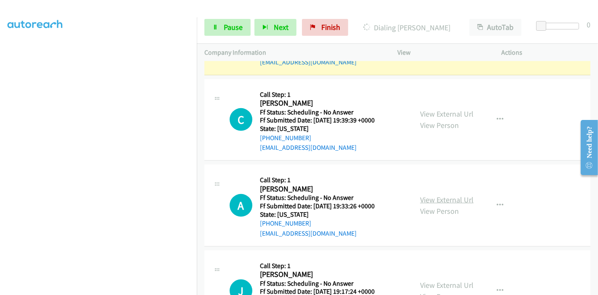
click at [439, 198] on link "View External Url" at bounding box center [446, 200] width 53 height 10
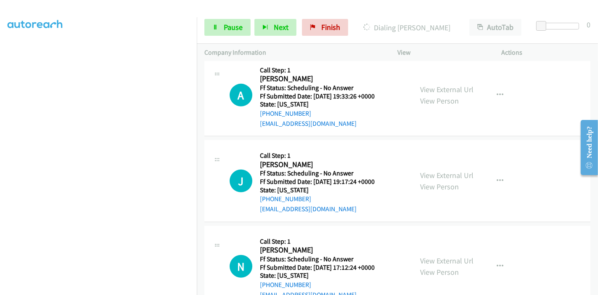
scroll to position [467, 0]
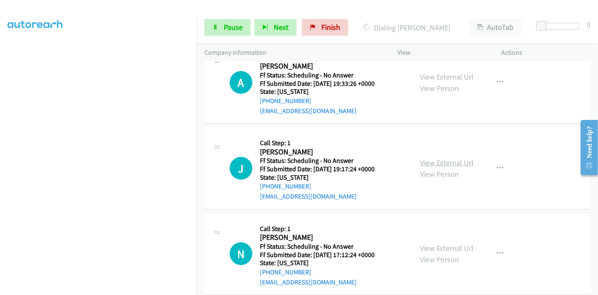
click at [434, 159] on link "View External Url" at bounding box center [446, 163] width 53 height 10
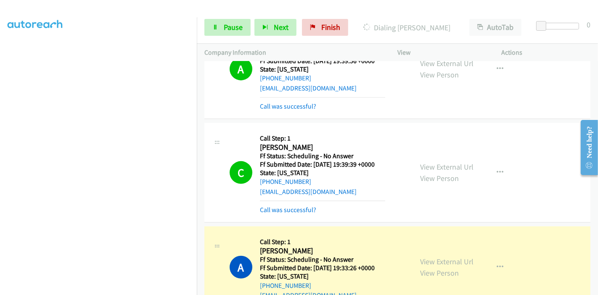
scroll to position [298, 0]
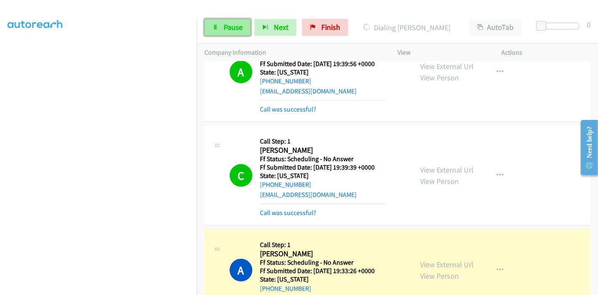
click at [234, 27] on span "Pause" at bounding box center [233, 27] width 19 height 10
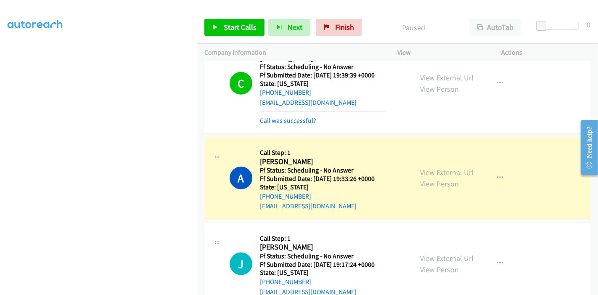
scroll to position [391, 0]
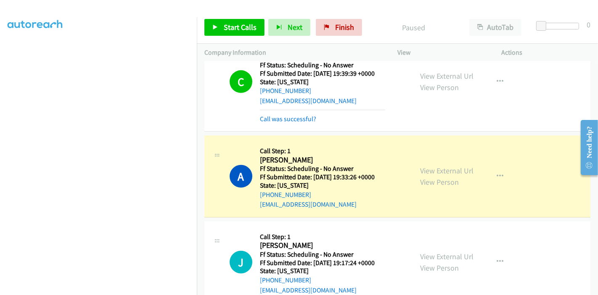
click at [294, 123] on div "C Callback Scheduled Call Step: 1 Candy Quirino America/Chicago Ff Status: Sche…" at bounding box center [397, 82] width 386 height 100
click at [294, 119] on link "Call was successful?" at bounding box center [288, 119] width 56 height 8
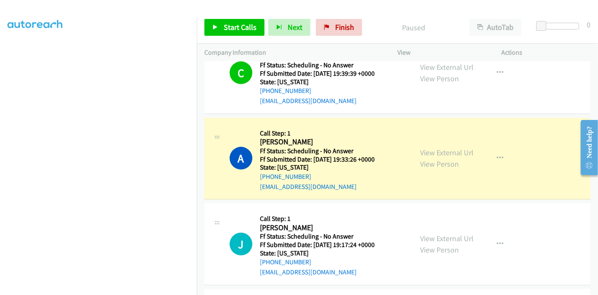
scroll to position [177, 0]
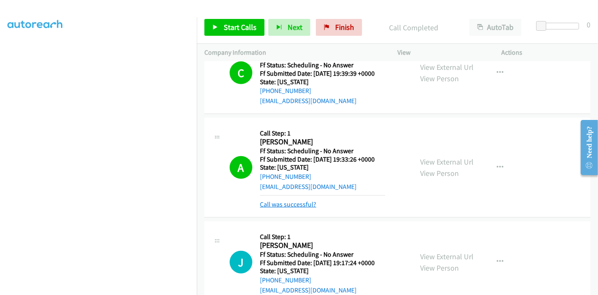
click at [301, 205] on link "Call was successful?" at bounding box center [288, 204] width 56 height 8
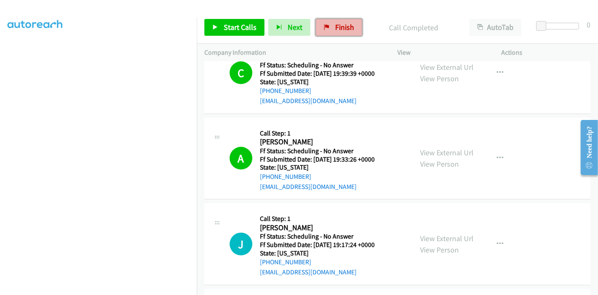
click at [341, 27] on span "Finish" at bounding box center [344, 27] width 19 height 10
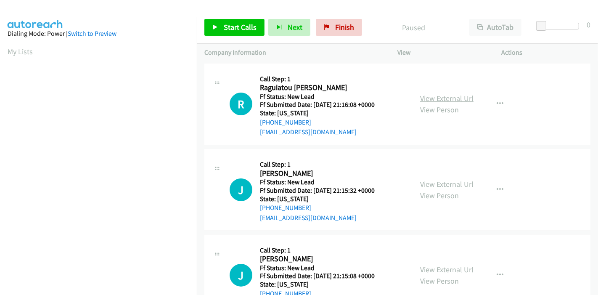
click at [435, 95] on link "View External Url" at bounding box center [446, 98] width 53 height 10
click at [440, 184] on link "View External Url" at bounding box center [446, 184] width 53 height 10
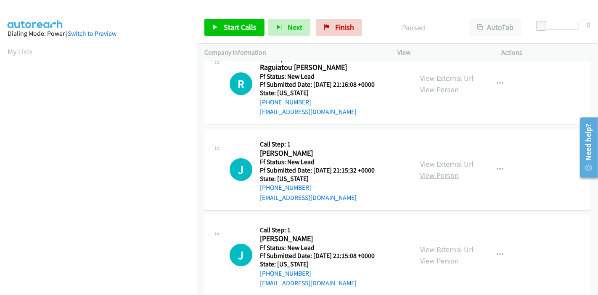
scroll to position [47, 0]
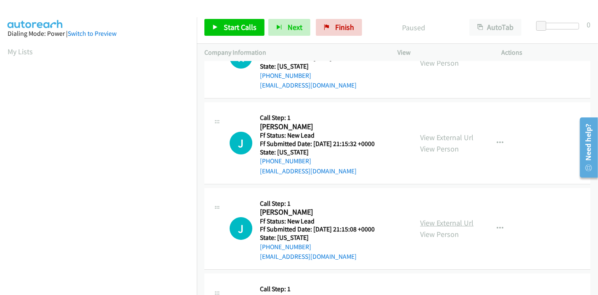
click at [421, 220] on link "View External Url" at bounding box center [446, 223] width 53 height 10
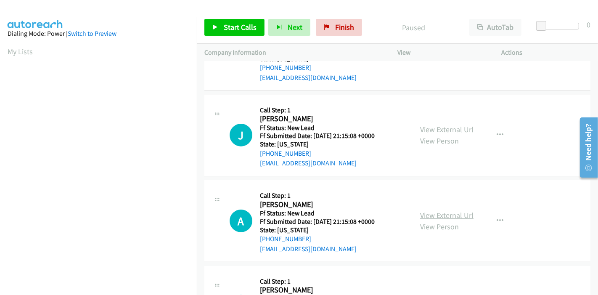
click at [432, 214] on link "View External Url" at bounding box center [446, 215] width 53 height 10
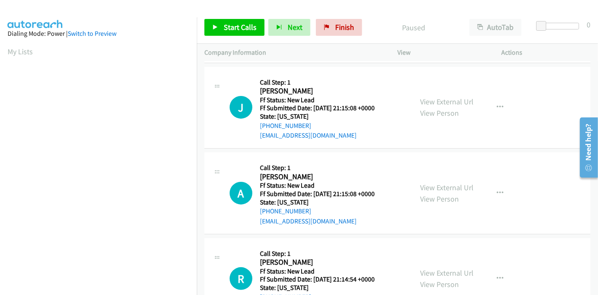
scroll to position [187, 0]
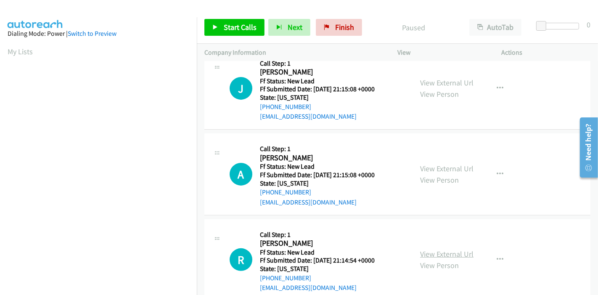
click at [424, 249] on link "View External Url" at bounding box center [446, 254] width 53 height 10
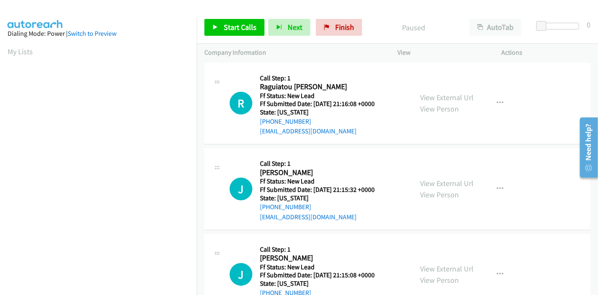
scroll to position [0, 0]
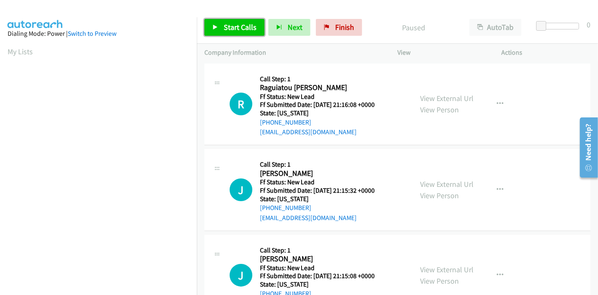
click at [229, 27] on span "Start Calls" at bounding box center [240, 27] width 33 height 10
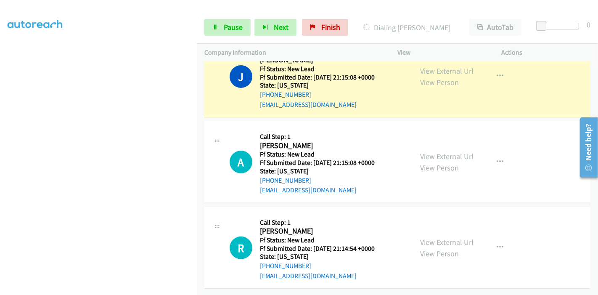
scroll to position [249, 0]
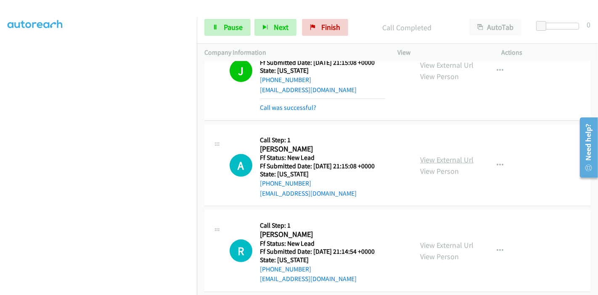
click at [461, 158] on link "View External Url" at bounding box center [446, 160] width 53 height 10
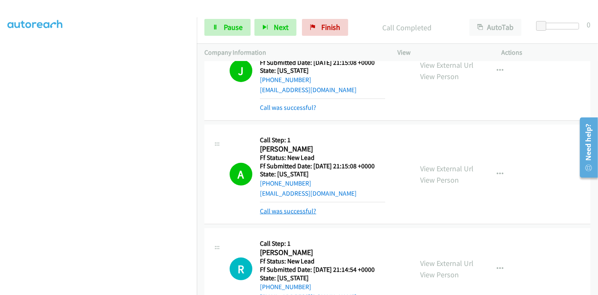
click at [285, 212] on link "Call was successful?" at bounding box center [288, 211] width 56 height 8
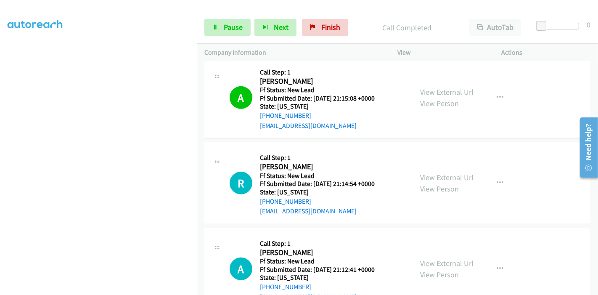
scroll to position [296, 0]
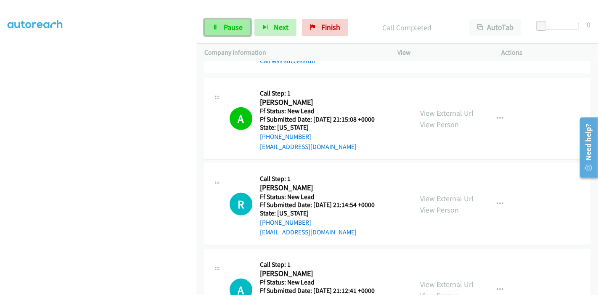
click at [216, 32] on link "Pause" at bounding box center [227, 27] width 46 height 17
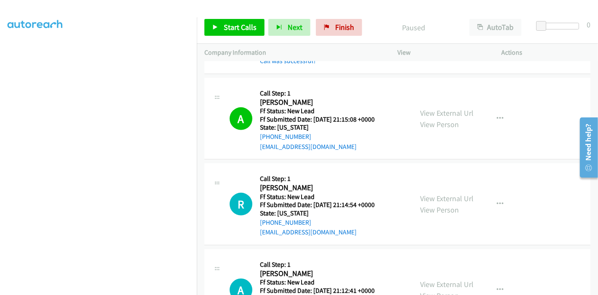
scroll to position [342, 0]
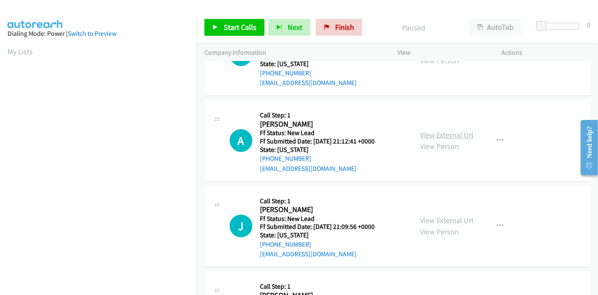
scroll to position [73, 0]
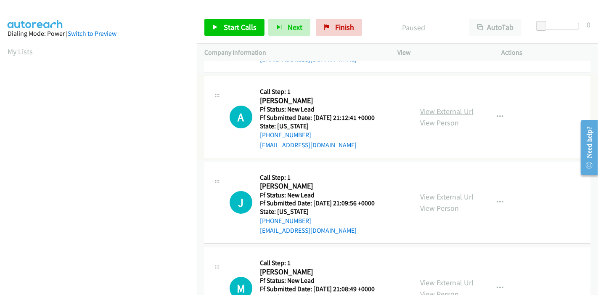
click at [437, 111] on link "View External Url" at bounding box center [446, 111] width 53 height 10
click at [433, 193] on link "View External Url" at bounding box center [446, 197] width 53 height 10
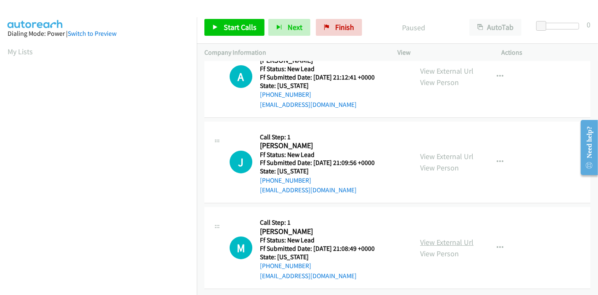
click at [440, 237] on link "View External Url" at bounding box center [446, 242] width 53 height 10
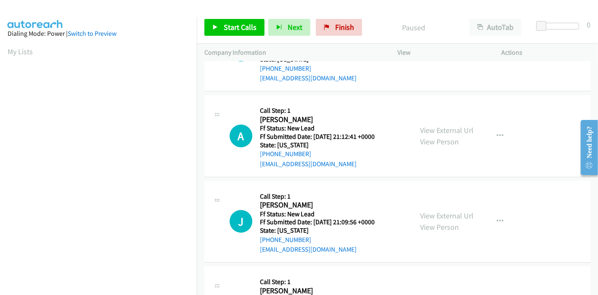
scroll to position [0, 0]
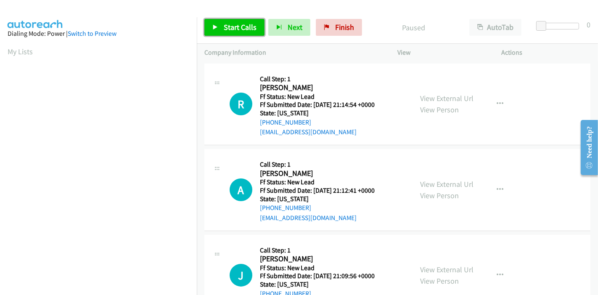
click at [252, 27] on span "Start Calls" at bounding box center [240, 27] width 33 height 10
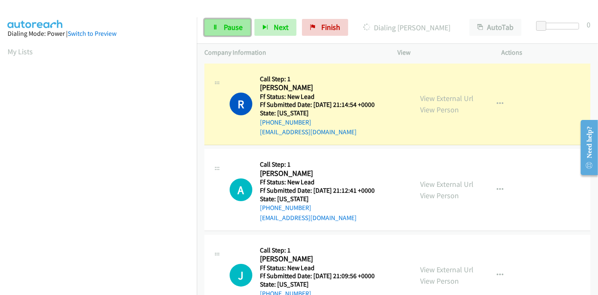
click at [224, 24] on span "Pause" at bounding box center [233, 27] width 19 height 10
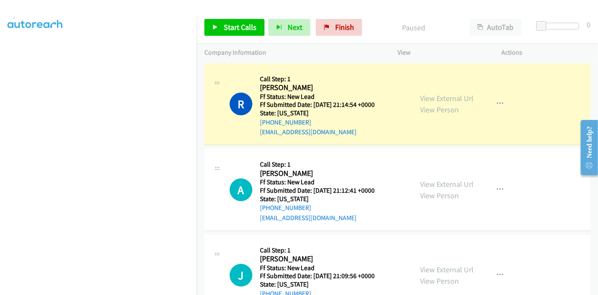
scroll to position [177, 0]
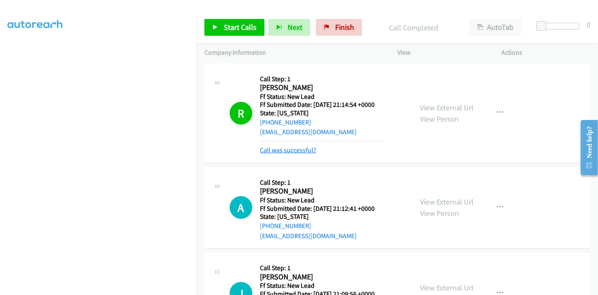
click at [284, 151] on link "Call was successful?" at bounding box center [288, 150] width 56 height 8
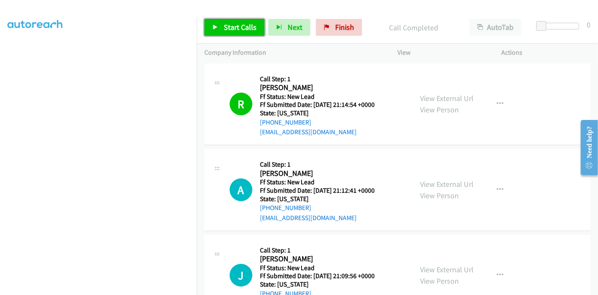
click at [224, 34] on link "Start Calls" at bounding box center [234, 27] width 60 height 17
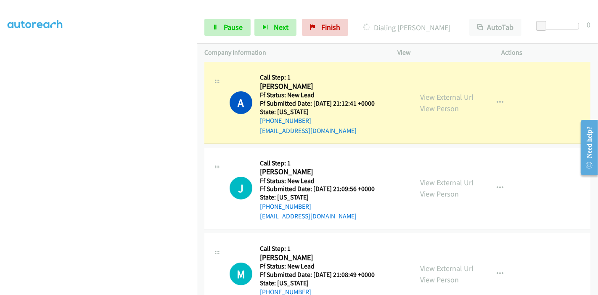
scroll to position [73, 0]
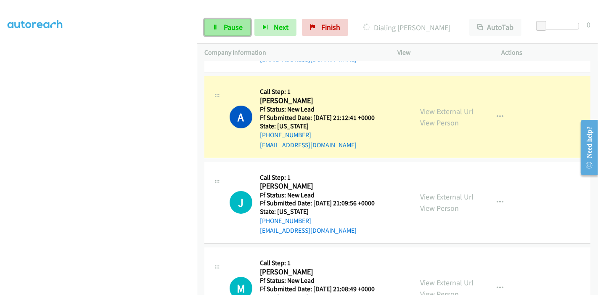
click at [231, 26] on span "Pause" at bounding box center [233, 27] width 19 height 10
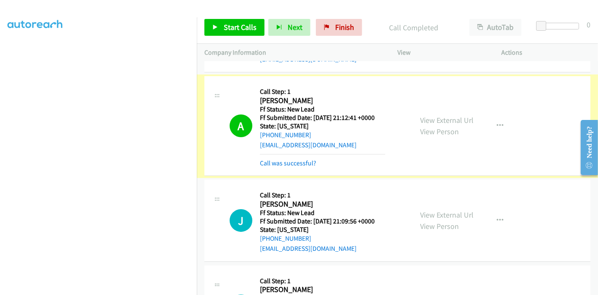
click at [287, 163] on link "Call was successful?" at bounding box center [288, 163] width 56 height 8
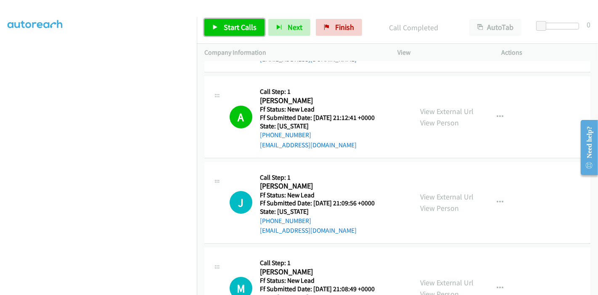
click at [232, 30] on span "Start Calls" at bounding box center [240, 27] width 33 height 10
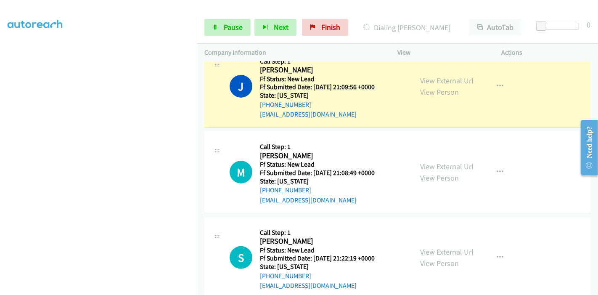
scroll to position [235, 0]
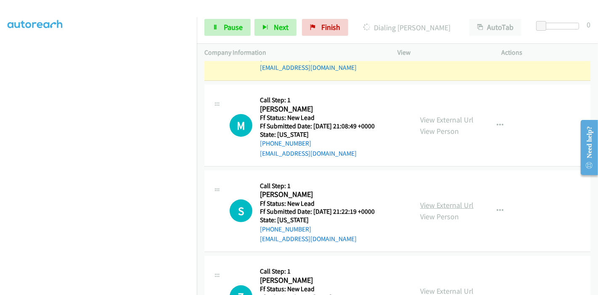
click at [429, 203] on link "View External Url" at bounding box center [446, 205] width 53 height 10
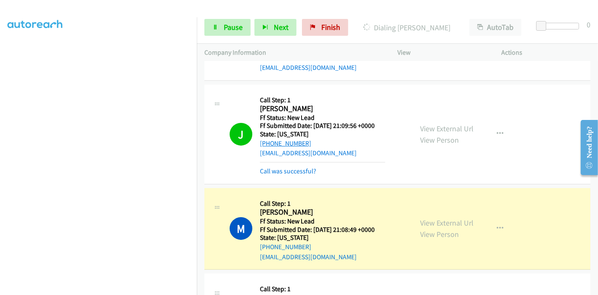
scroll to position [142, 0]
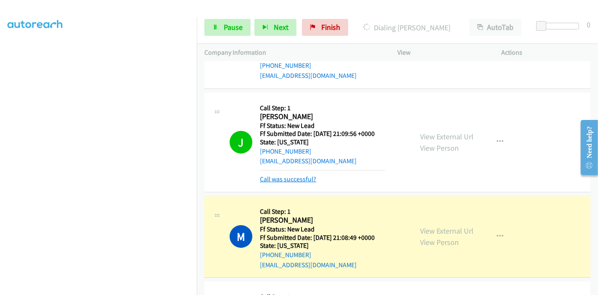
click at [277, 176] on link "Call was successful?" at bounding box center [288, 179] width 56 height 8
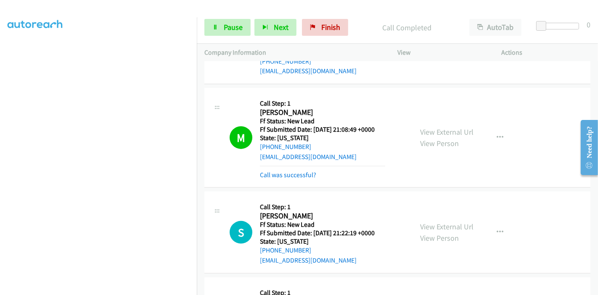
scroll to position [235, 0]
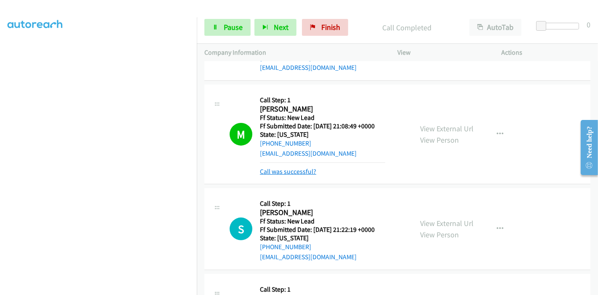
click at [294, 171] on link "Call was successful?" at bounding box center [288, 171] width 56 height 8
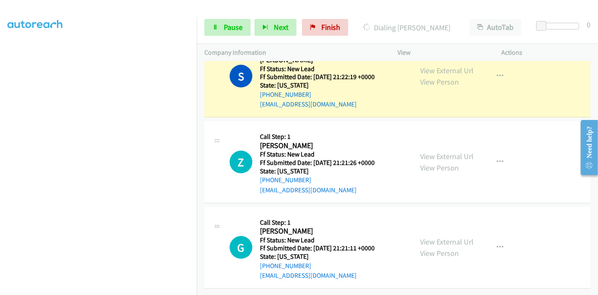
scroll to position [329, 0]
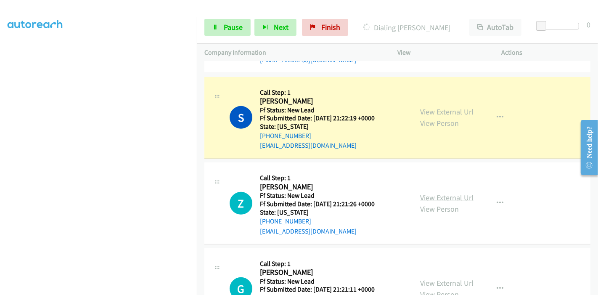
click at [438, 198] on link "View External Url" at bounding box center [446, 197] width 53 height 10
click at [227, 28] on span "Pause" at bounding box center [233, 27] width 19 height 10
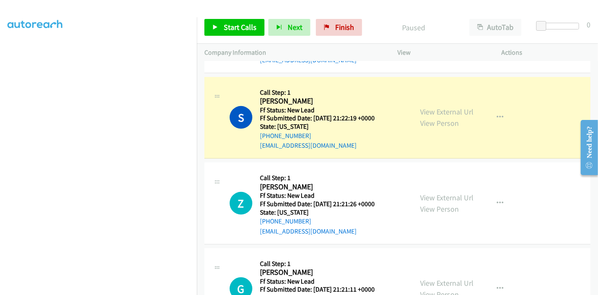
scroll to position [177, 0]
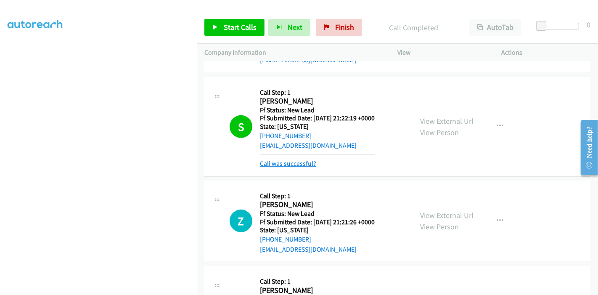
click at [291, 166] on link "Call was successful?" at bounding box center [288, 163] width 56 height 8
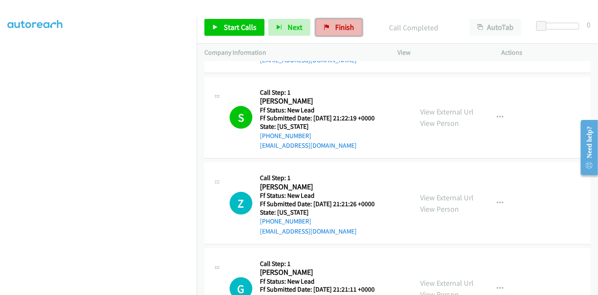
drag, startPoint x: 335, startPoint y: 30, endPoint x: 328, endPoint y: 32, distance: 7.9
click at [335, 30] on span "Finish" at bounding box center [344, 27] width 19 height 10
